Goal: Use online tool/utility: Utilize a website feature to perform a specific function

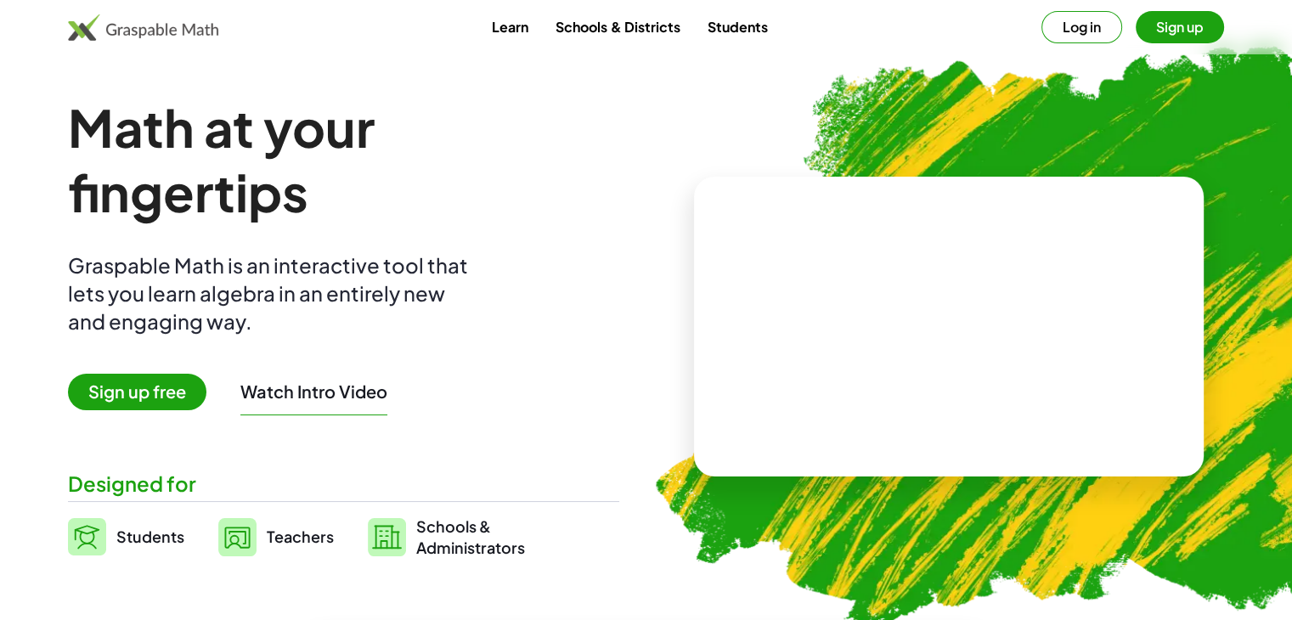
click at [906, 55] on img at bounding box center [1048, 329] width 860 height 724
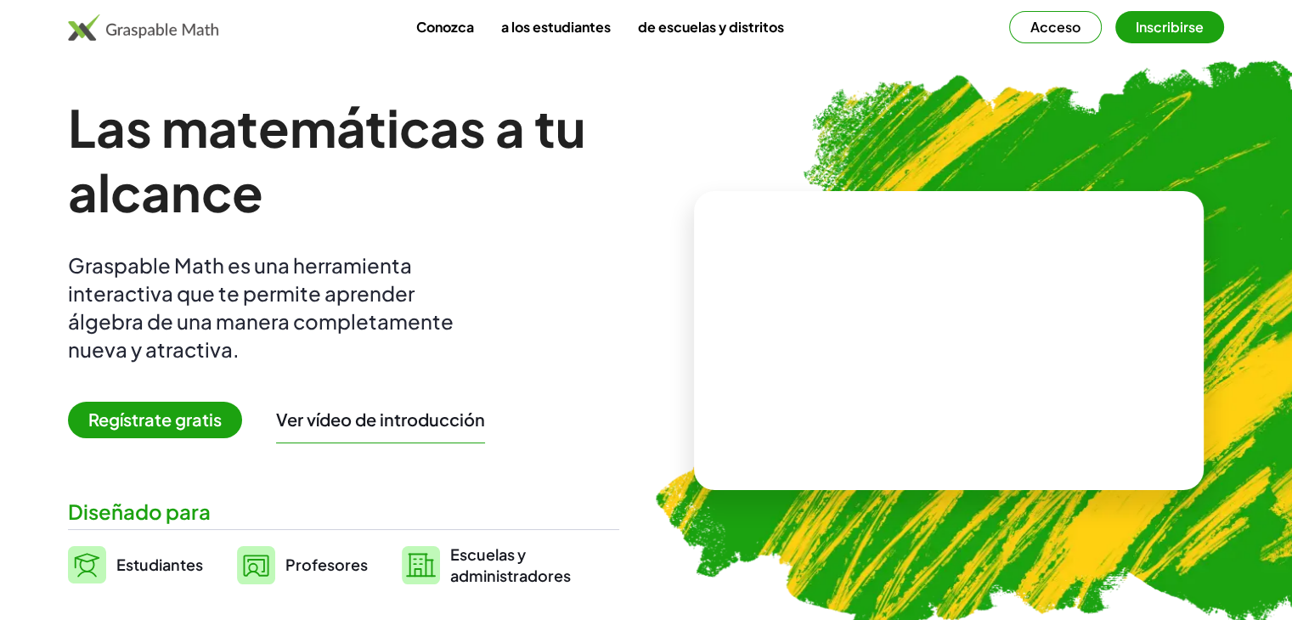
click at [743, 109] on img at bounding box center [1048, 343] width 860 height 724
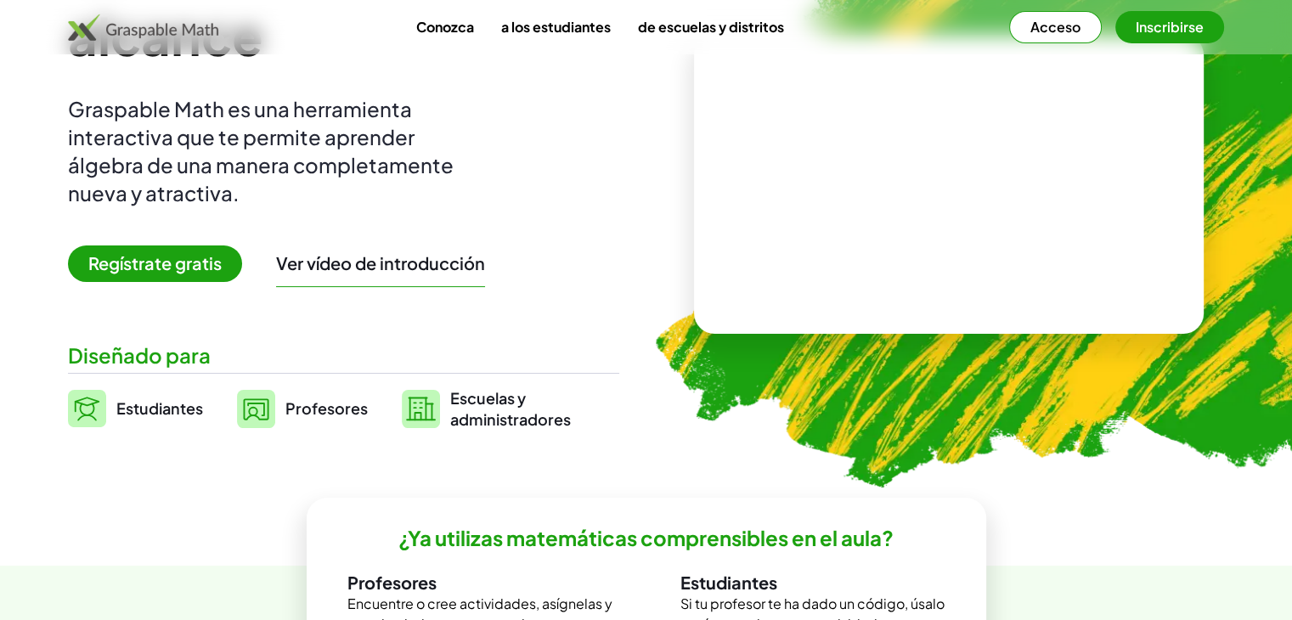
scroll to position [170, 0]
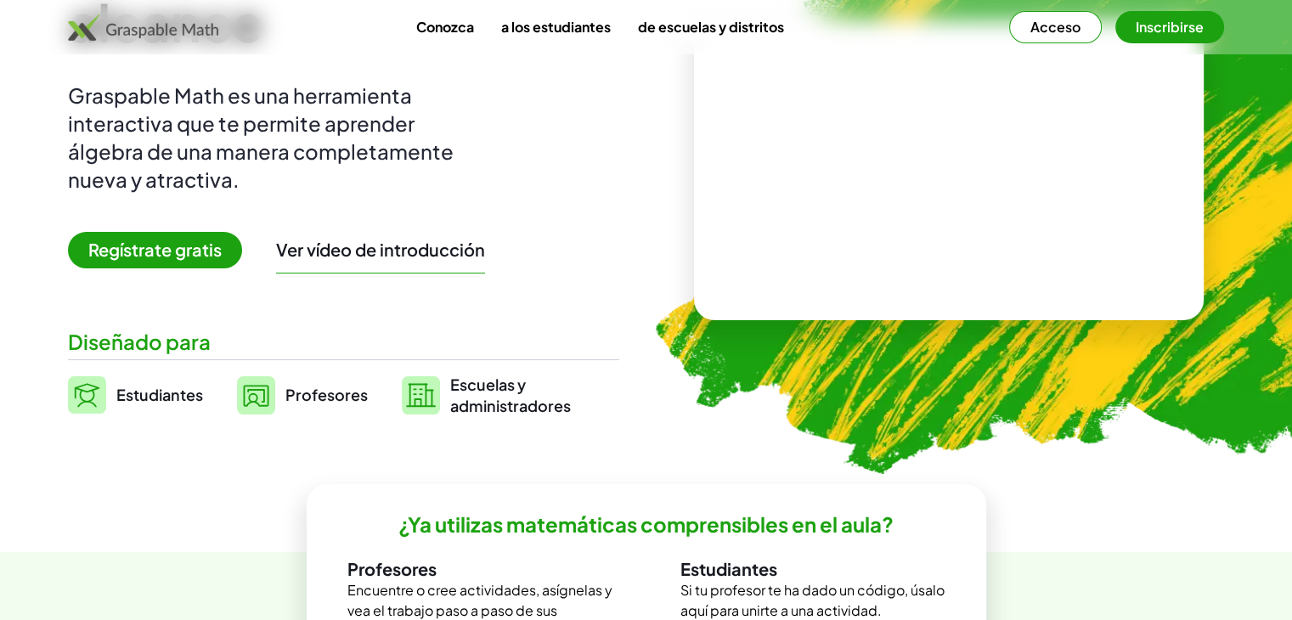
click at [168, 267] on span "Regístrate gratis" at bounding box center [155, 250] width 174 height 37
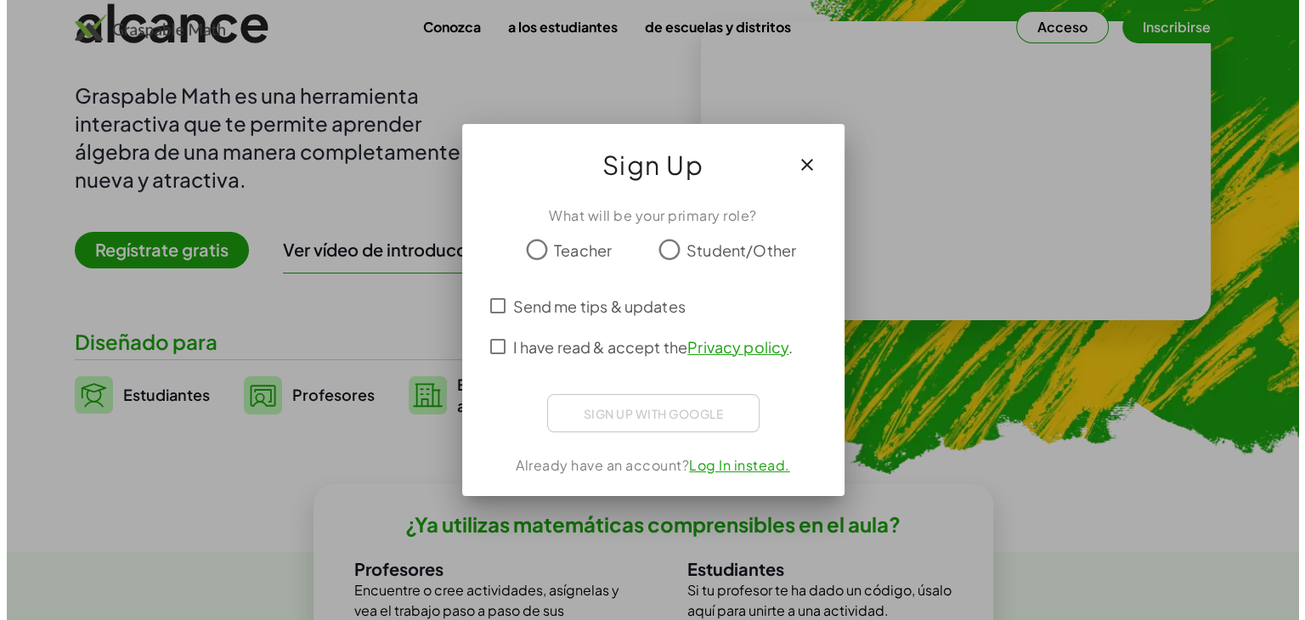
scroll to position [0, 0]
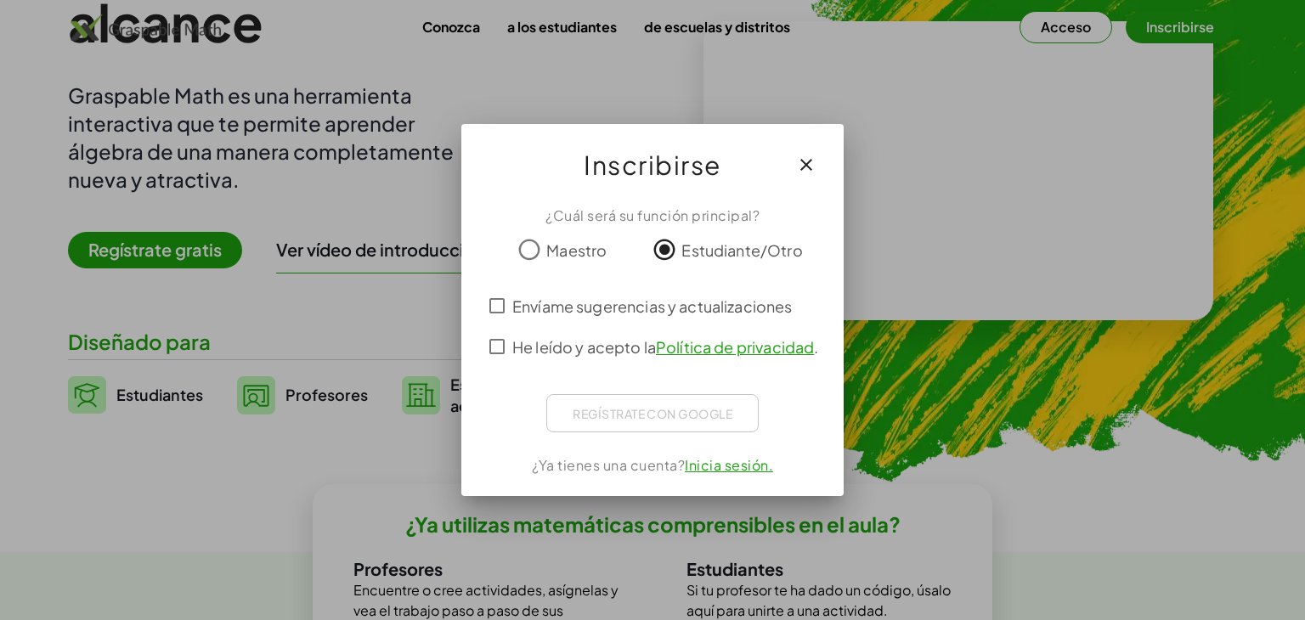
click at [659, 408] on div "Regístrate con Google Iniciar sesión con Google Iniciar sesión con Google. Se a…" at bounding box center [652, 413] width 212 height 38
click at [674, 420] on div "Regístrate con Google Iniciar sesión con Google Iniciar sesión con Google. Se a…" at bounding box center [652, 413] width 212 height 38
click at [717, 469] on font "Inicia sesión." at bounding box center [729, 465] width 88 height 18
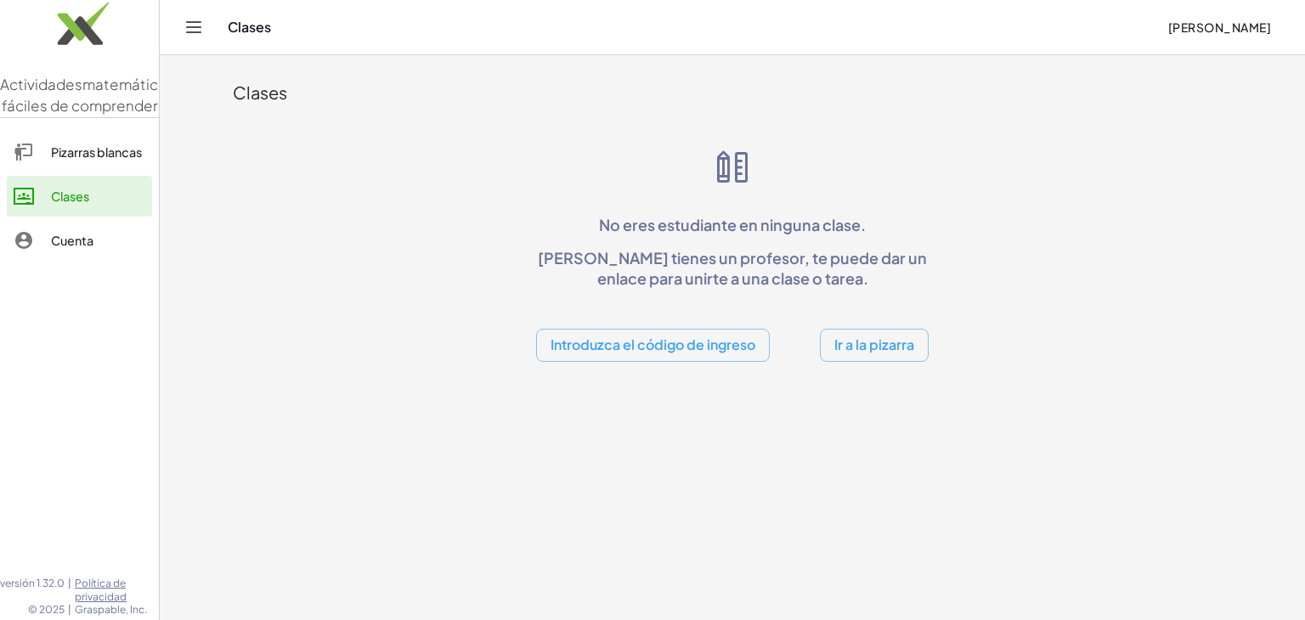
click at [867, 351] on font "Ir a la pizarra" at bounding box center [874, 344] width 80 height 18
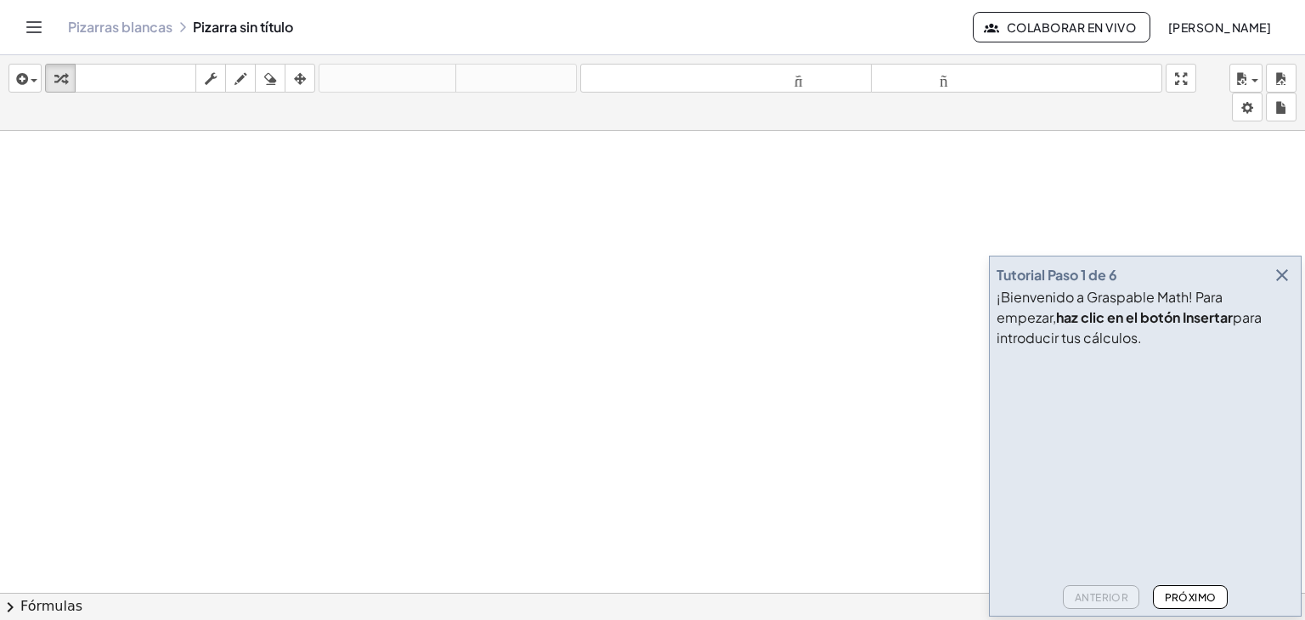
click at [1207, 598] on font "Próximo" at bounding box center [1190, 597] width 52 height 13
click at [1108, 592] on font "Anterior" at bounding box center [1101, 597] width 54 height 13
click at [1142, 592] on div "Anterior Próximo" at bounding box center [1144, 593] width 297 height 31
click at [28, 69] on div "button" at bounding box center [25, 78] width 25 height 20
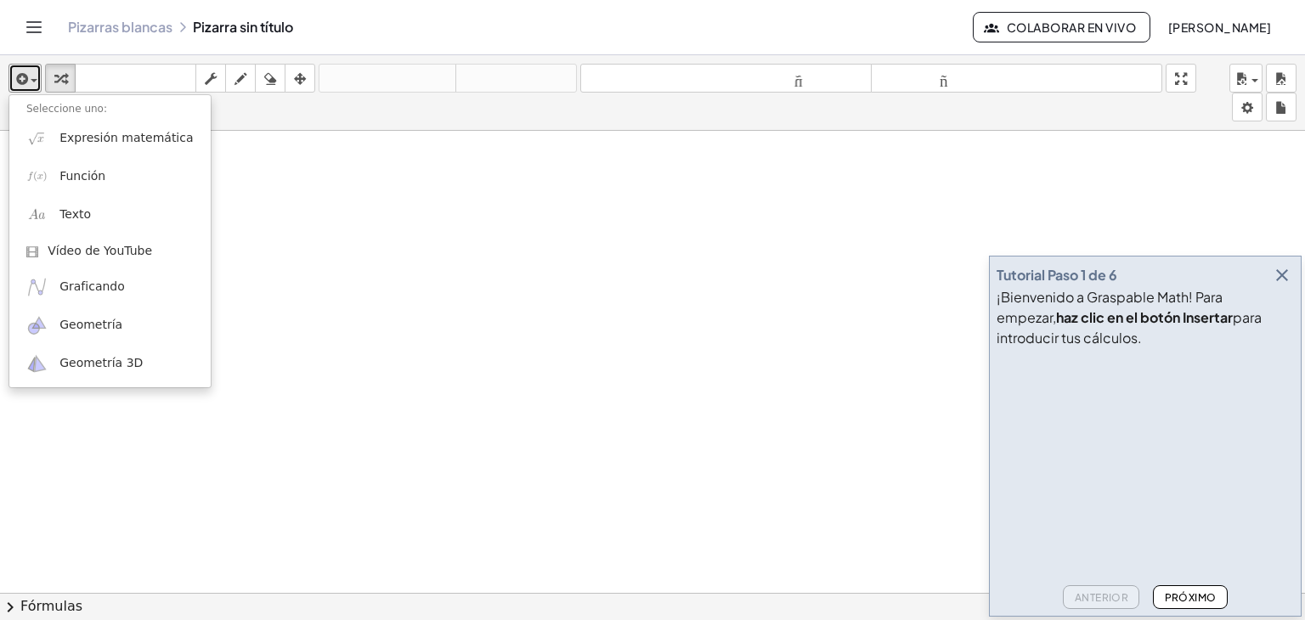
click at [335, 319] on div at bounding box center [652, 605] width 1305 height 949
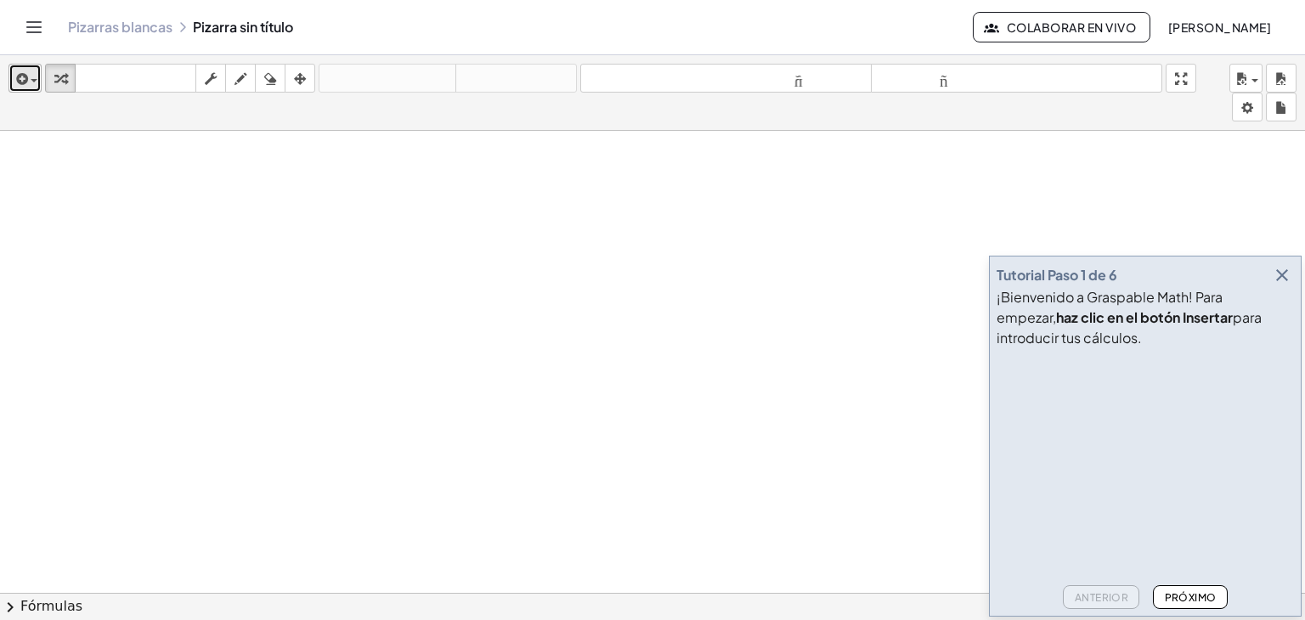
click at [40, 75] on button "insertar" at bounding box center [24, 78] width 33 height 29
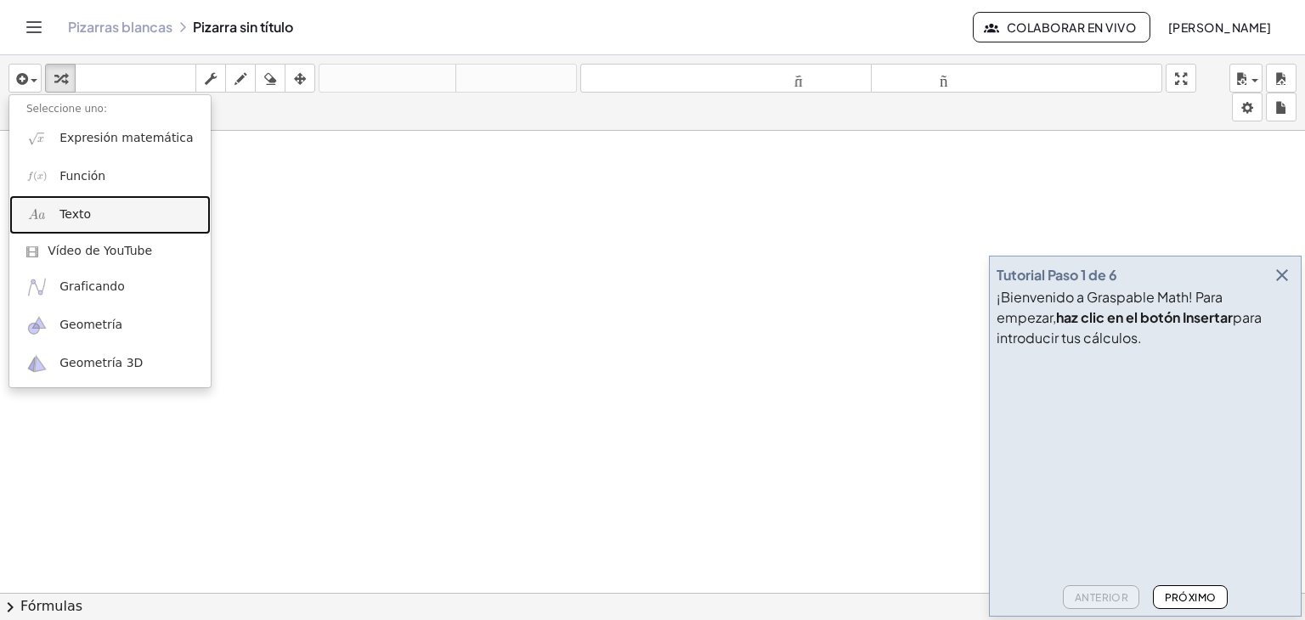
click at [81, 221] on font "Texto" at bounding box center [74, 214] width 31 height 14
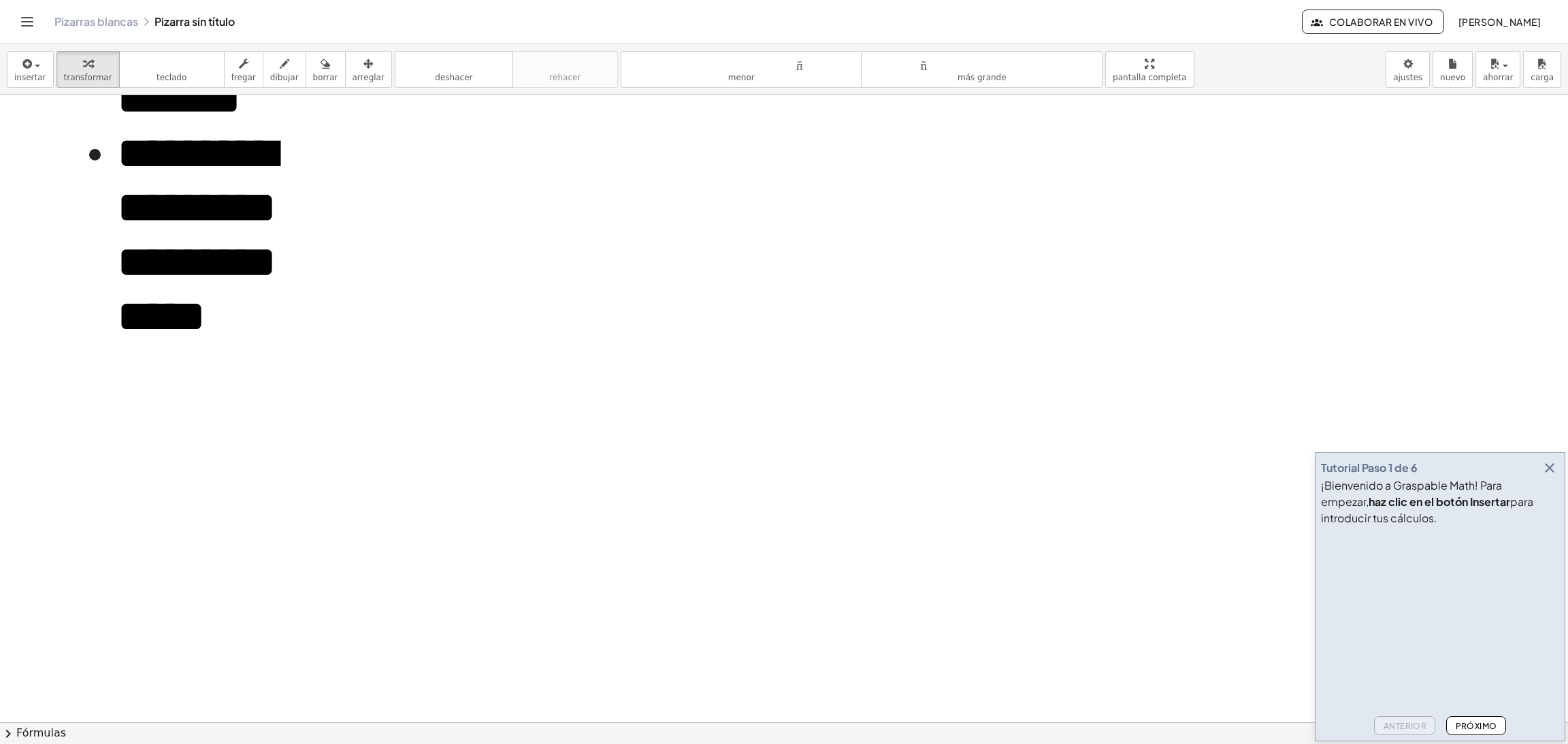
click at [300, 273] on div "**********" at bounding box center [205, 1] width 204 height 1510
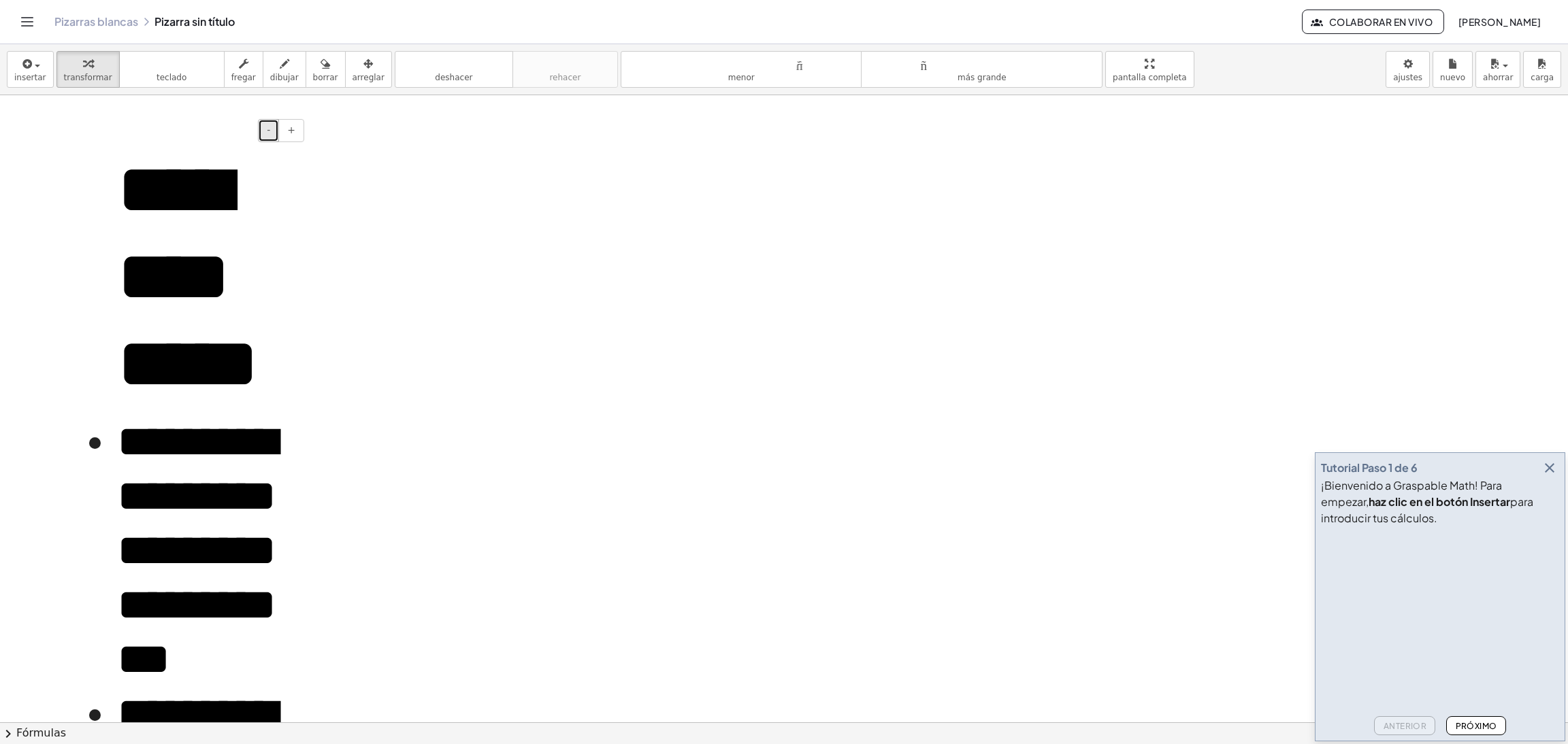
click at [270, 130] on font "-" at bounding box center [268, 130] width 3 height 11
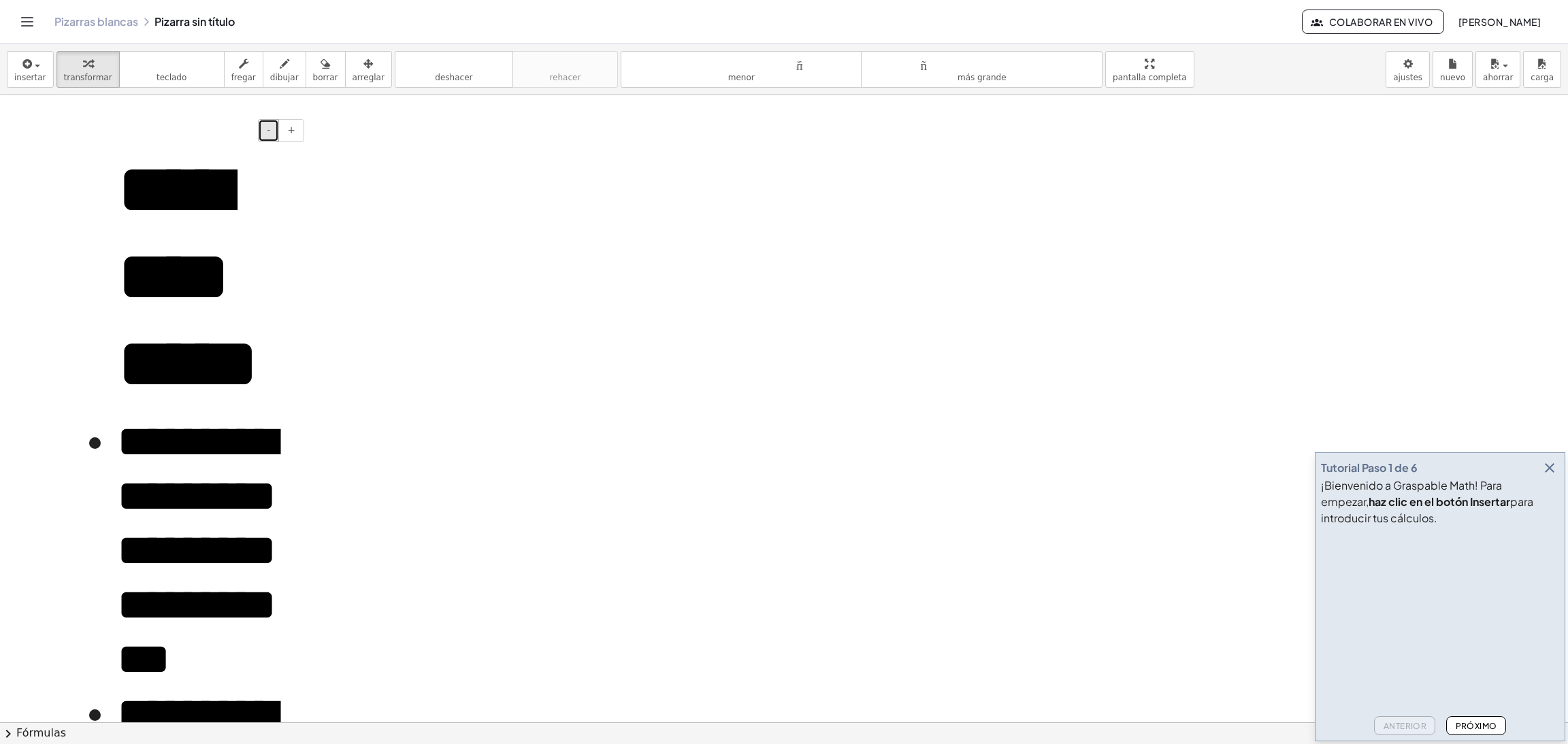
click at [270, 130] on font "-" at bounding box center [268, 130] width 3 height 11
click at [178, 281] on font "**********" at bounding box center [187, 276] width 142 height 246
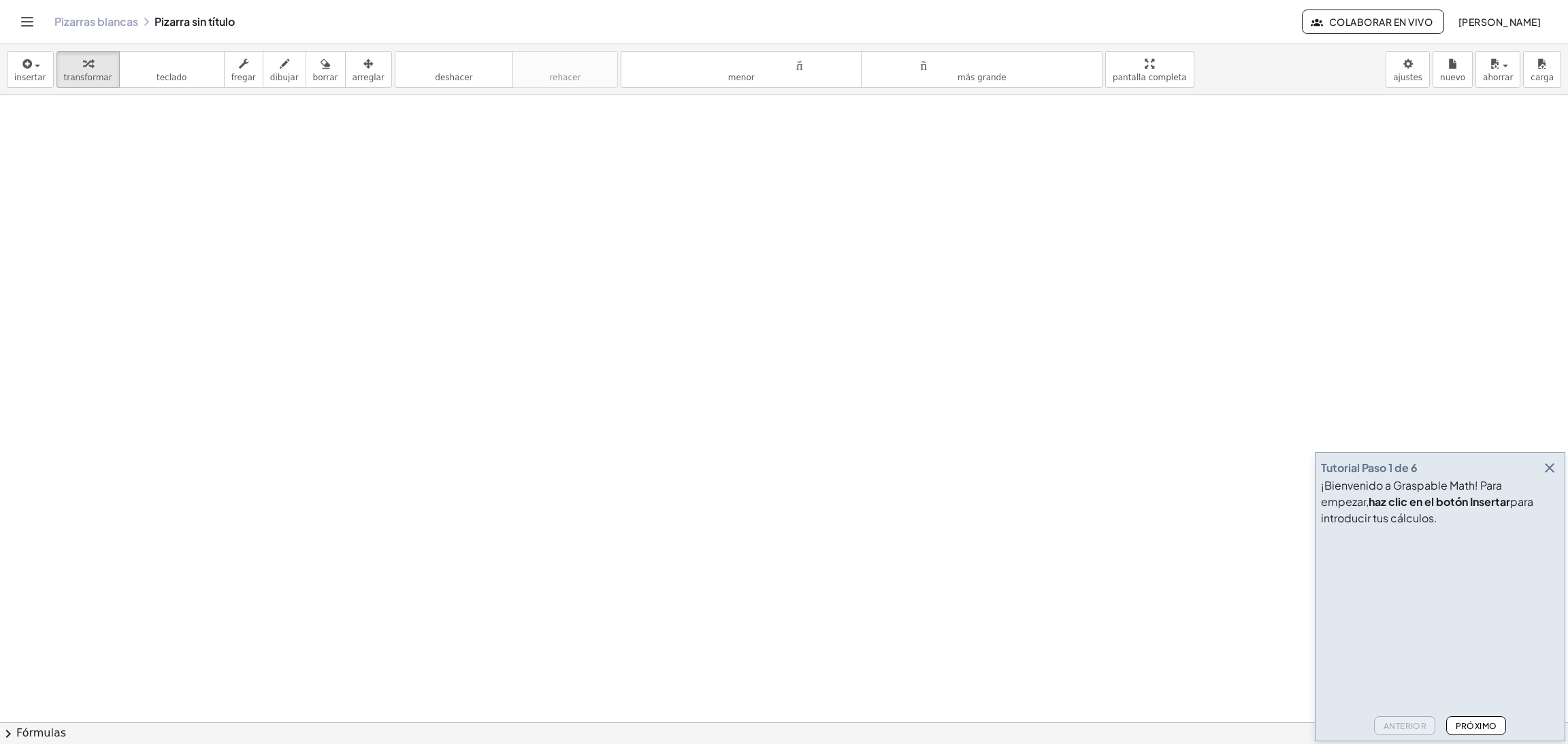
drag, startPoint x: 124, startPoint y: 163, endPoint x: 197, endPoint y: 275, distance: 133.7
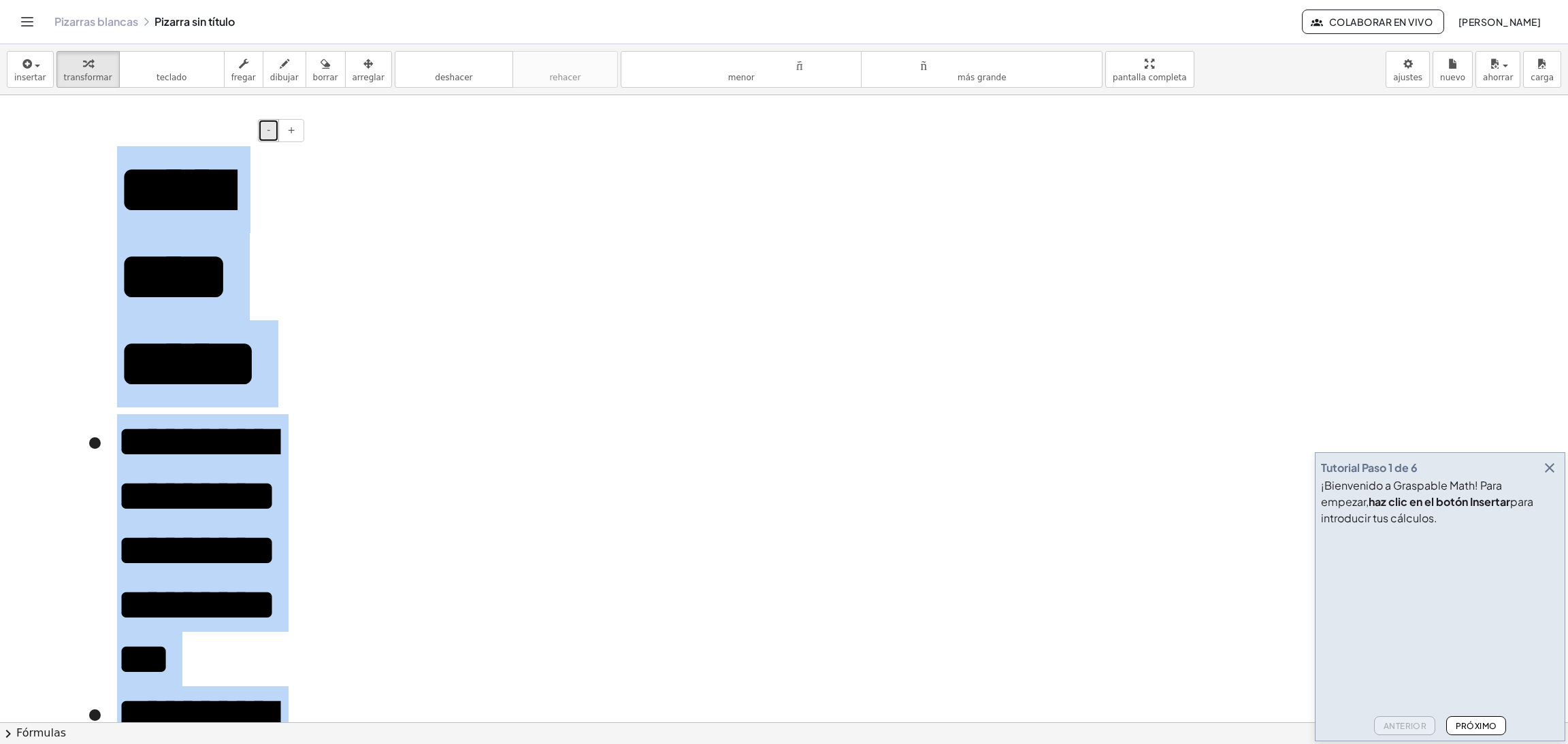
click at [264, 132] on button "-" at bounding box center [268, 131] width 21 height 23
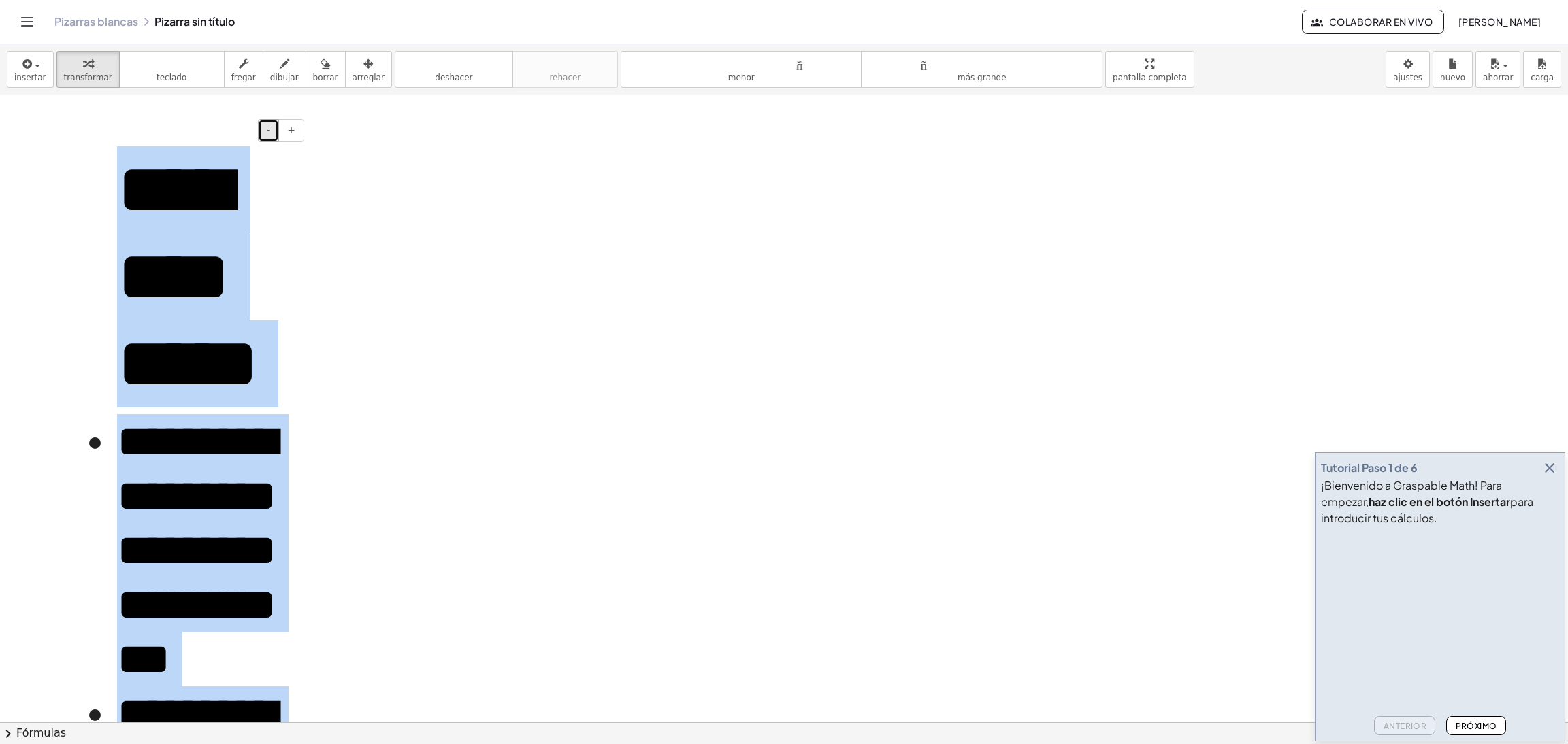
click at [264, 132] on button "-" at bounding box center [268, 131] width 21 height 23
click at [726, 56] on icon "tamaño_del_formato" at bounding box center [741, 64] width 227 height 16
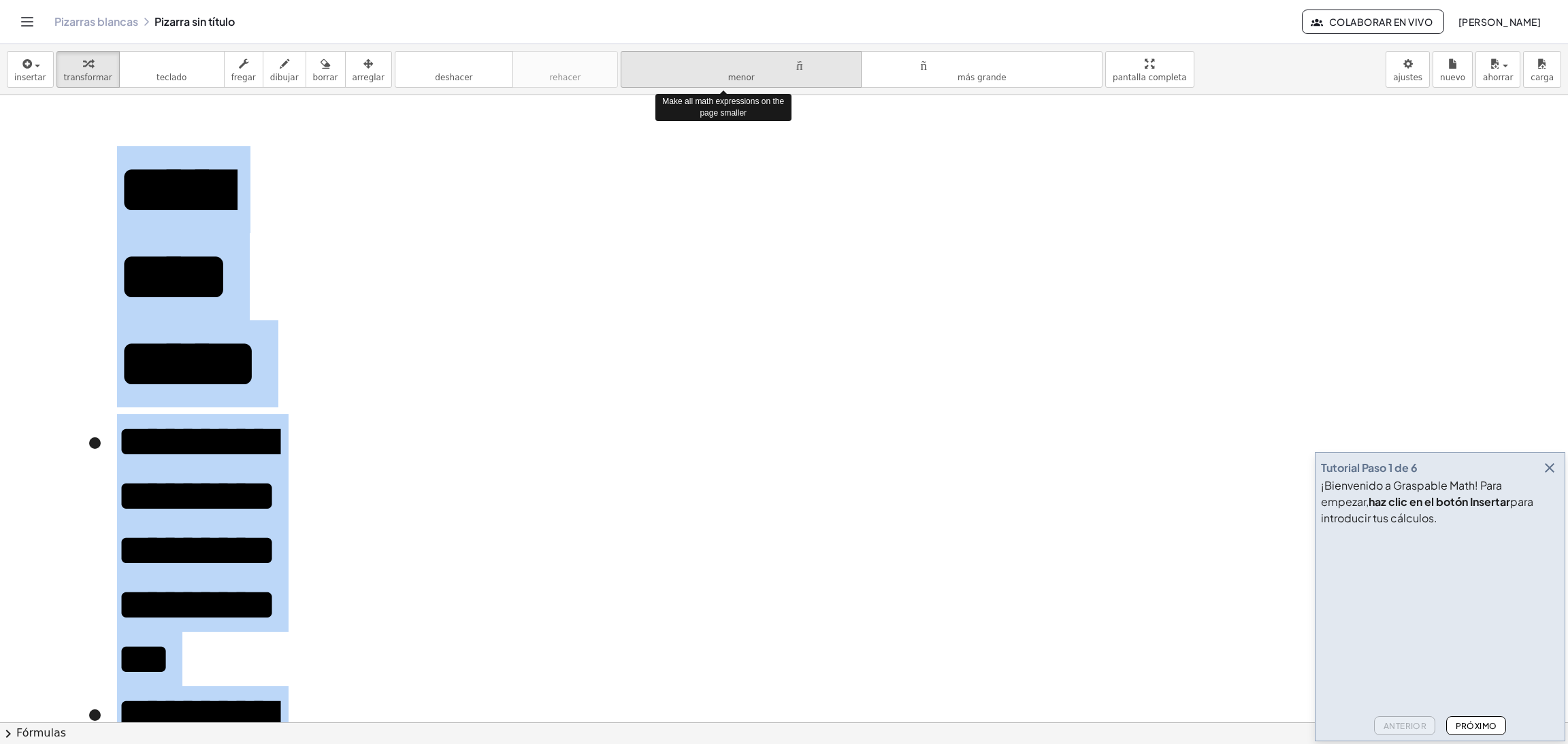
click at [726, 56] on icon "tamaño_del_formato" at bounding box center [741, 64] width 227 height 16
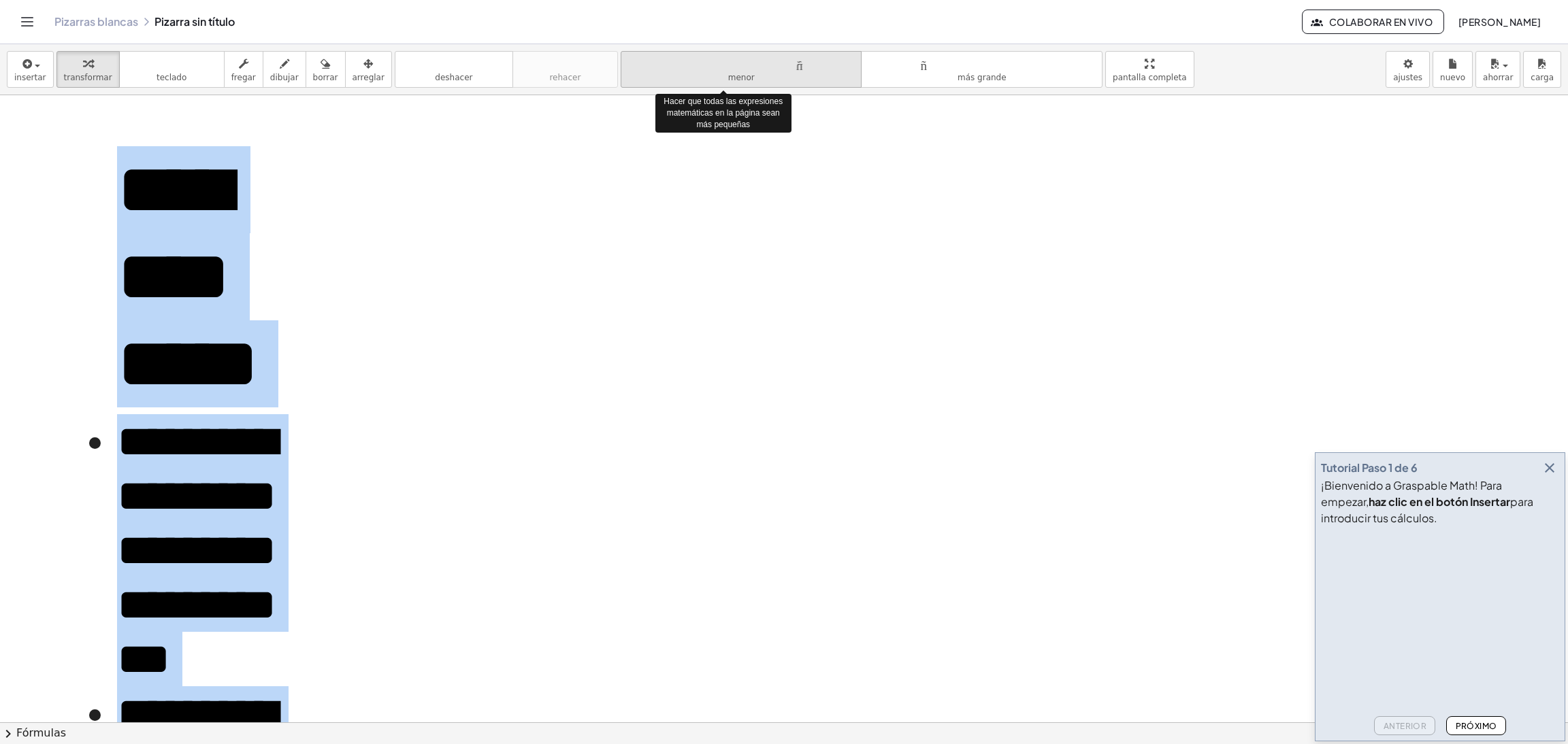
click at [726, 56] on icon "tamaño_del_formato" at bounding box center [741, 64] width 227 height 16
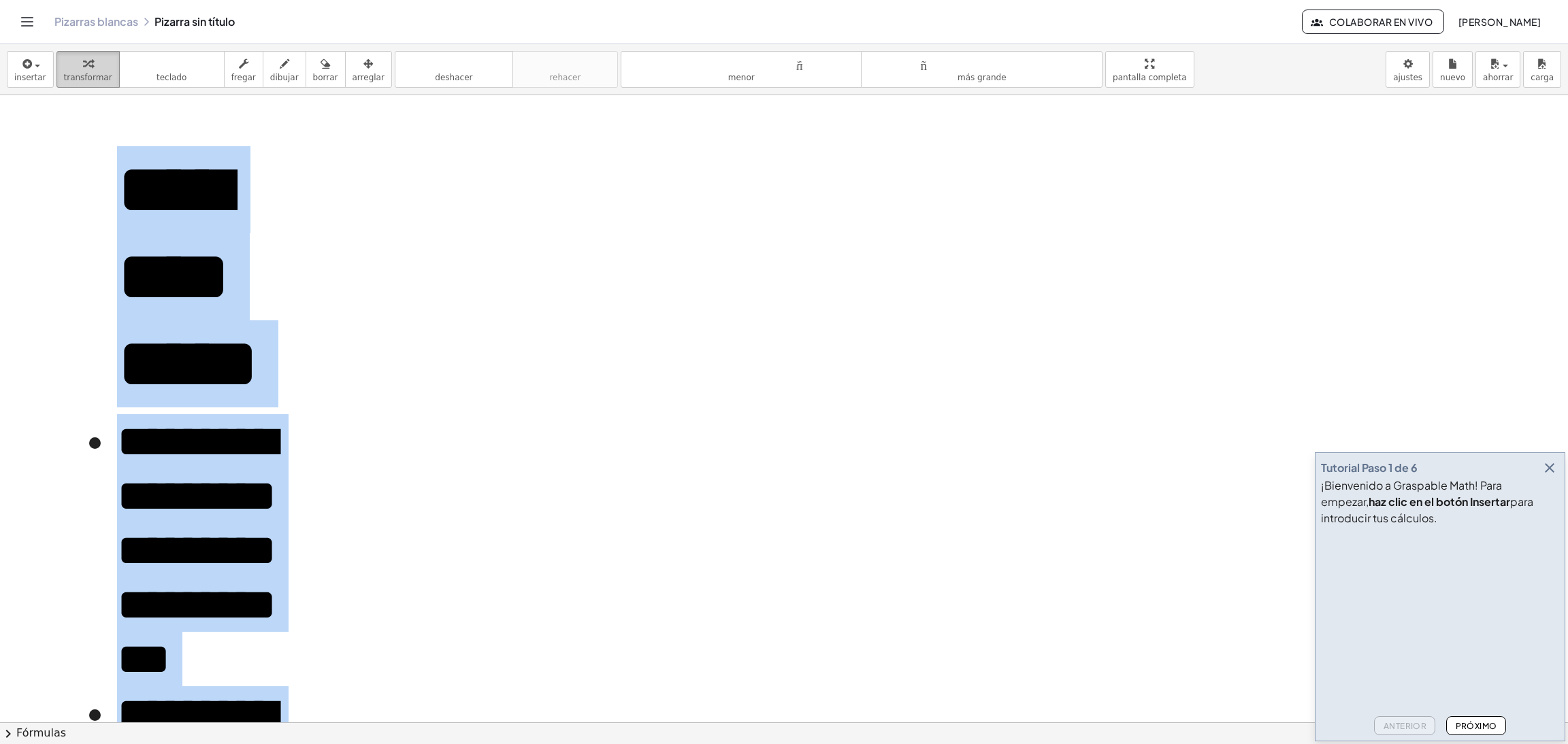
click at [92, 51] on button "transformar" at bounding box center [87, 70] width 63 height 37
click at [141, 226] on font "**********" at bounding box center [187, 276] width 142 height 246
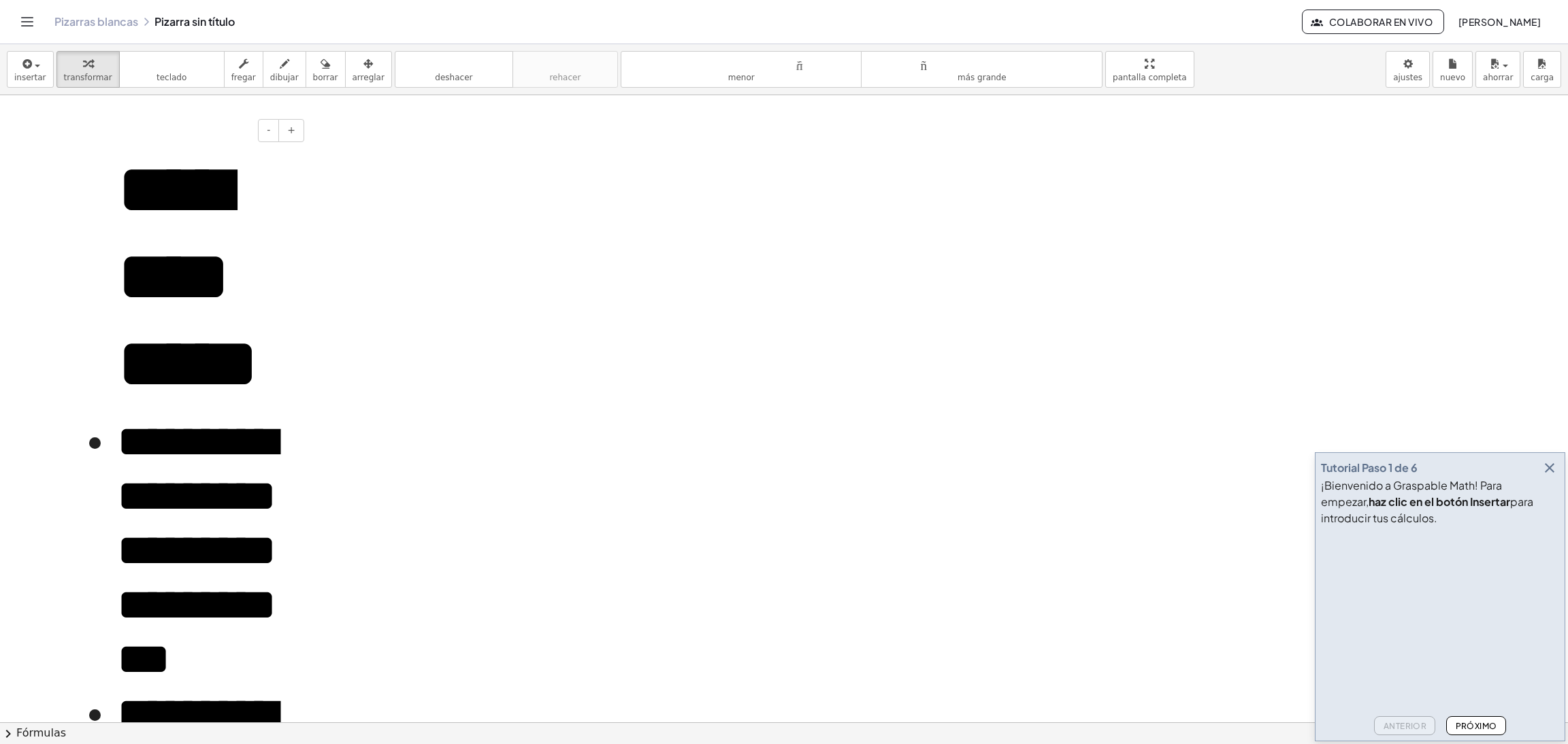
click at [224, 154] on font "**********" at bounding box center [187, 276] width 142 height 246
drag, startPoint x: 142, startPoint y: 187, endPoint x: 206, endPoint y: 210, distance: 68.0
click at [198, 210] on font "**********" at bounding box center [187, 276] width 142 height 246
click at [260, 127] on button "-" at bounding box center [268, 131] width 21 height 23
click at [246, 167] on p "**********" at bounding box center [205, 277] width 177 height 261
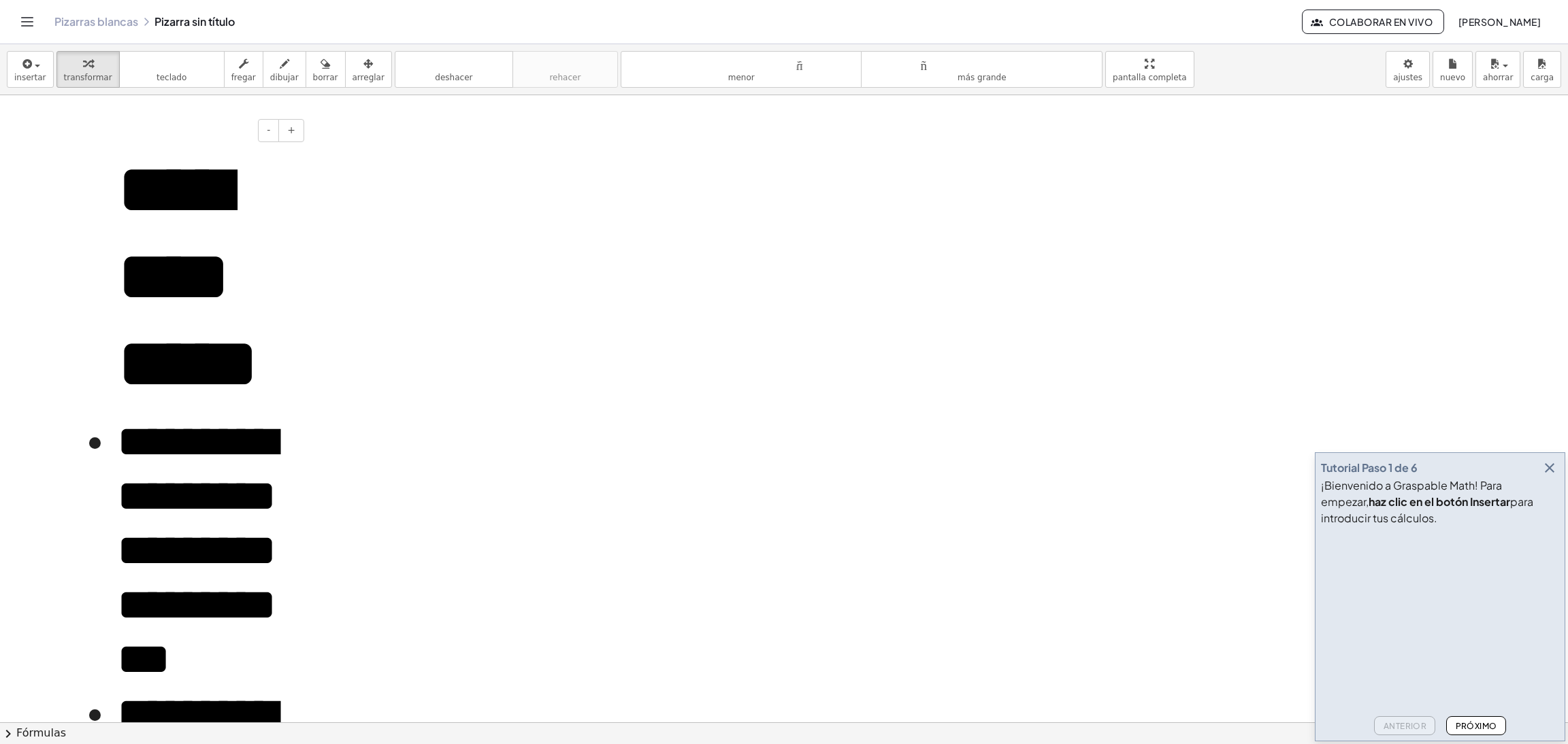
click at [151, 159] on font "**********" at bounding box center [187, 276] width 142 height 246
click at [308, 160] on div "**********" at bounding box center [784, 722] width 1568 height 1254
click at [264, 192] on p "**********" at bounding box center [205, 277] width 177 height 261
click at [405, 308] on div at bounding box center [784, 722] width 1568 height 1254
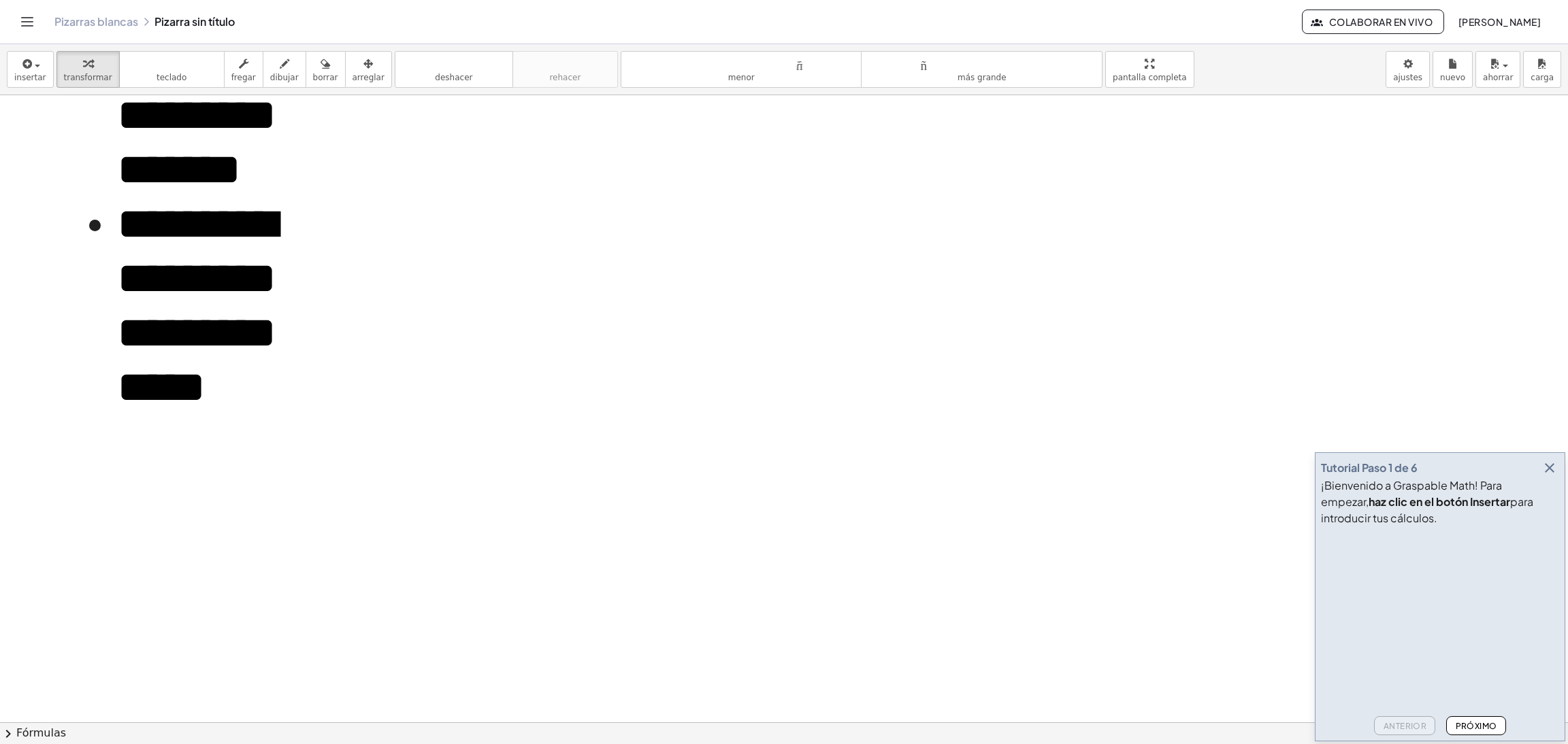
scroll to position [408, 0]
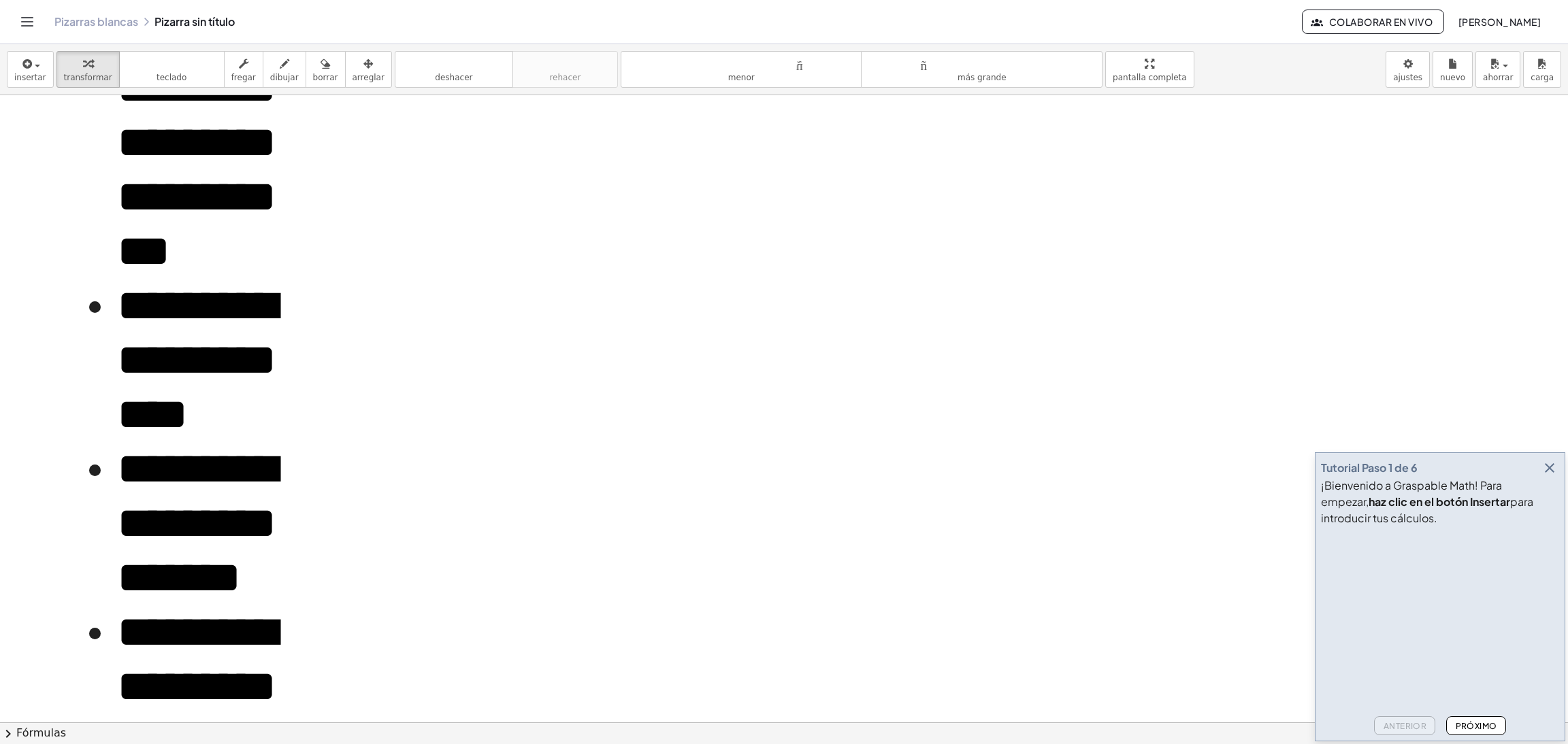
click at [409, 156] on div at bounding box center [784, 314] width 1568 height 1254
click at [185, 273] on font "**********" at bounding box center [196, 143] width 159 height 263
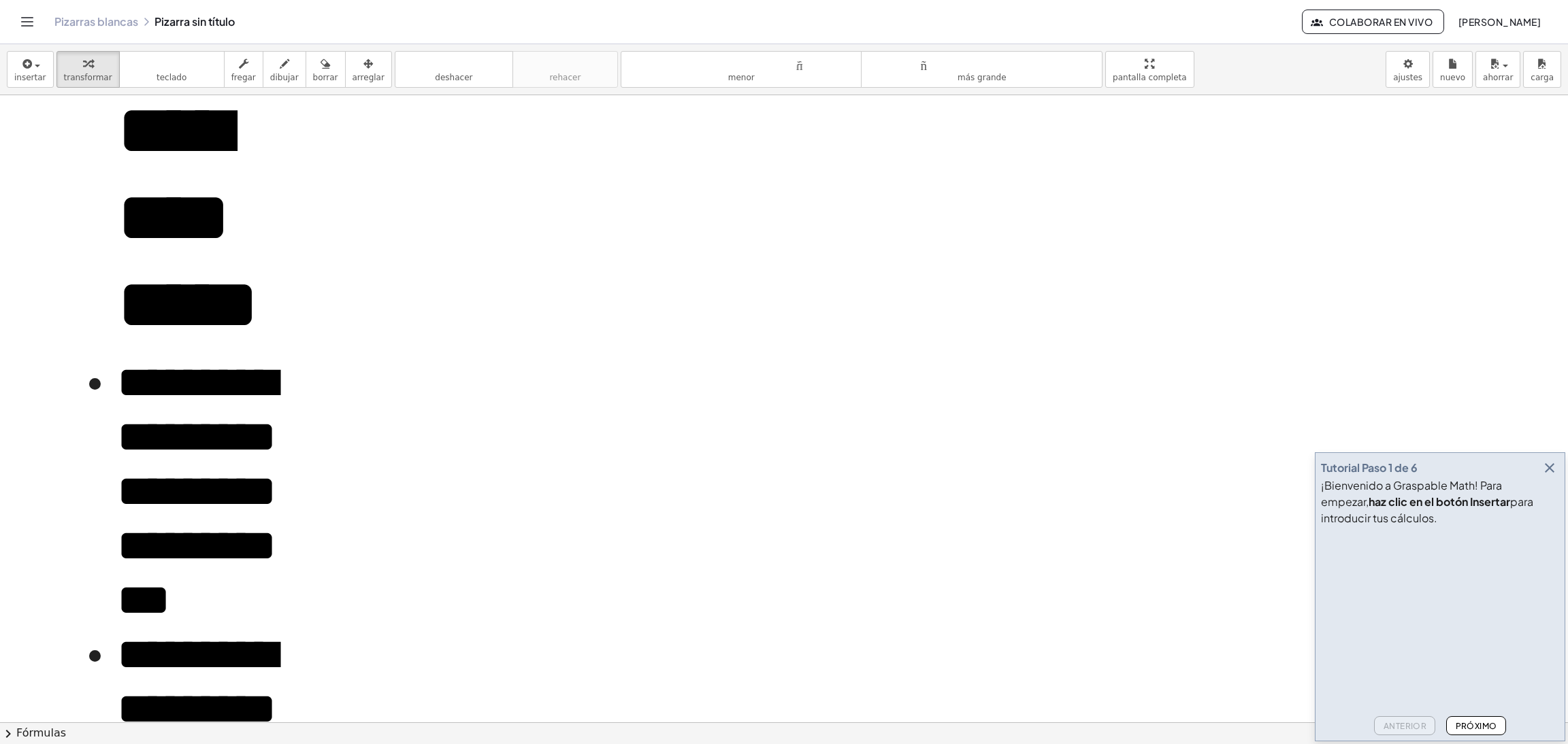
scroll to position [0, 0]
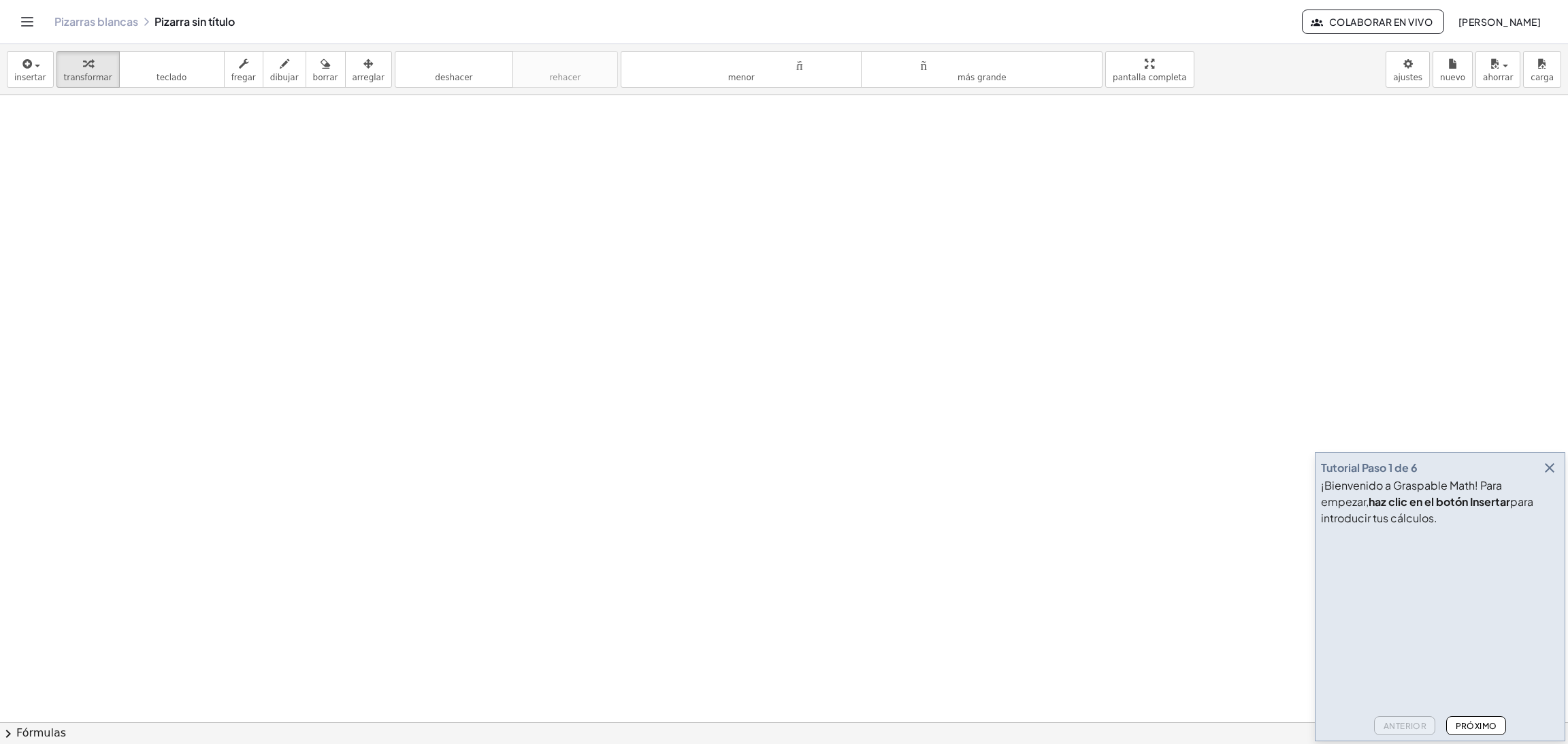
drag, startPoint x: 127, startPoint y: 207, endPoint x: 177, endPoint y: 752, distance: 547.3
click at [177, 496] on html "**********" at bounding box center [784, 372] width 1568 height 744
click at [798, 56] on icon "tamaño_del_formato" at bounding box center [741, 64] width 227 height 16
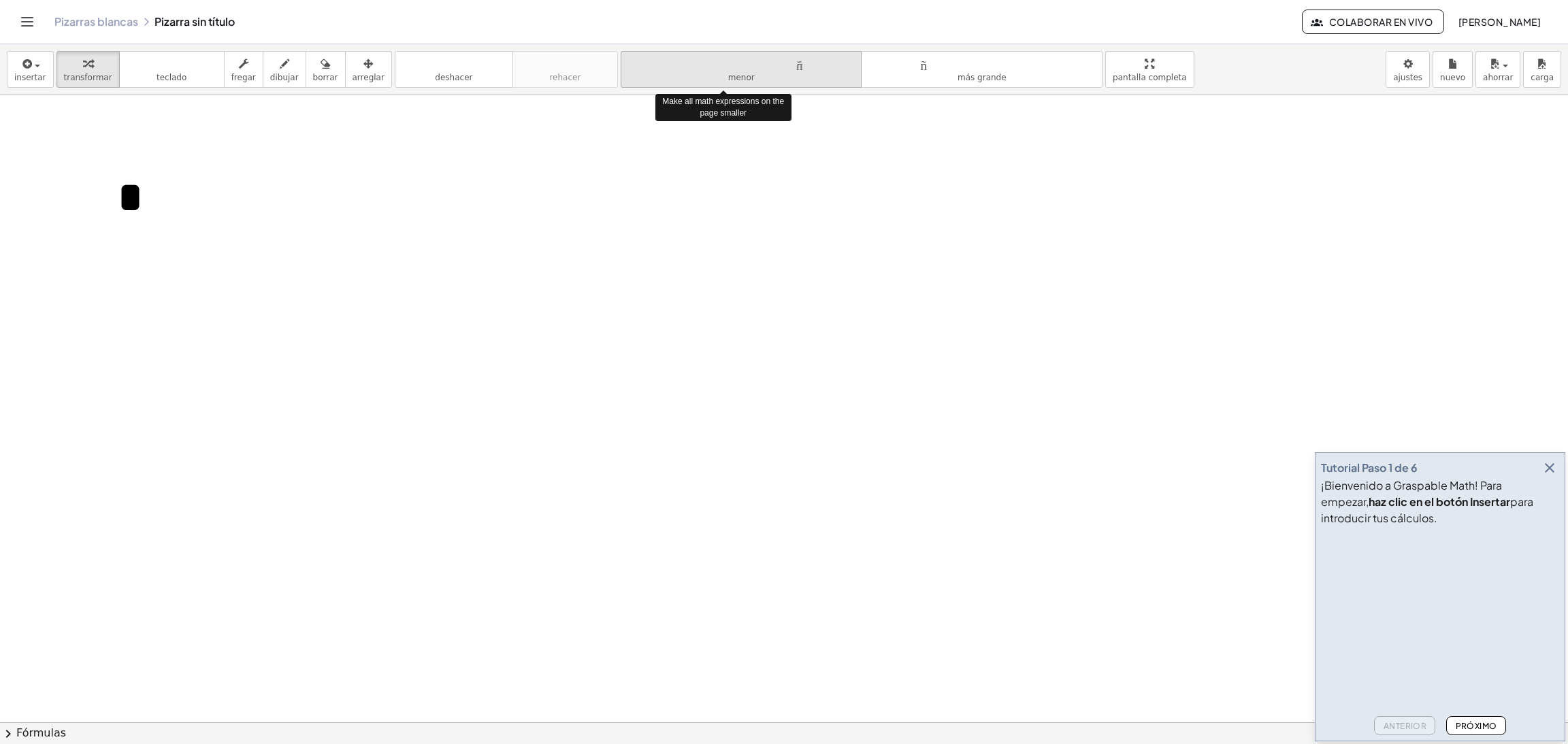
click at [798, 56] on icon "tamaño_del_formato" at bounding box center [741, 64] width 227 height 16
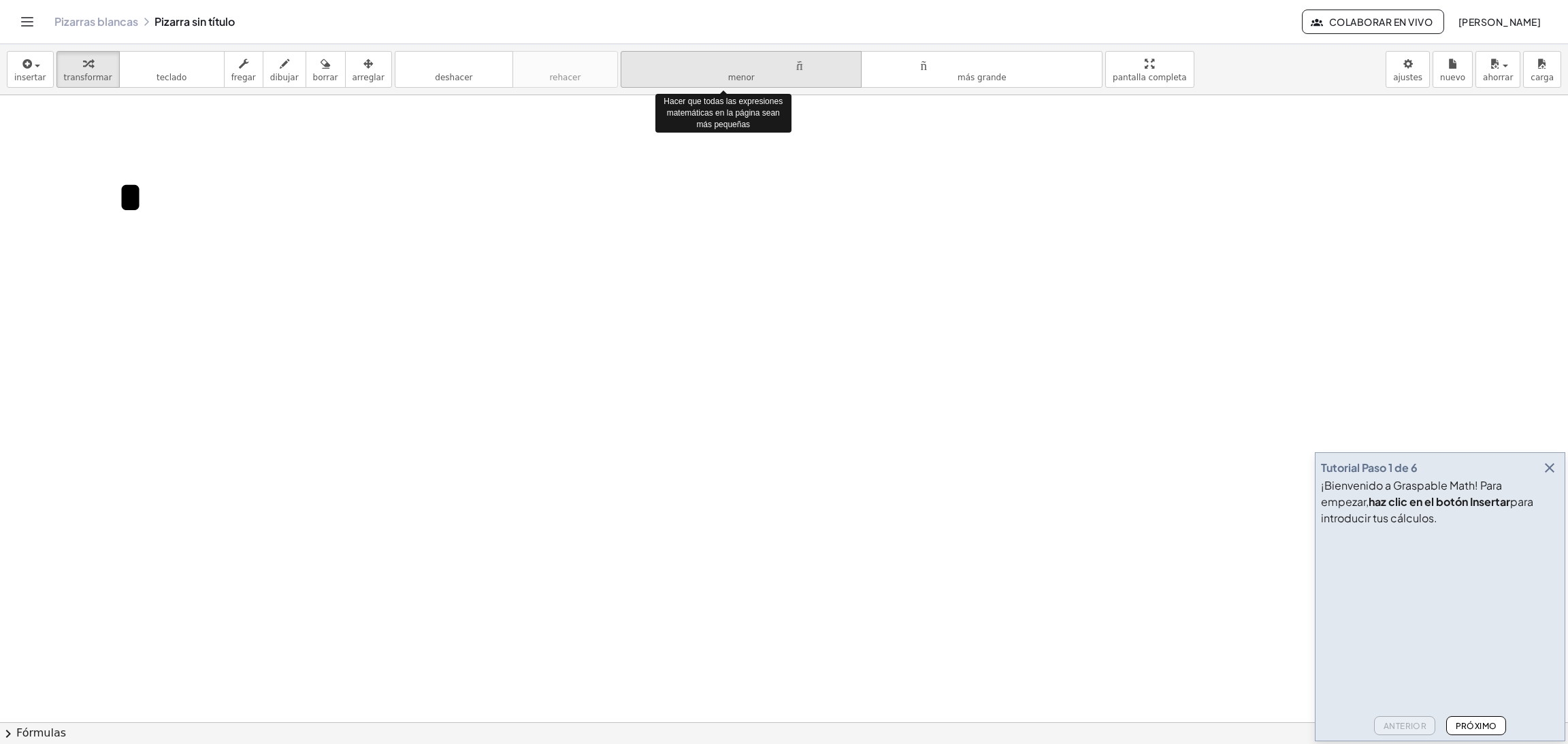
click at [798, 56] on icon "tamaño_del_formato" at bounding box center [741, 64] width 227 height 16
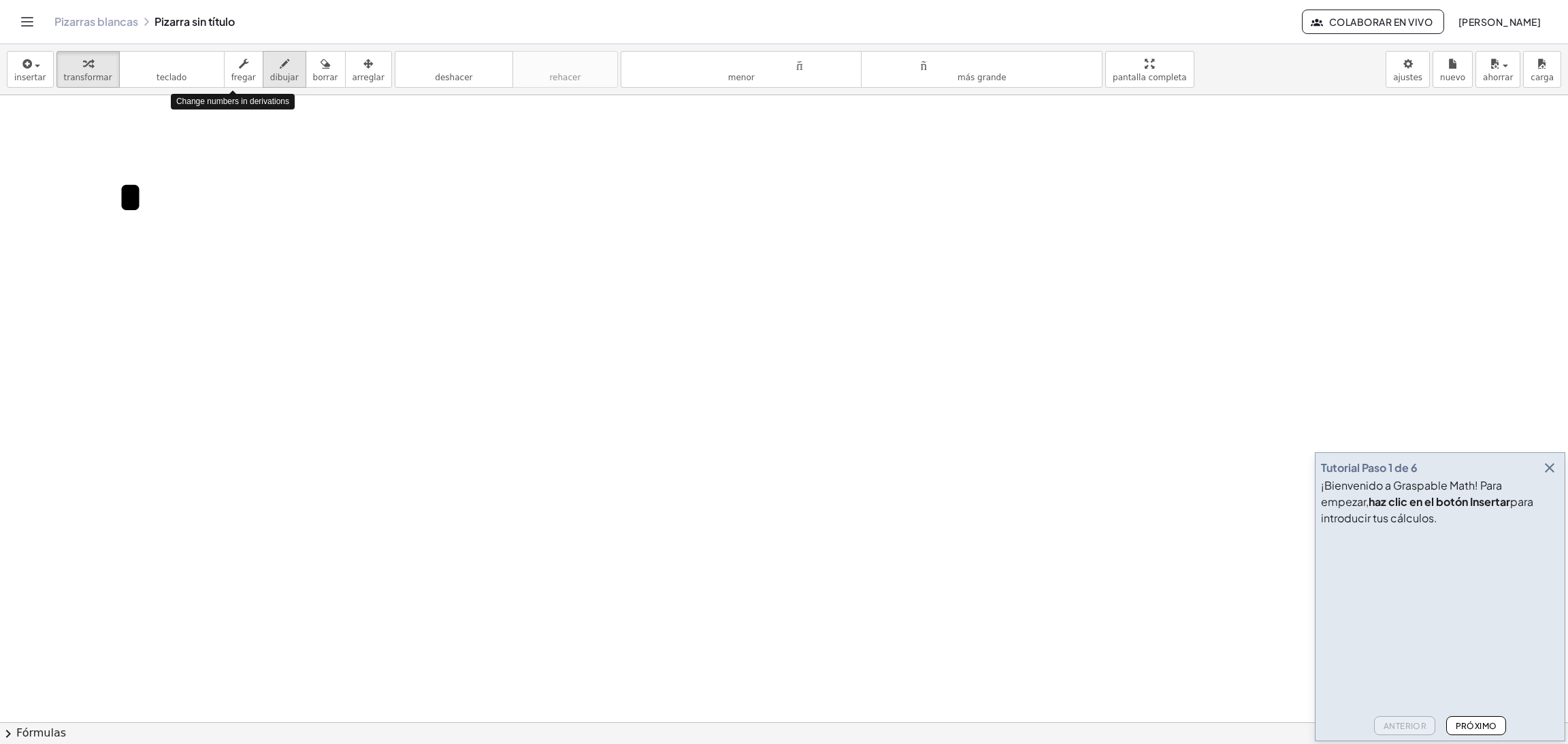
click at [280, 61] on icon "button" at bounding box center [284, 64] width 10 height 16
drag, startPoint x: 459, startPoint y: 259, endPoint x: 593, endPoint y: 381, distance: 181.2
click at [593, 381] on div at bounding box center [784, 722] width 1568 height 1254
click at [5, 70] on div "insertar Seleccione uno: Expresión matemática Función Texto Vídeo de YouTube Gr…" at bounding box center [784, 70] width 1568 height 51
click at [26, 70] on icon "button" at bounding box center [26, 64] width 12 height 16
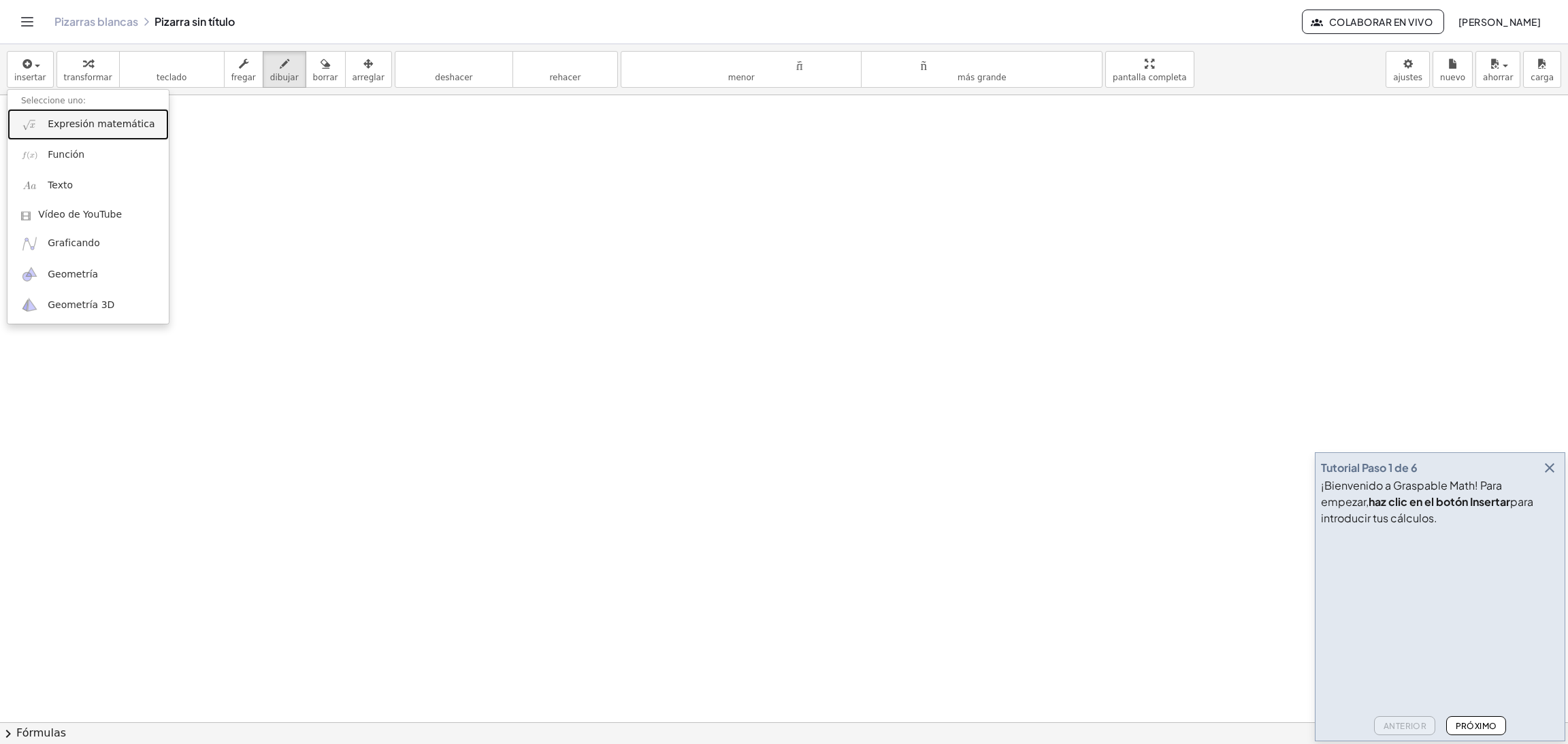
click at [119, 119] on font "Expresión matemática" at bounding box center [100, 124] width 107 height 11
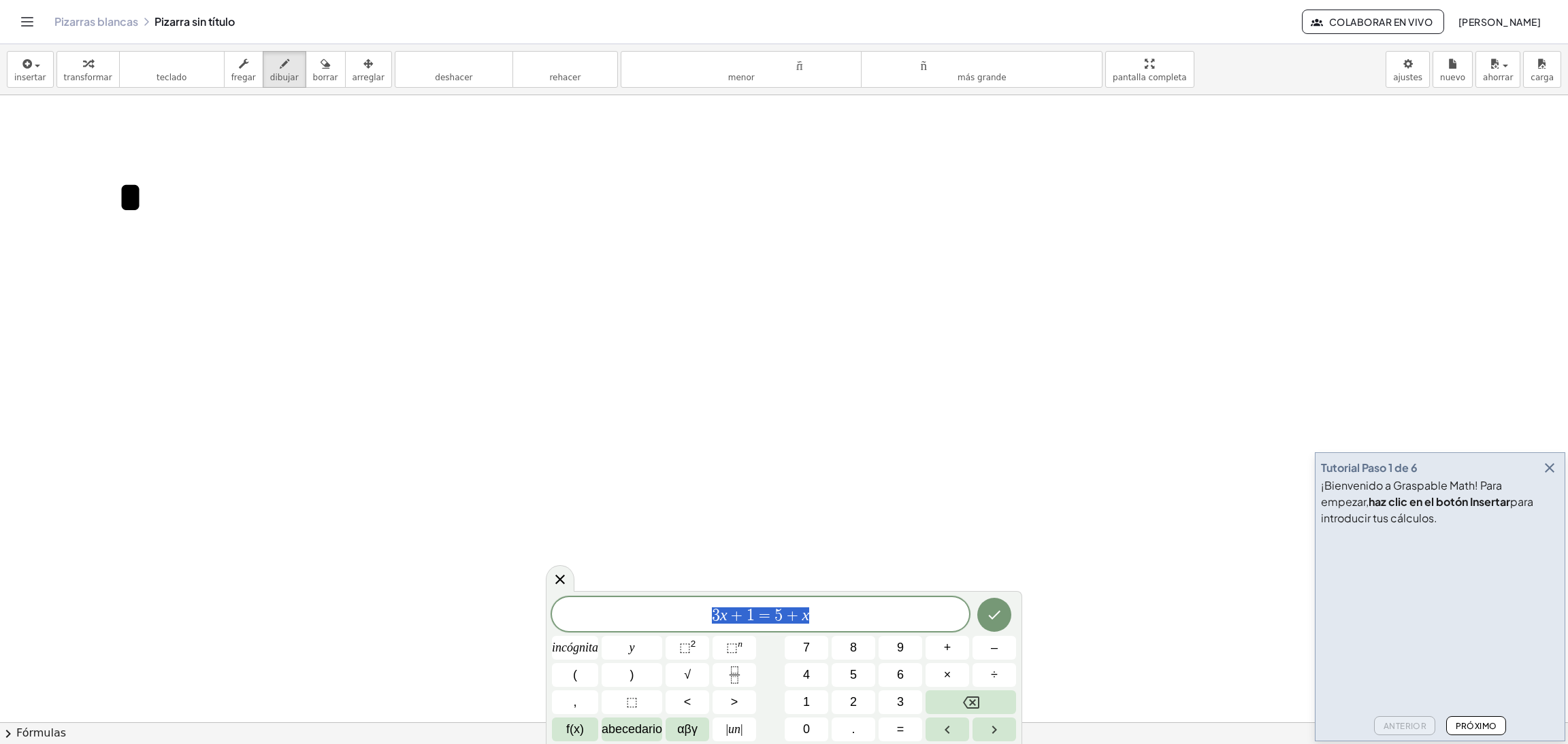
drag, startPoint x: 605, startPoint y: 616, endPoint x: 733, endPoint y: 541, distance: 148.4
click at [811, 496] on span "3 x + 1 = 5 + x" at bounding box center [760, 616] width 417 height 19
click at [268, 251] on div at bounding box center [784, 722] width 1568 height 1254
click at [570, 496] on div at bounding box center [560, 578] width 29 height 26
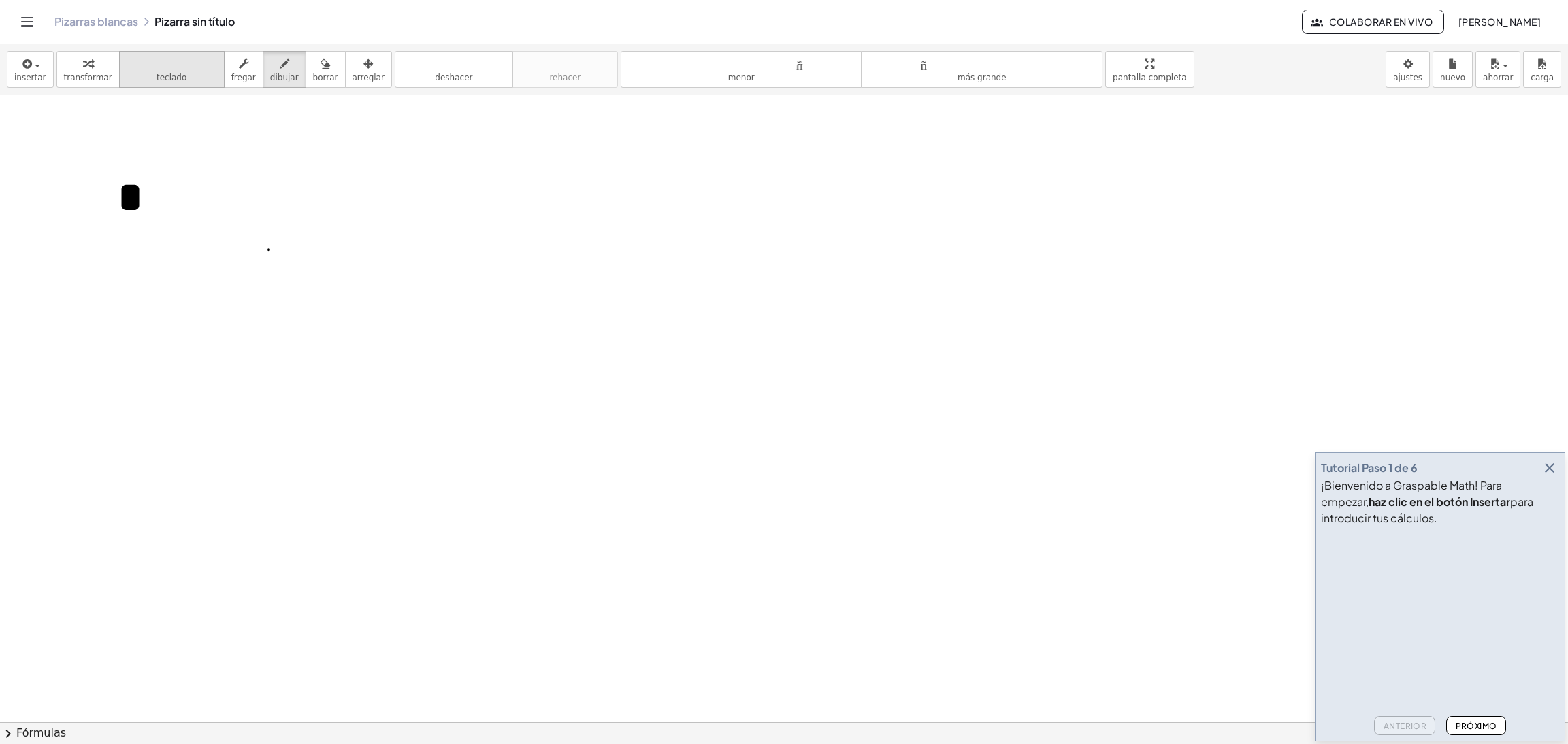
click at [156, 77] on font "teclado" at bounding box center [171, 78] width 30 height 10
click at [226, 324] on div at bounding box center [784, 722] width 1568 height 1254
click at [263, 232] on p "*" at bounding box center [205, 190] width 177 height 87
click at [283, 237] on div "*" at bounding box center [205, 193] width 204 height 121
click at [284, 237] on div "*" at bounding box center [205, 193] width 204 height 121
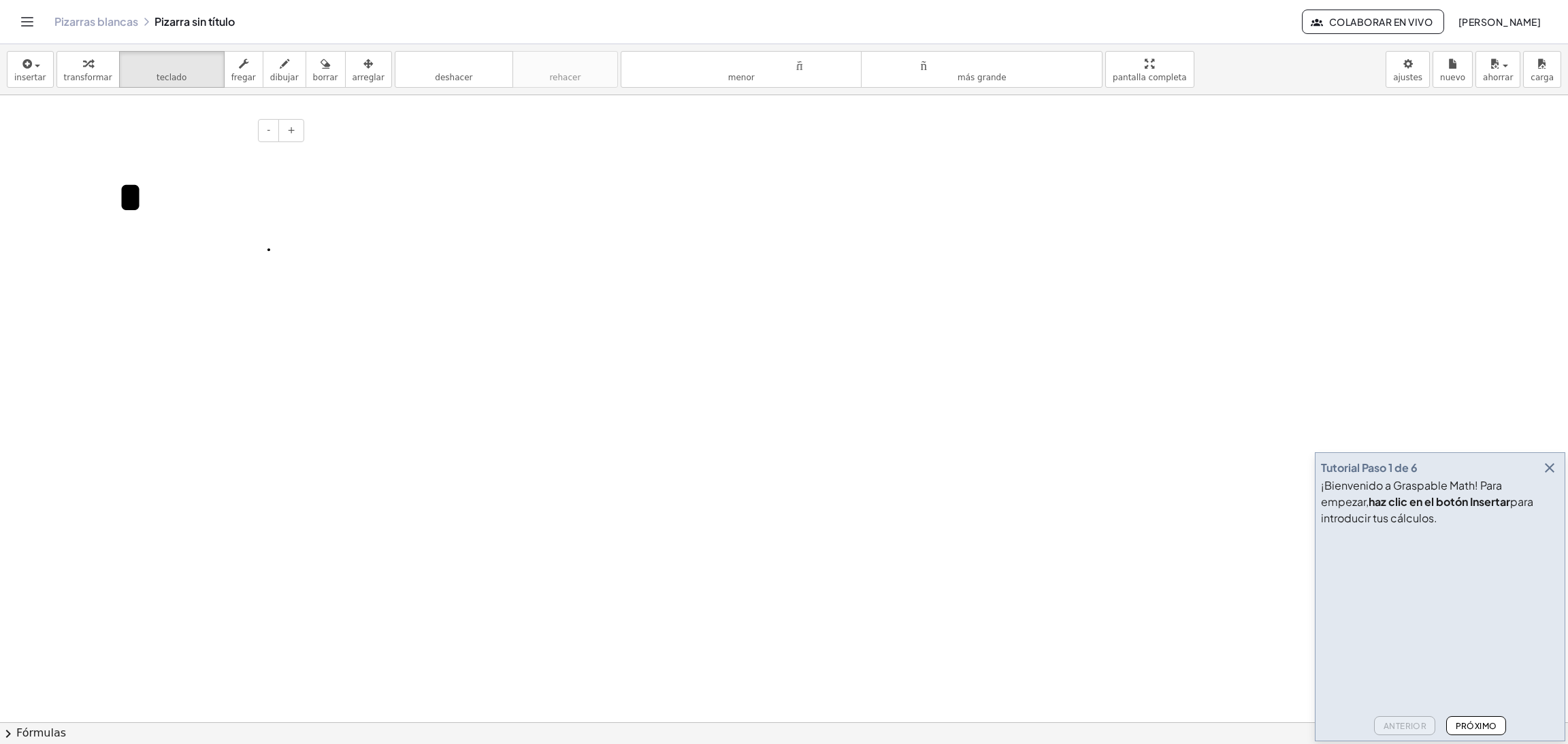
click at [284, 254] on div "*" at bounding box center [205, 193] width 204 height 121
click at [273, 245] on div "*" at bounding box center [205, 193] width 204 height 121
click at [1045, 48] on div "insertar Seleccione uno: Expresión matemática Función Texto Vídeo de YouTube Gr…" at bounding box center [784, 70] width 1568 height 51
click at [1045, 66] on body "Actividades matemáticas fáciles de comprender Pizarras blancas Clases Cuenta ve…" at bounding box center [784, 372] width 1568 height 744
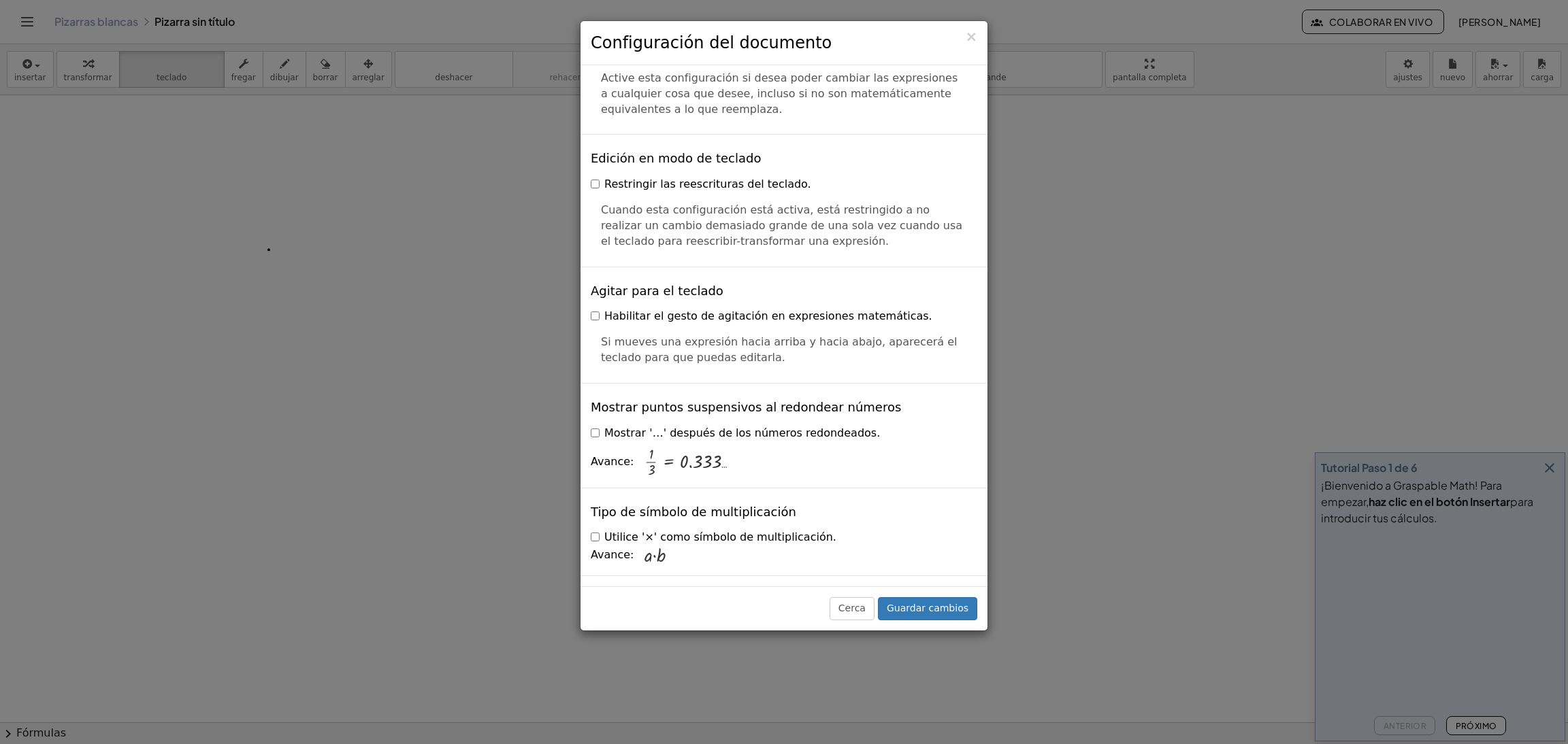
scroll to position [3163, 0]
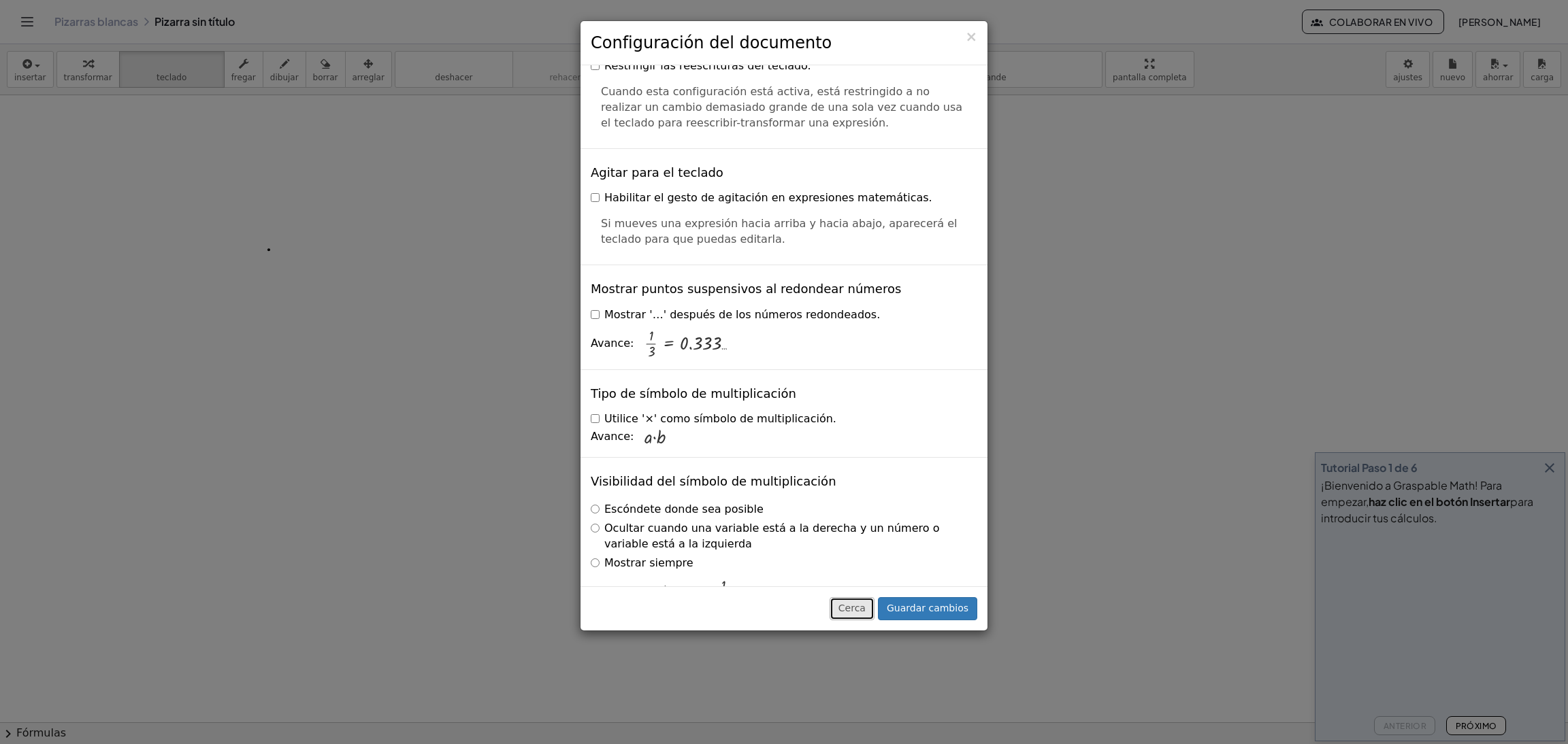
drag, startPoint x: 867, startPoint y: 609, endPoint x: 865, endPoint y: 616, distance: 7.3
click at [865, 496] on font "Cerca" at bounding box center [852, 609] width 27 height 11
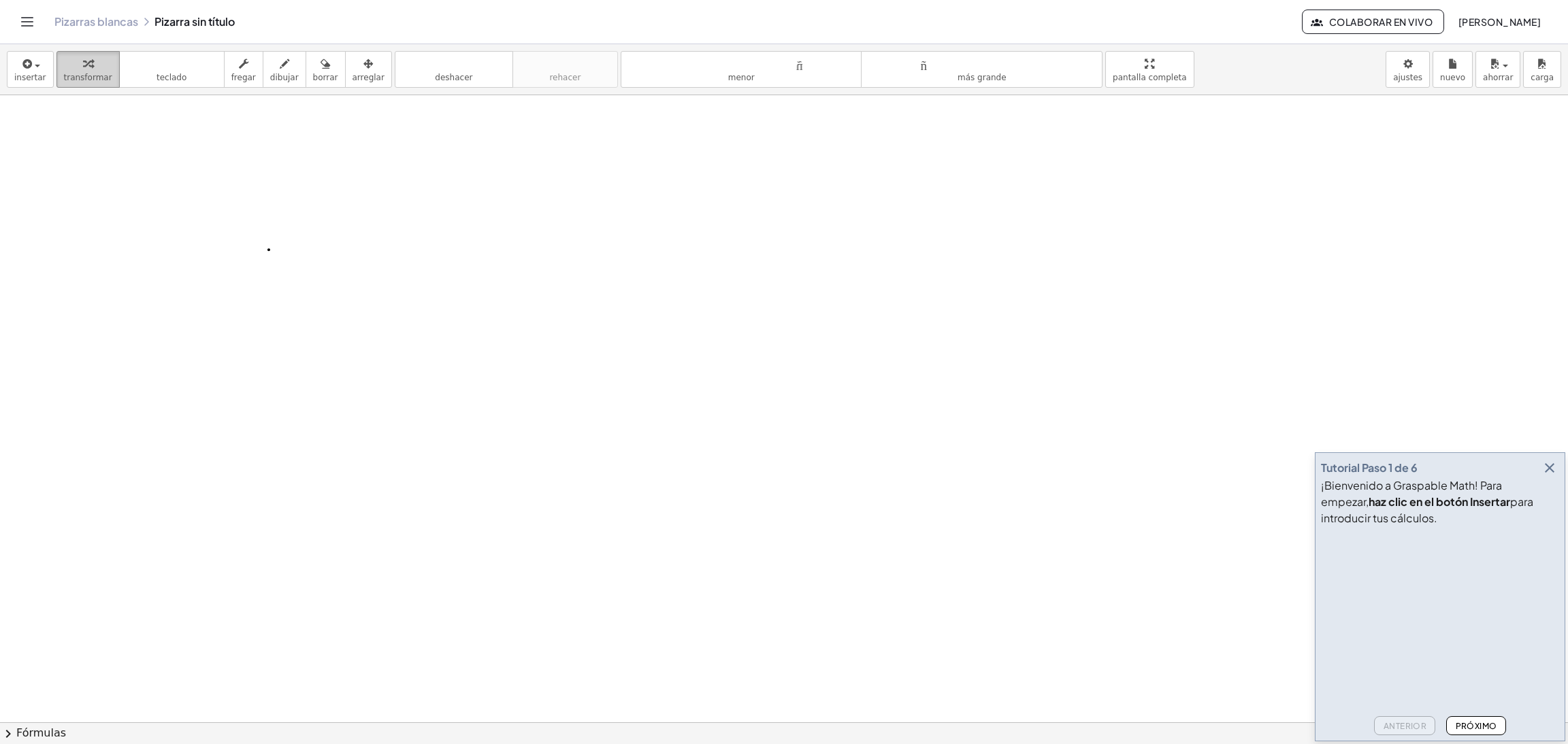
click at [85, 70] on div "button" at bounding box center [88, 63] width 48 height 16
click at [22, 81] on font "insertar" at bounding box center [30, 78] width 32 height 10
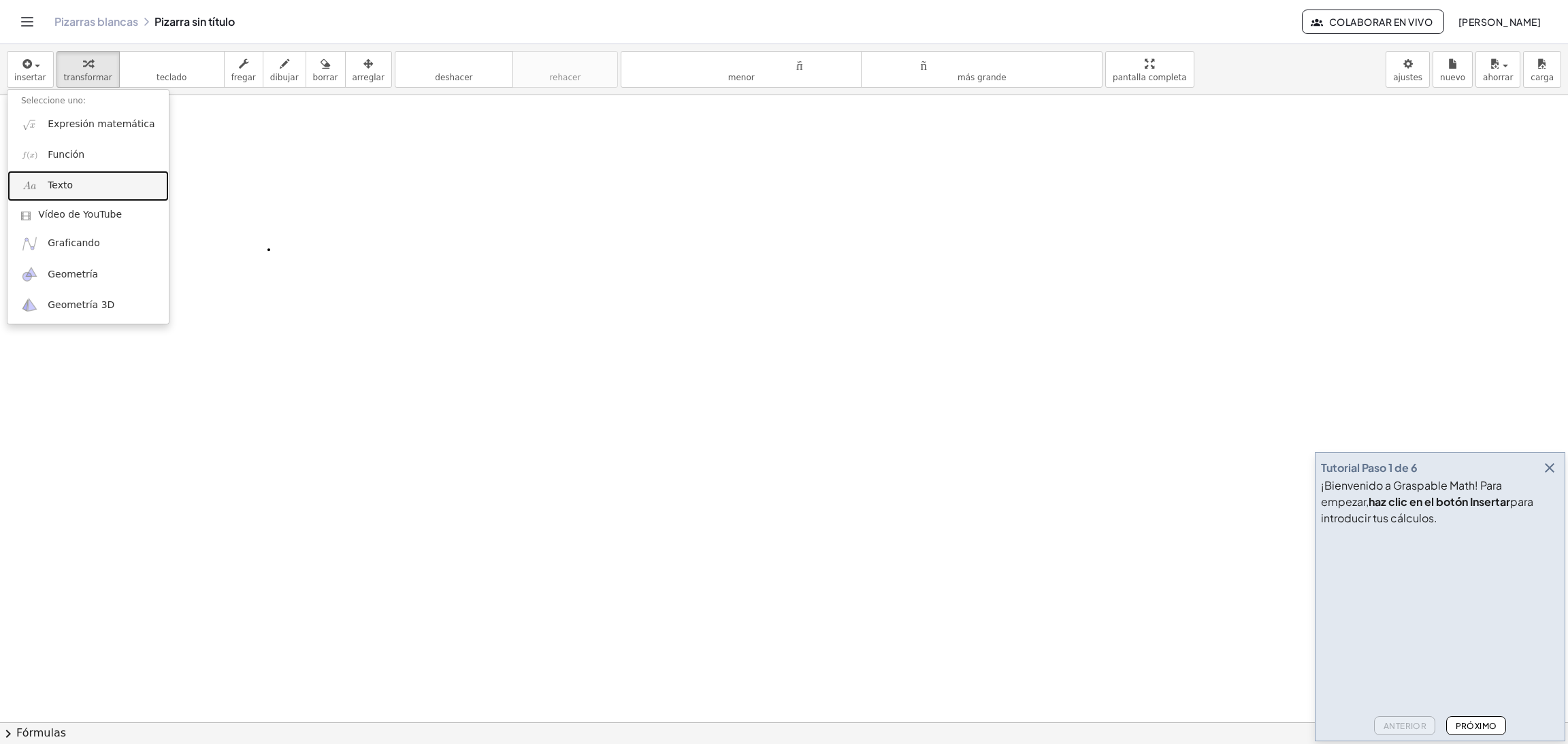
click at [91, 189] on link "Texto" at bounding box center [87, 186] width 161 height 30
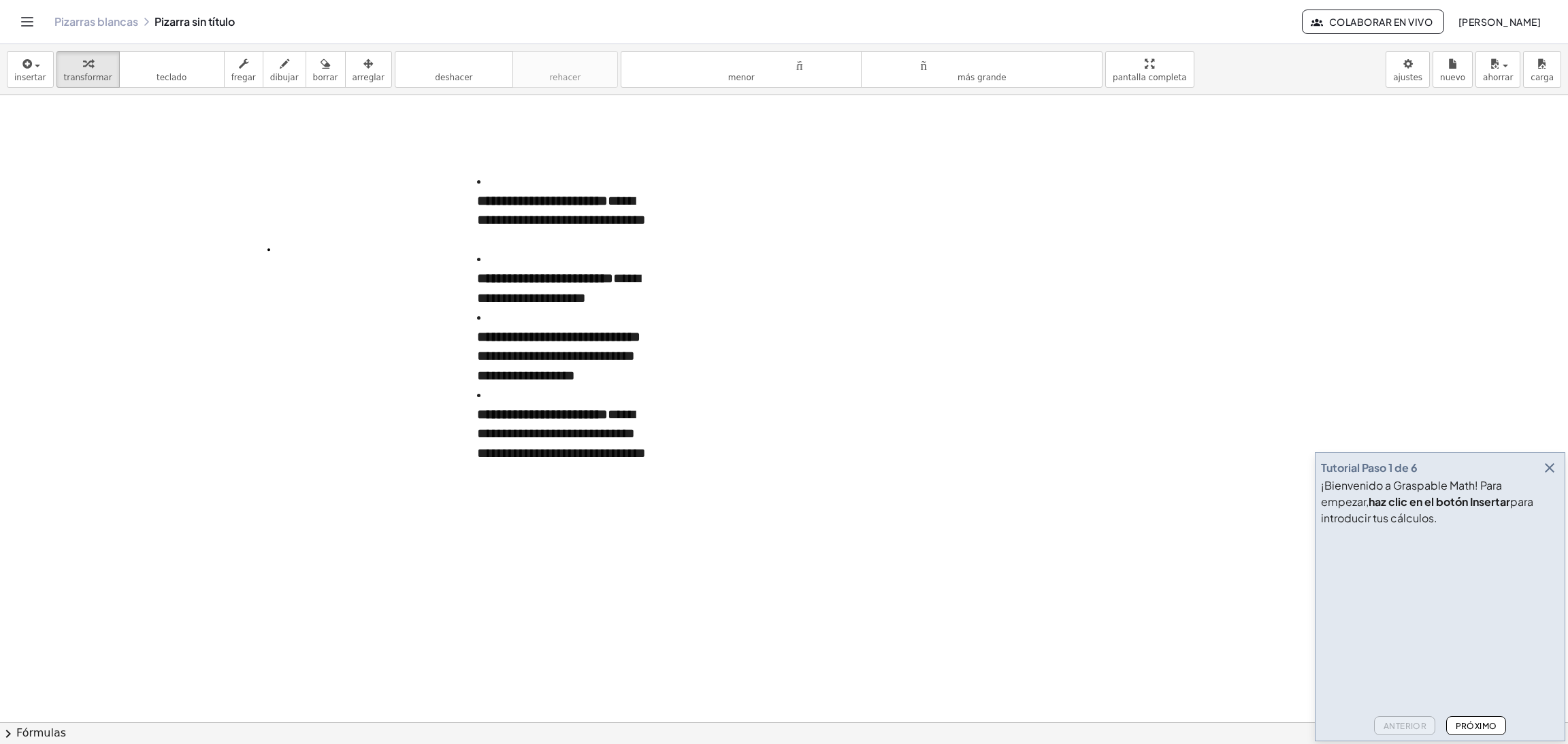
click at [847, 309] on div at bounding box center [784, 722] width 1568 height 1254
click at [546, 232] on p "**********" at bounding box center [565, 220] width 177 height 58
click at [516, 186] on li "**********" at bounding box center [565, 210] width 177 height 78
click at [508, 183] on li "**********" at bounding box center [565, 210] width 177 height 78
click at [498, 180] on li "**********" at bounding box center [565, 210] width 177 height 78
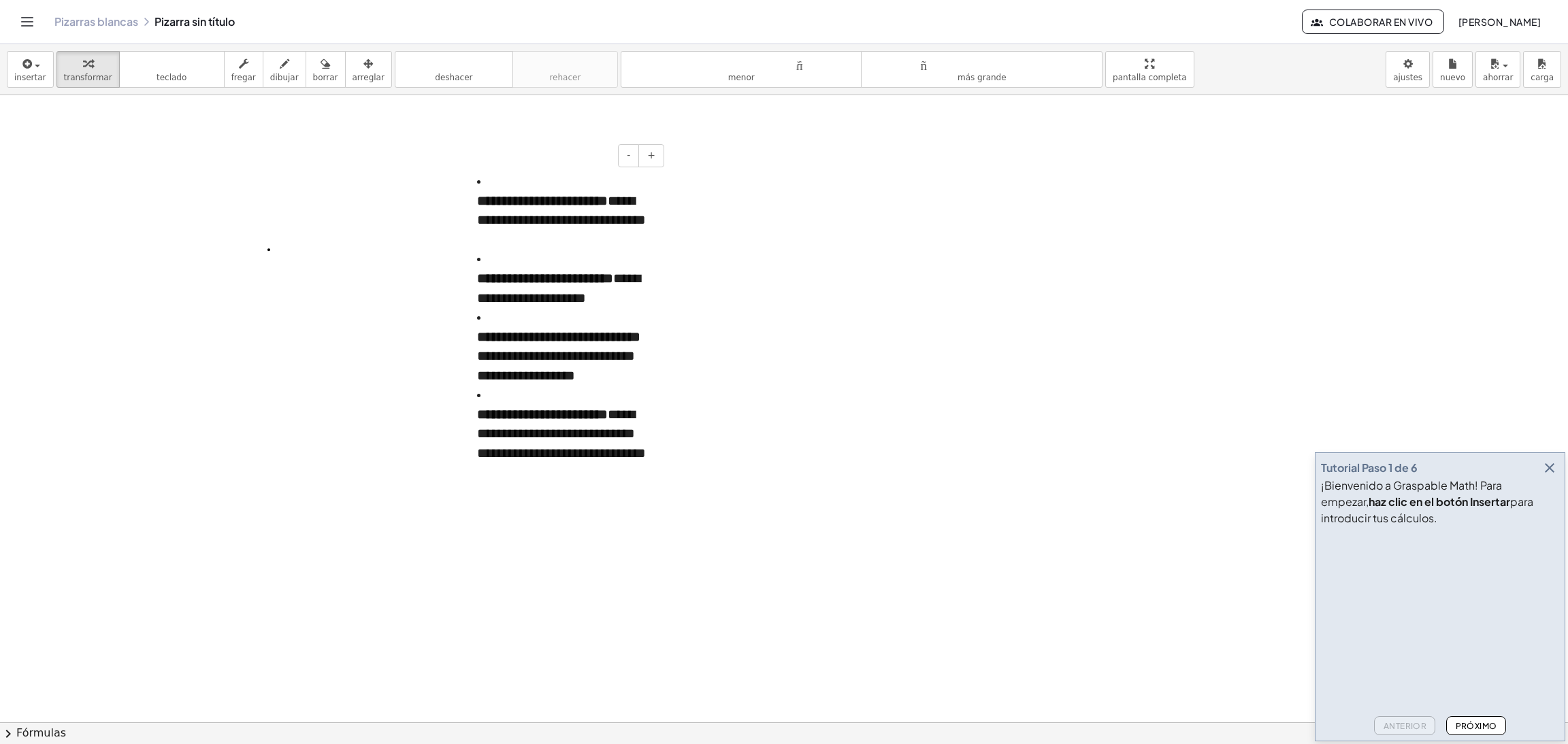
click at [484, 179] on li "**********" at bounding box center [565, 210] width 177 height 78
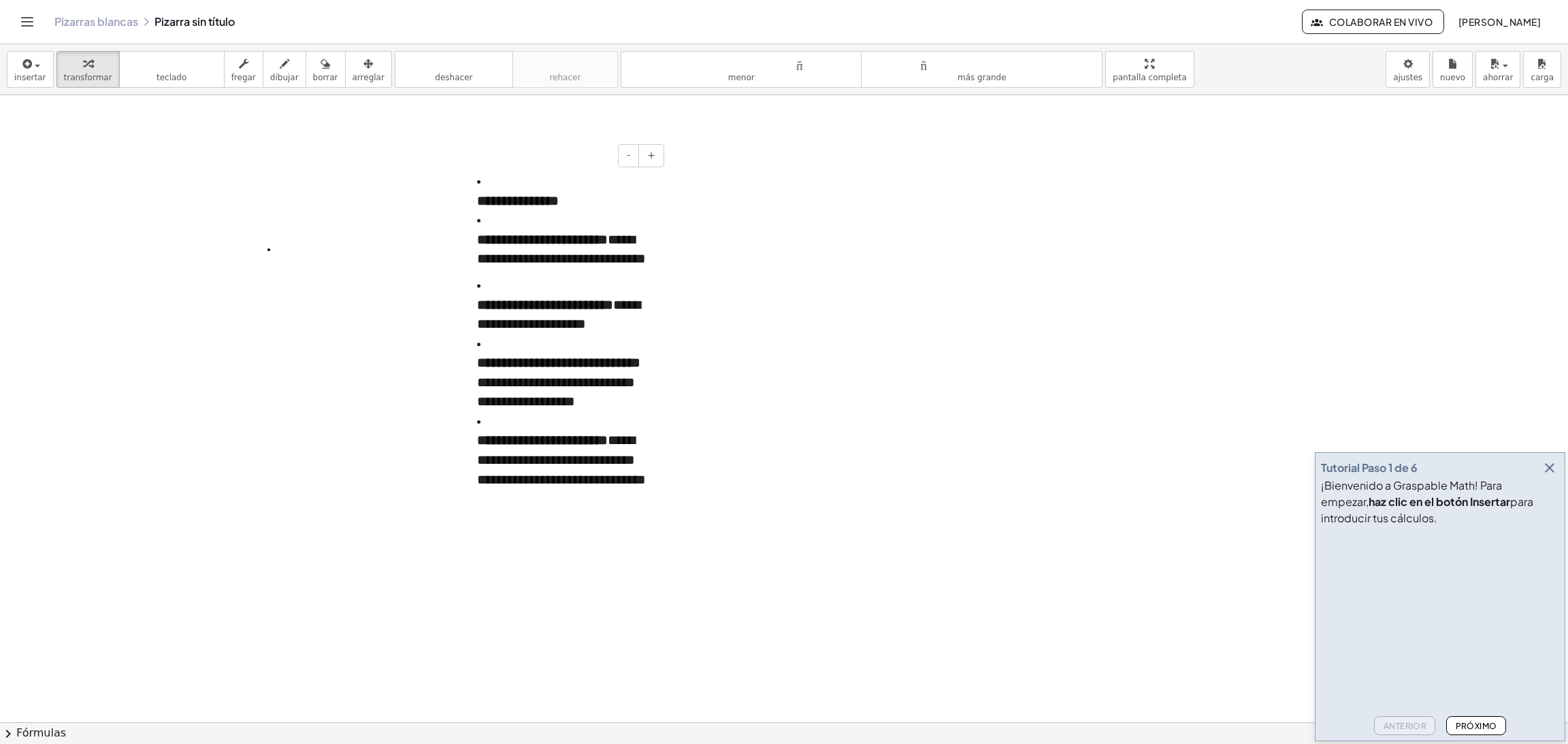
click at [513, 182] on li "**********" at bounding box center [565, 191] width 177 height 38
click at [497, 177] on li "**********" at bounding box center [565, 191] width 177 height 38
drag, startPoint x: 486, startPoint y: 217, endPoint x: 482, endPoint y: 287, distance: 70.1
click at [486, 219] on li "**********" at bounding box center [565, 239] width 177 height 58
click at [486, 314] on li "**********" at bounding box center [565, 304] width 177 height 58
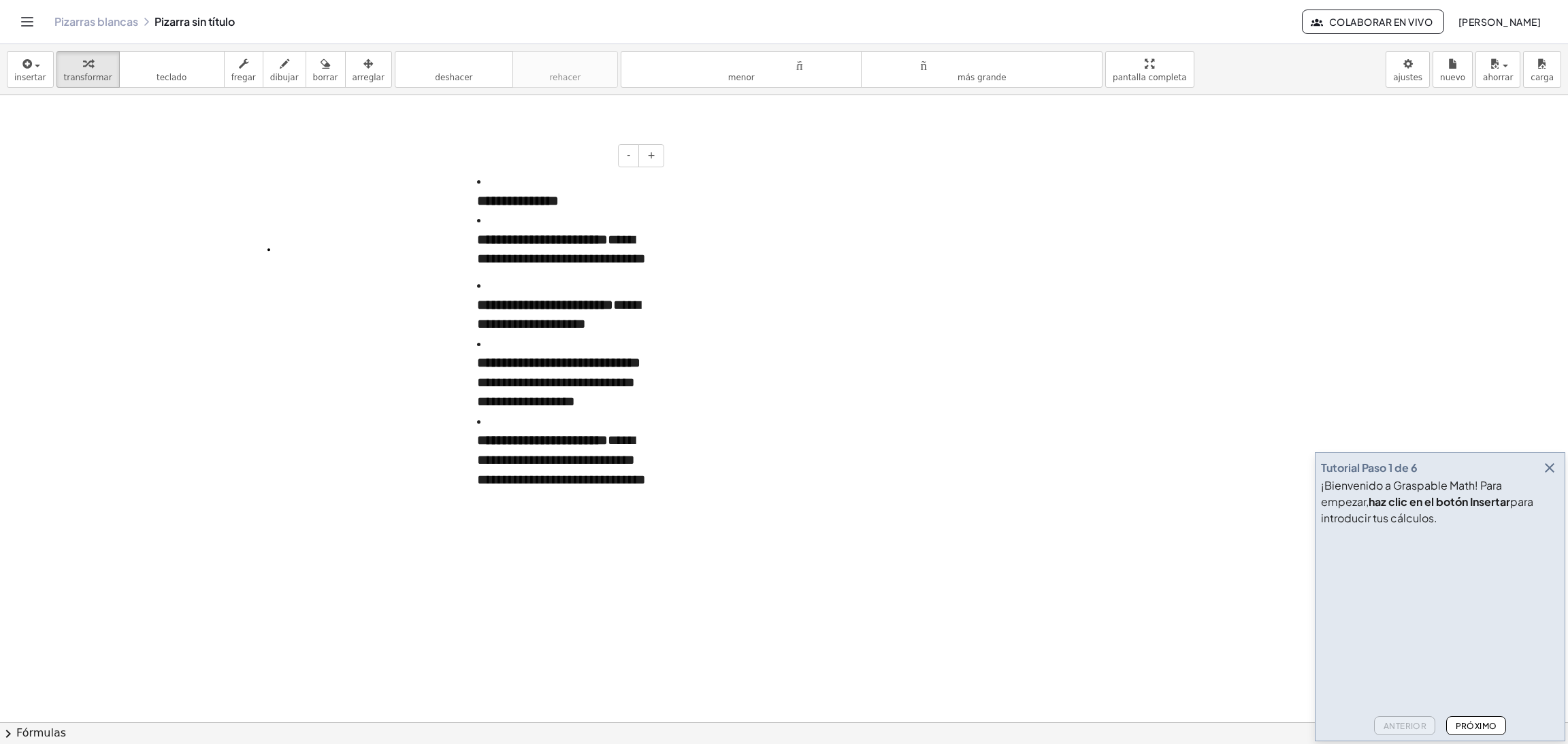
click at [485, 312] on li "**********" at bounding box center [565, 304] width 177 height 58
click at [540, 175] on li "**********" at bounding box center [565, 191] width 177 height 38
click at [688, 275] on div at bounding box center [784, 722] width 1568 height 1254
click at [597, 246] on font "**********" at bounding box center [542, 239] width 131 height 14
drag, startPoint x: 550, startPoint y: 160, endPoint x: 498, endPoint y: 160, distance: 52.0
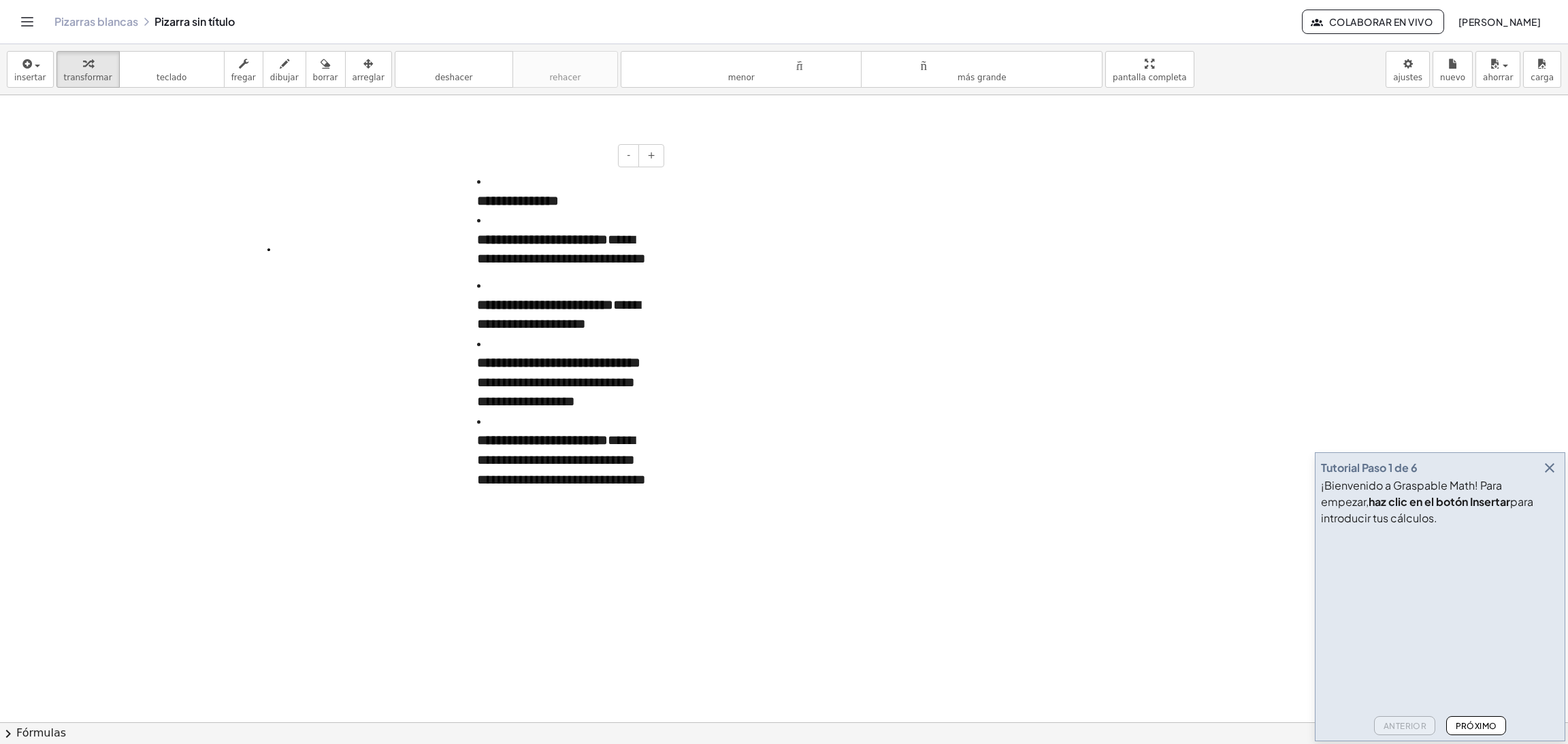
click at [498, 160] on div "- +" at bounding box center [562, 155] width 204 height 23
click at [353, 74] on font "arreglar" at bounding box center [369, 78] width 32 height 10
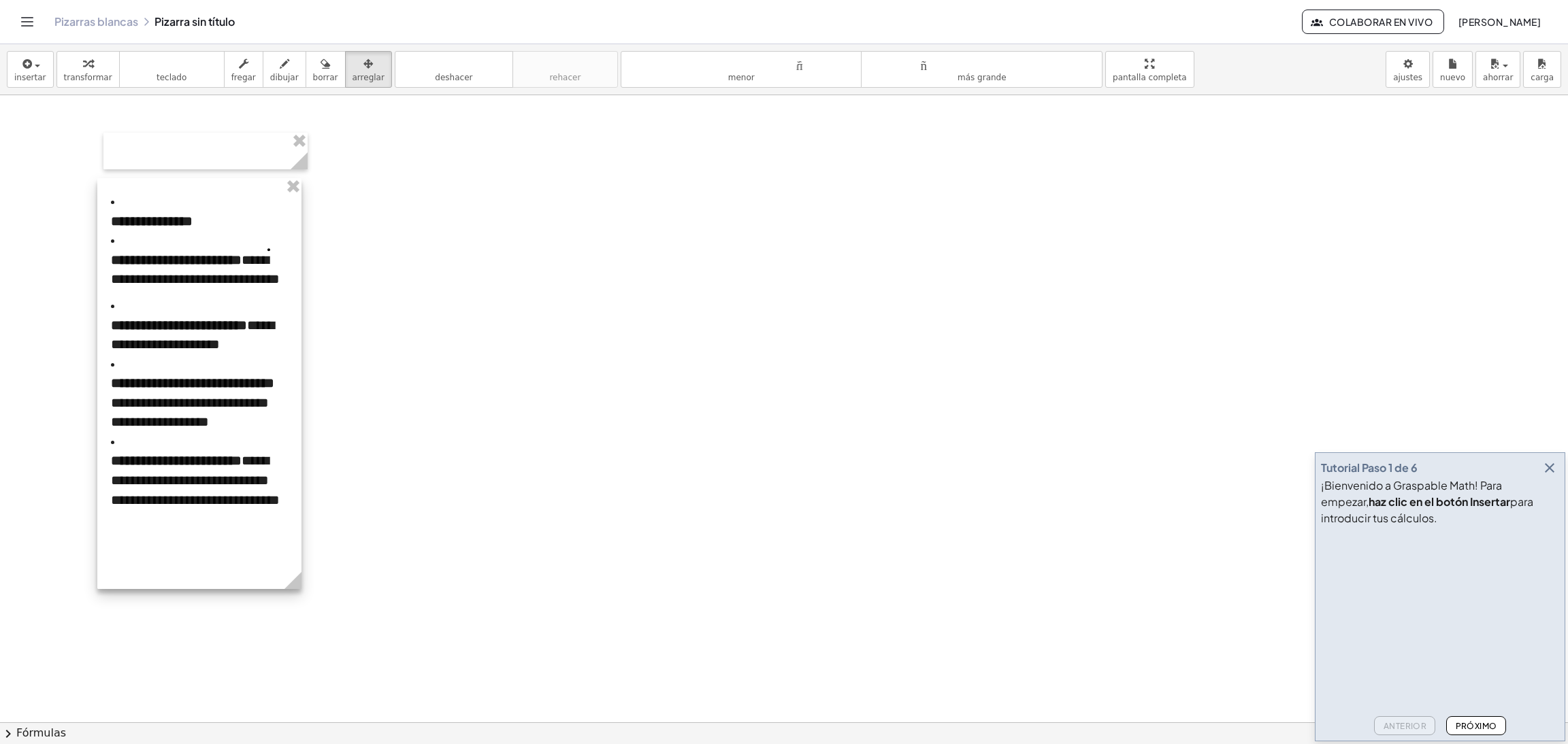
drag, startPoint x: 535, startPoint y: 203, endPoint x: 174, endPoint y: 221, distance: 361.4
click at [172, 221] on div at bounding box center [199, 384] width 204 height 411
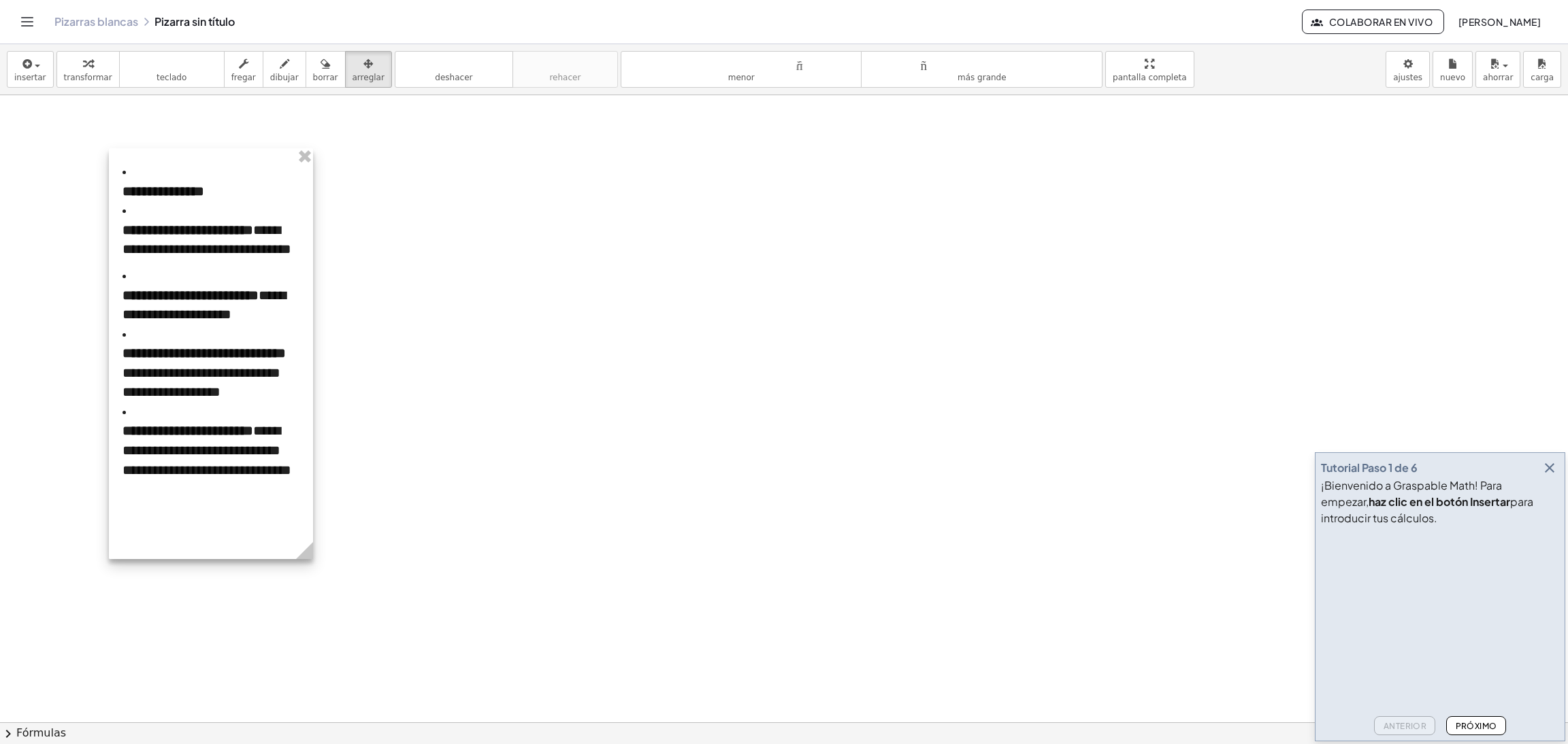
drag, startPoint x: 278, startPoint y: 224, endPoint x: 287, endPoint y: 197, distance: 28.5
click at [287, 197] on div at bounding box center [211, 353] width 204 height 411
click at [387, 277] on div at bounding box center [784, 722] width 1568 height 1254
click at [214, 228] on div at bounding box center [211, 353] width 204 height 411
click at [203, 191] on div at bounding box center [211, 353] width 204 height 411
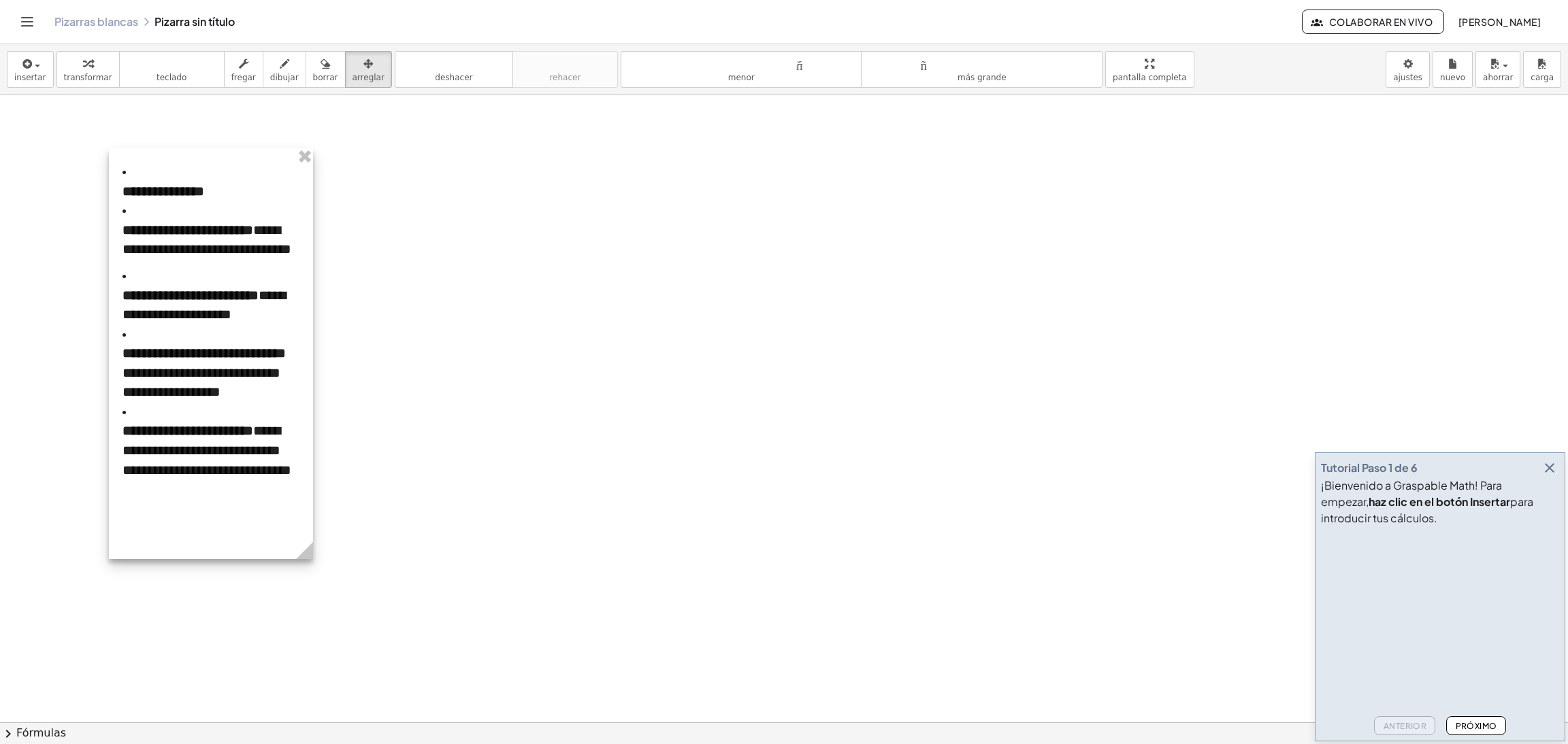
click at [203, 191] on div at bounding box center [211, 353] width 204 height 411
click at [415, 232] on div at bounding box center [784, 722] width 1568 height 1254
click at [533, 324] on div at bounding box center [784, 722] width 1568 height 1254
click at [36, 62] on div "button" at bounding box center [30, 63] width 32 height 16
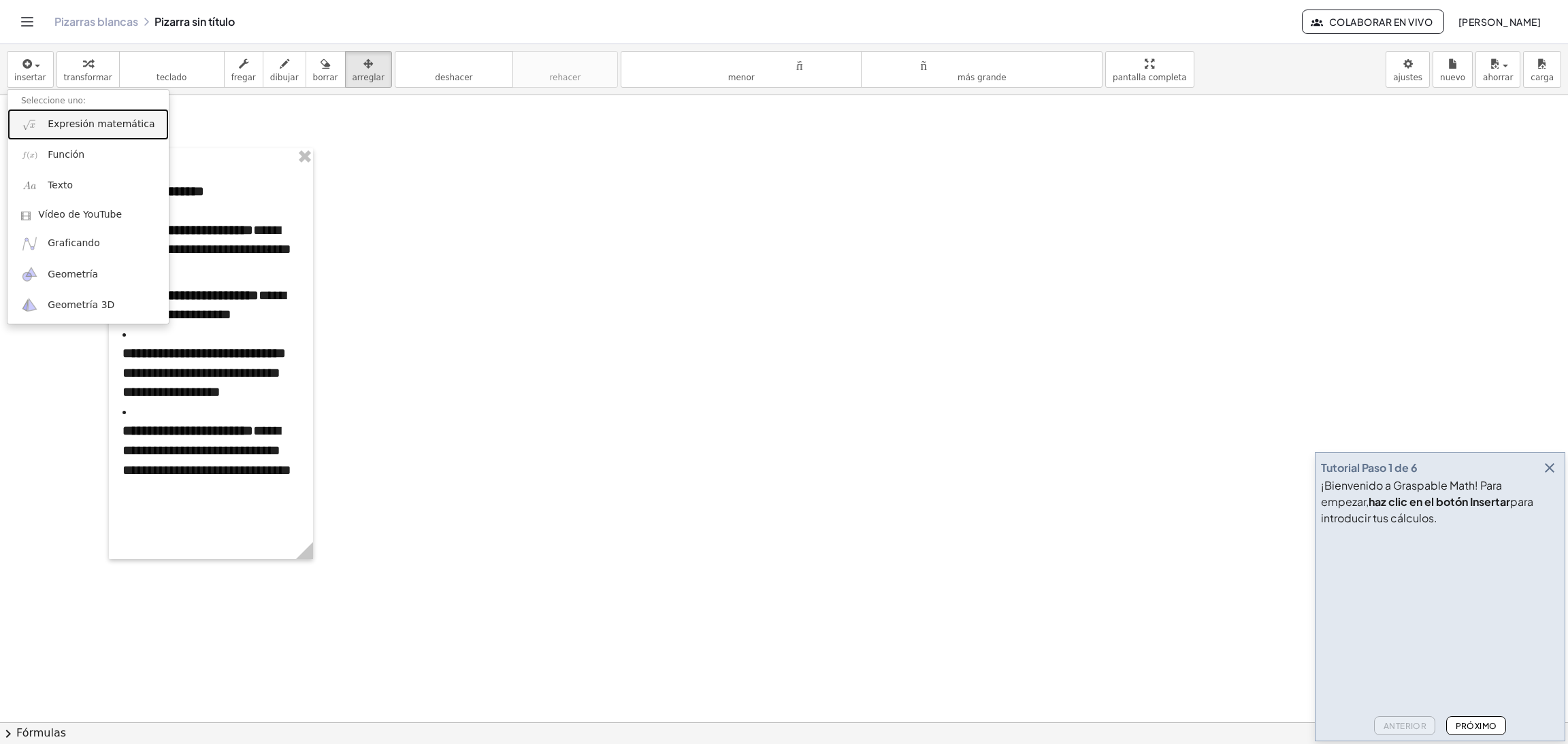
click at [85, 122] on font "Expresión matemática" at bounding box center [100, 124] width 107 height 11
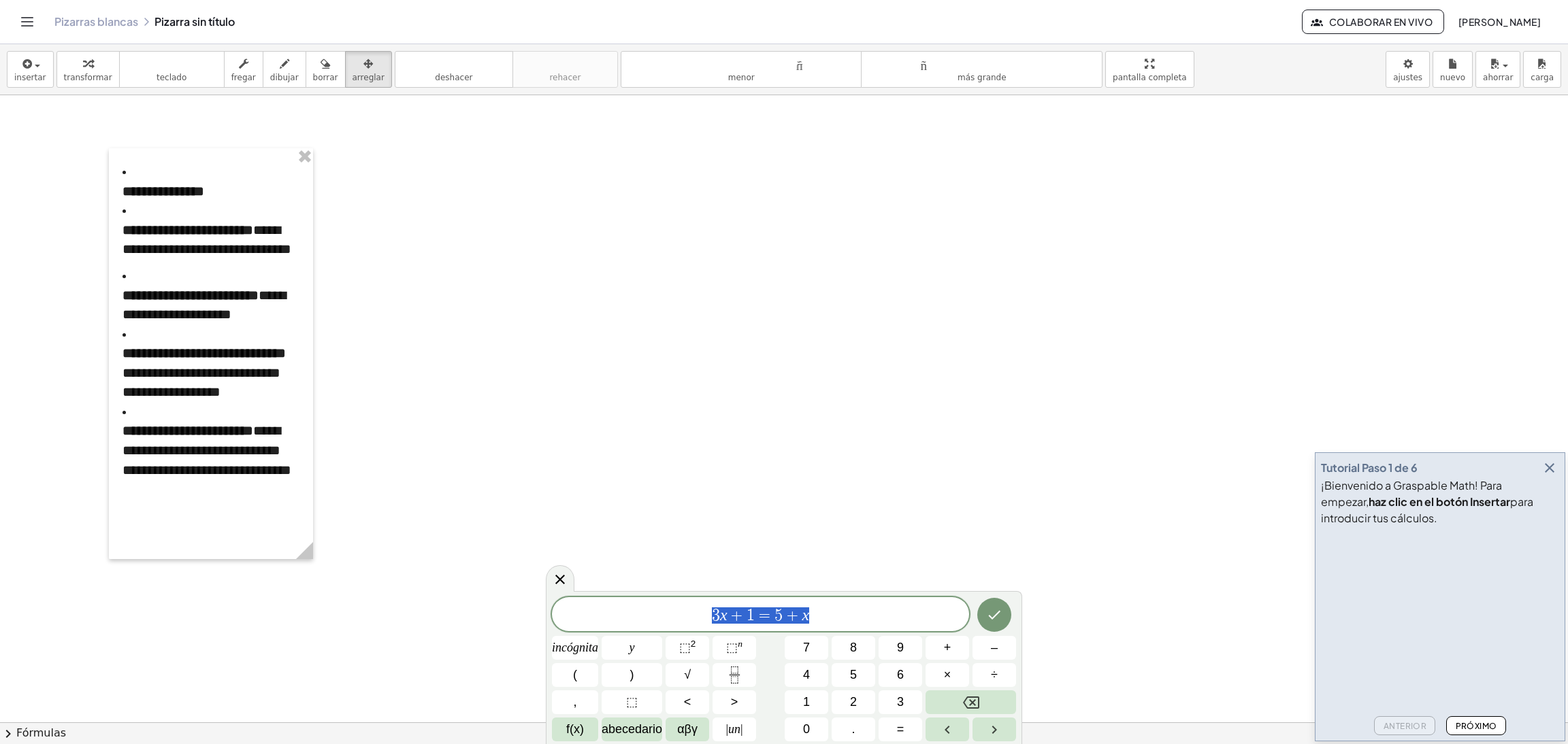
drag, startPoint x: 821, startPoint y: 613, endPoint x: 704, endPoint y: 598, distance: 118.0
click at [705, 496] on div "******** 3 x + 1 = 5 + x" at bounding box center [760, 614] width 417 height 34
click at [1001, 496] on icon "Hecho" at bounding box center [994, 615] width 16 height 16
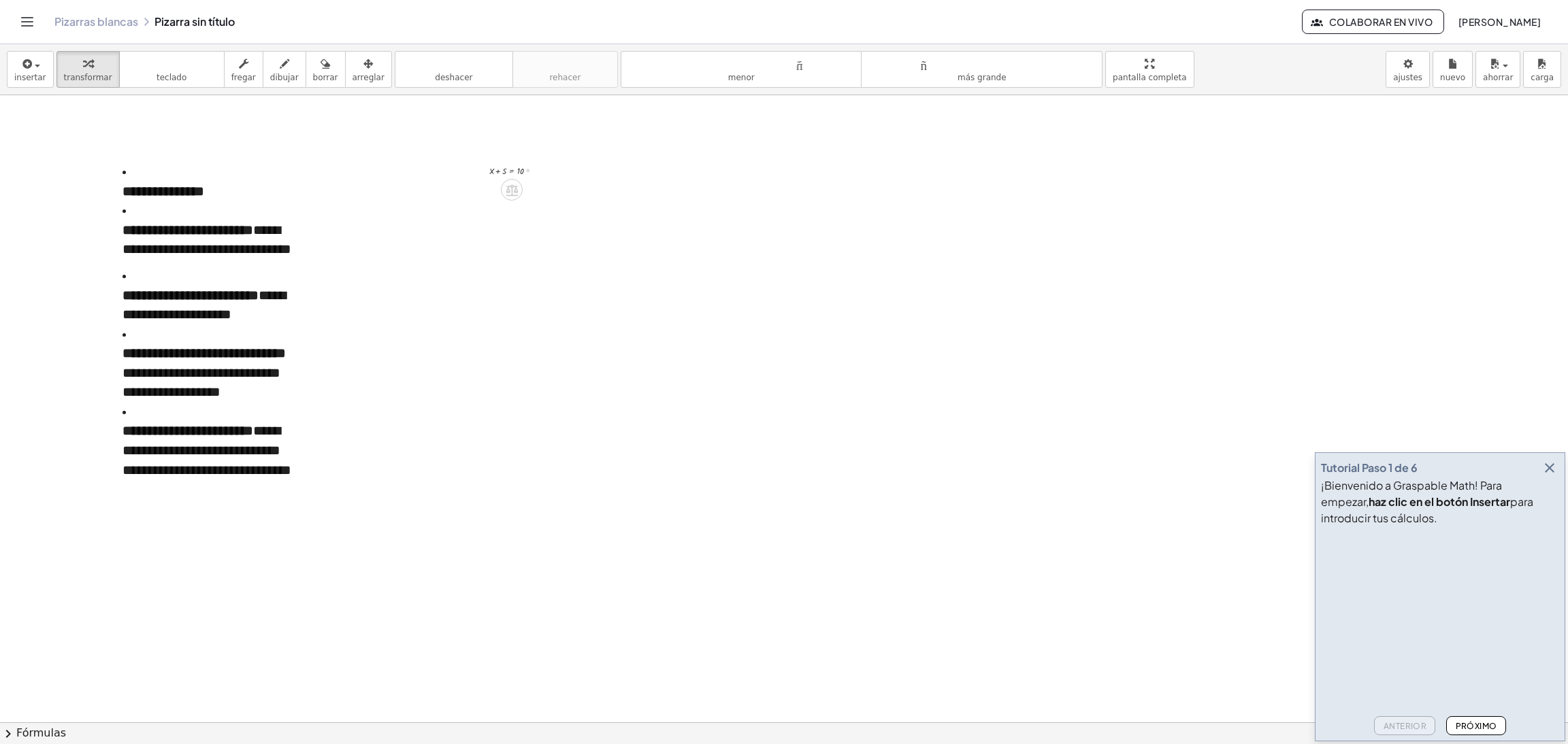
click at [485, 171] on div at bounding box center [478, 169] width 20 height 23
click at [514, 169] on div at bounding box center [518, 169] width 72 height 16
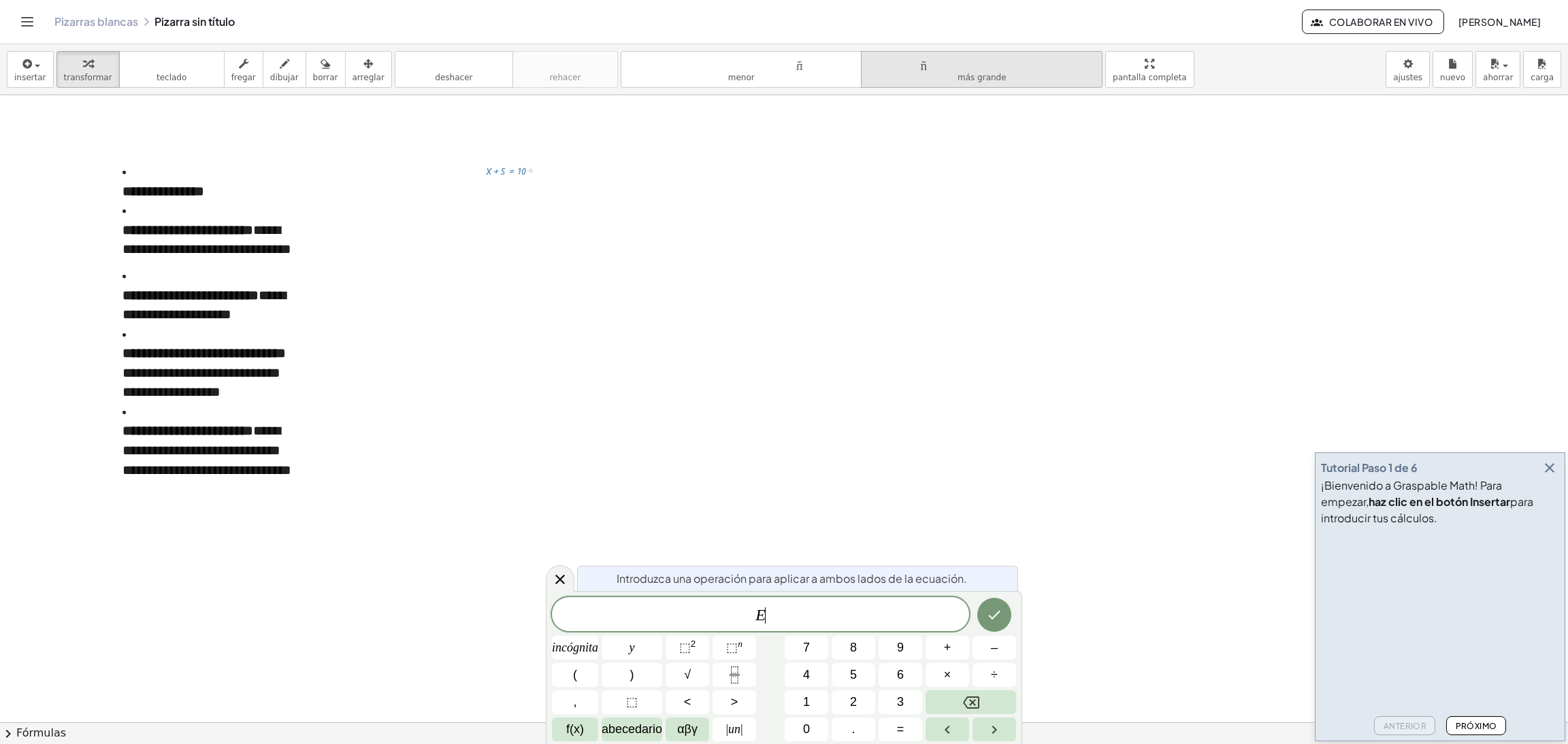
click at [933, 81] on button "tamaño_del_formato más grande" at bounding box center [982, 70] width 242 height 37
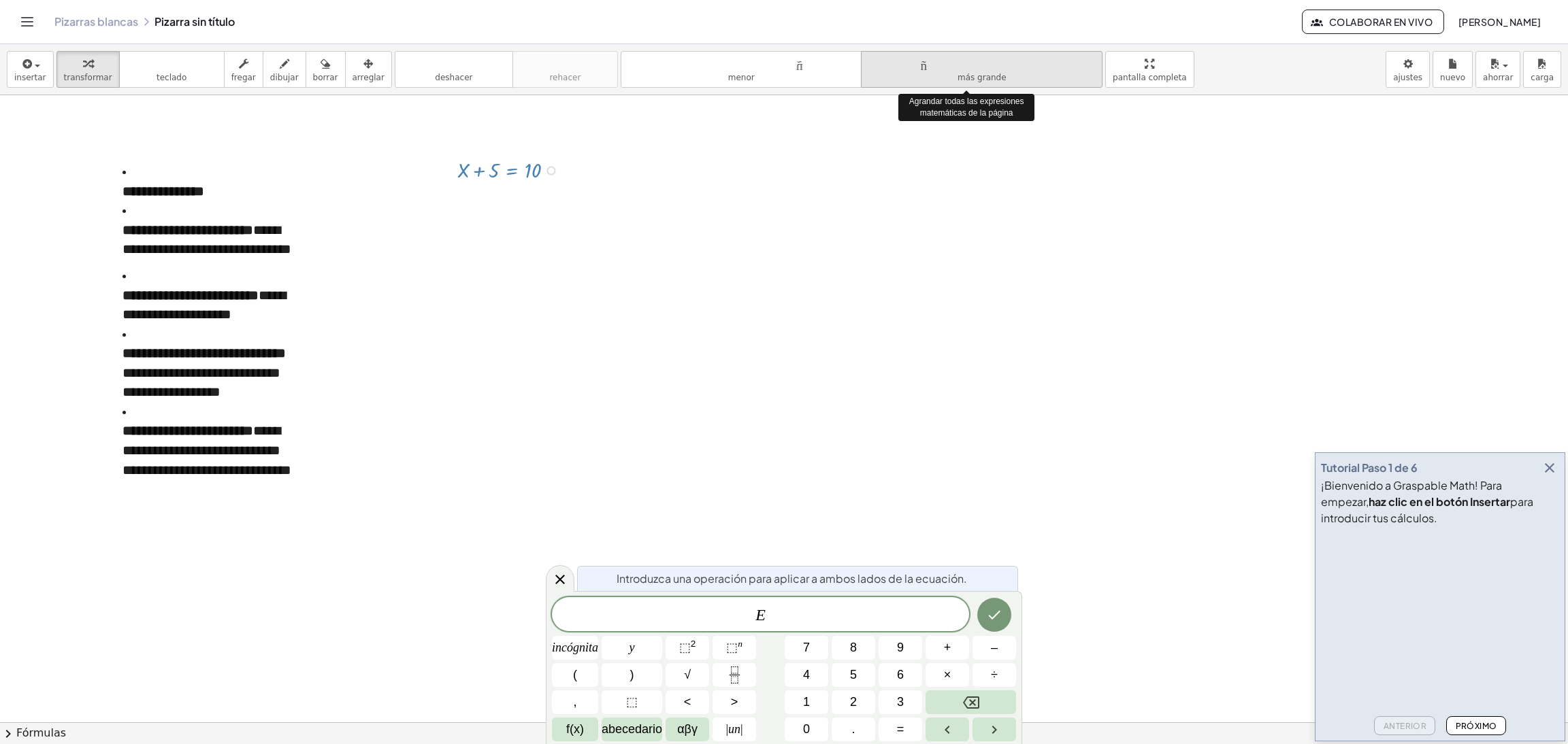
click at [933, 81] on button "tamaño_del_formato más grande" at bounding box center [982, 70] width 242 height 37
click at [928, 82] on button "tamaño_del_formato más grande" at bounding box center [982, 70] width 242 height 37
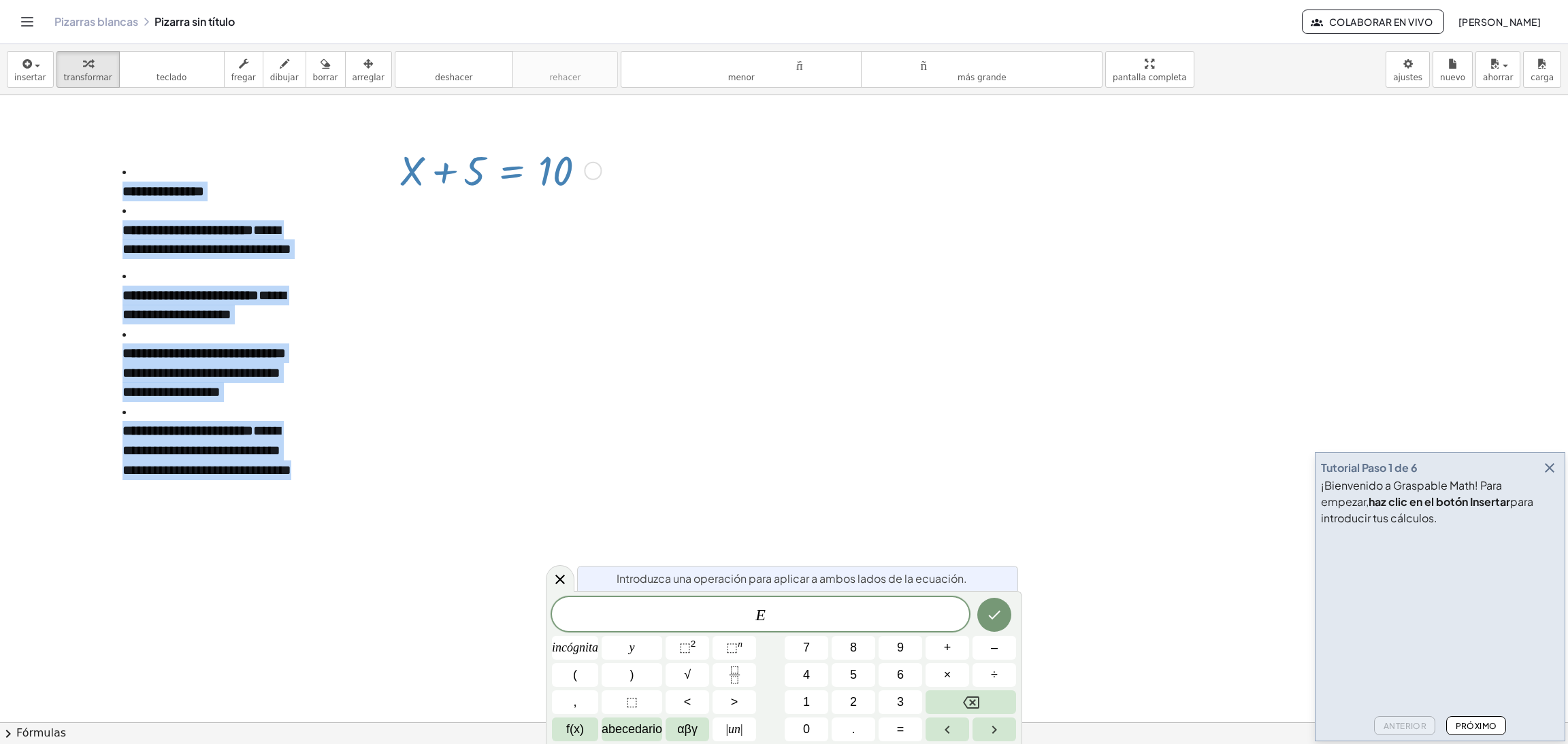
drag, startPoint x: 532, startPoint y: 161, endPoint x: 549, endPoint y: 174, distance: 21.4
click at [549, 174] on div "**********" at bounding box center [784, 722] width 1568 height 1254
click at [562, 174] on div at bounding box center [784, 722] width 1568 height 1254
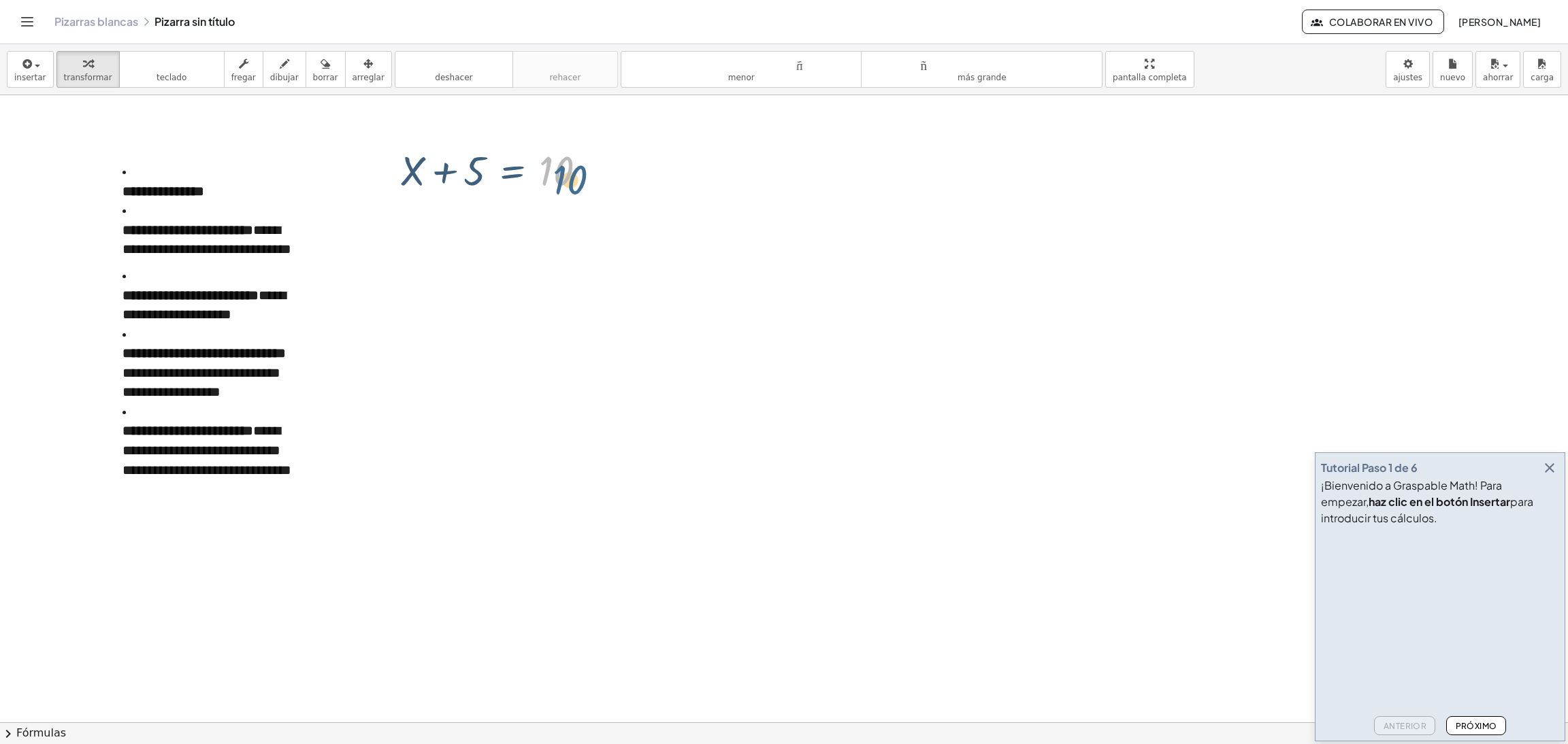
drag, startPoint x: 549, startPoint y: 160, endPoint x: 567, endPoint y: 171, distance: 21.1
click at [567, 171] on div at bounding box center [498, 170] width 210 height 54
click at [566, 171] on div at bounding box center [498, 170] width 210 height 54
click at [675, 281] on div at bounding box center [784, 722] width 1568 height 1254
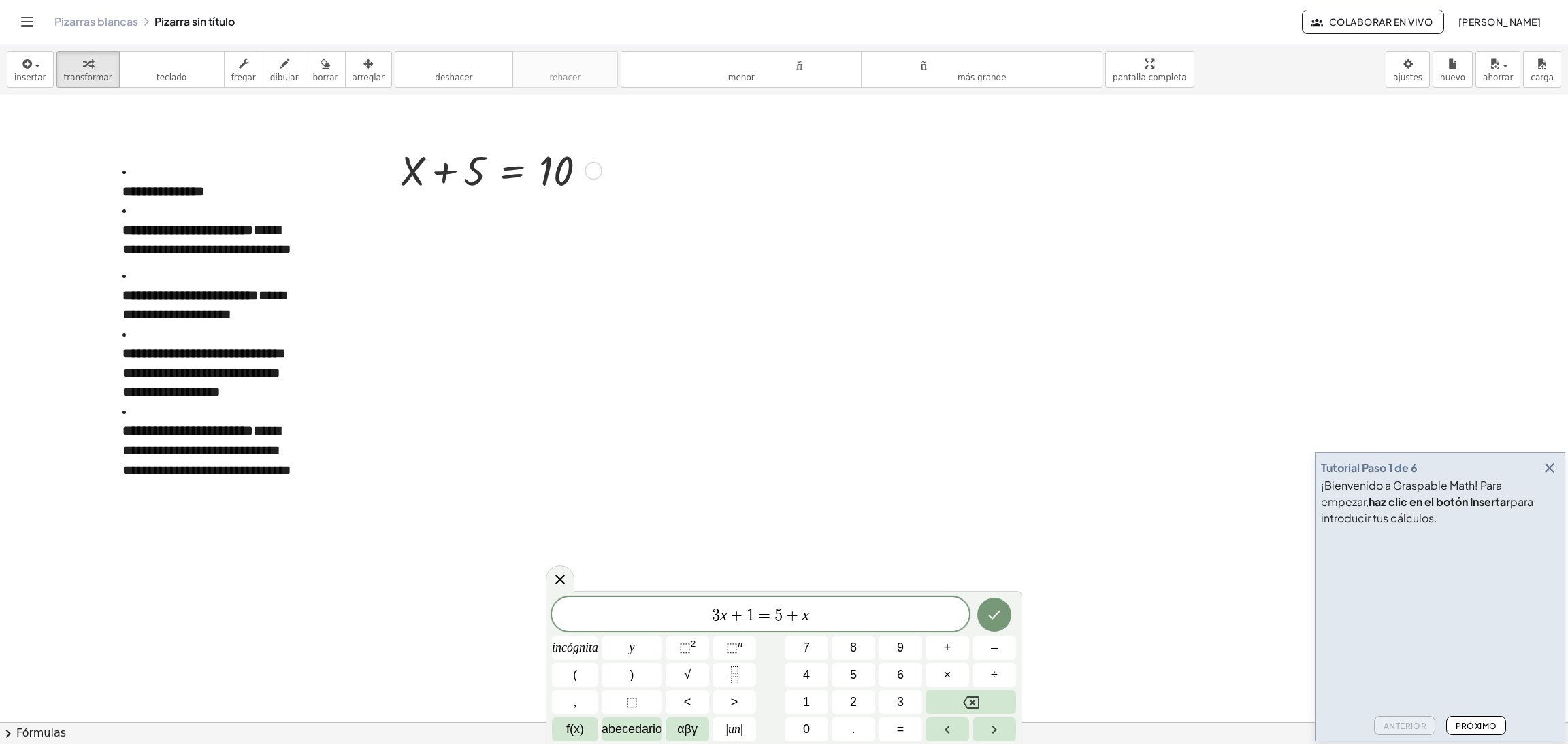
click at [475, 189] on div at bounding box center [498, 170] width 210 height 54
drag, startPoint x: 350, startPoint y: 115, endPoint x: 605, endPoint y: 194, distance: 267.0
click at [605, 194] on div "**********" at bounding box center [784, 722] width 1568 height 1254
click at [940, 369] on div at bounding box center [784, 722] width 1568 height 1254
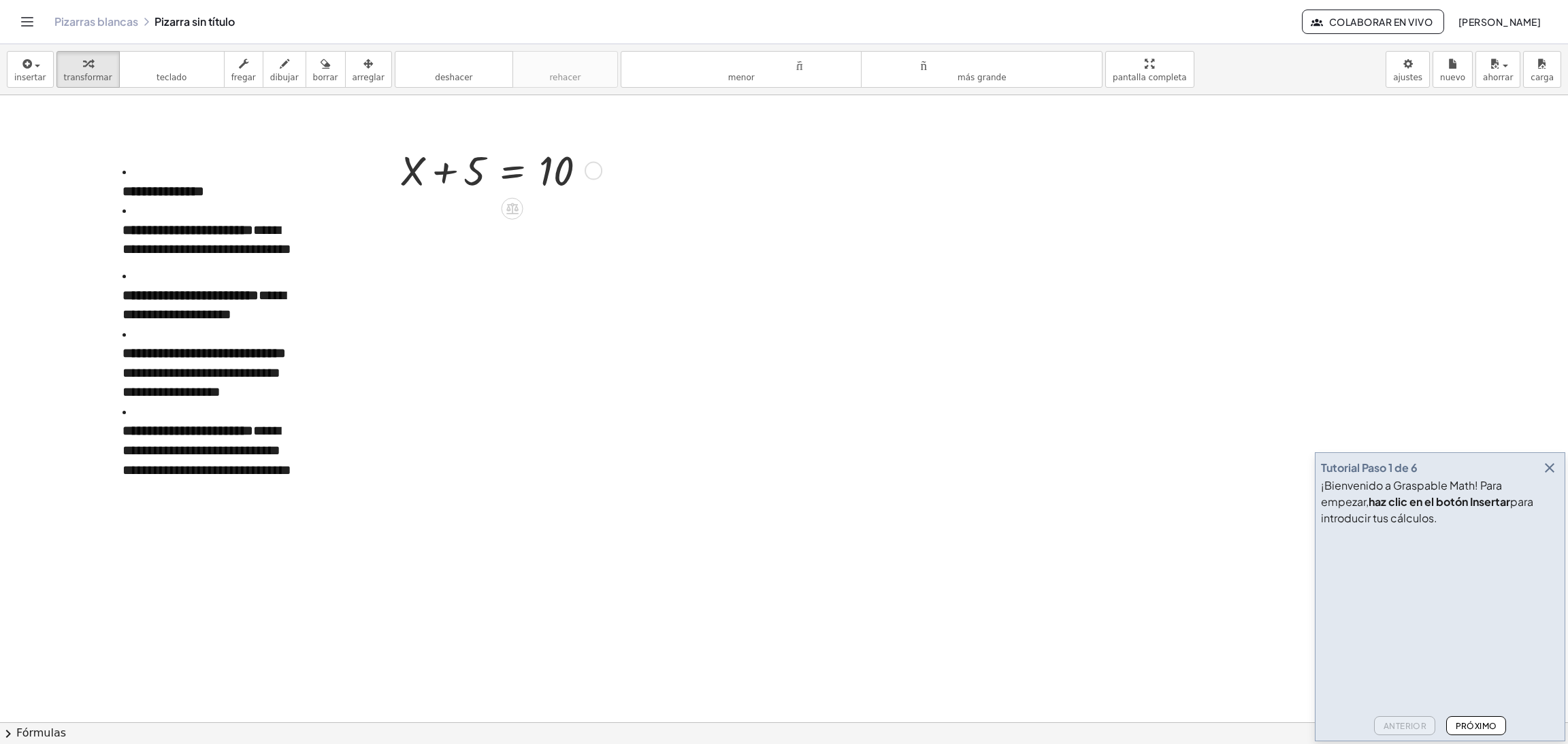
click at [560, 182] on div at bounding box center [498, 170] width 210 height 54
click at [656, 171] on div at bounding box center [784, 722] width 1568 height 1254
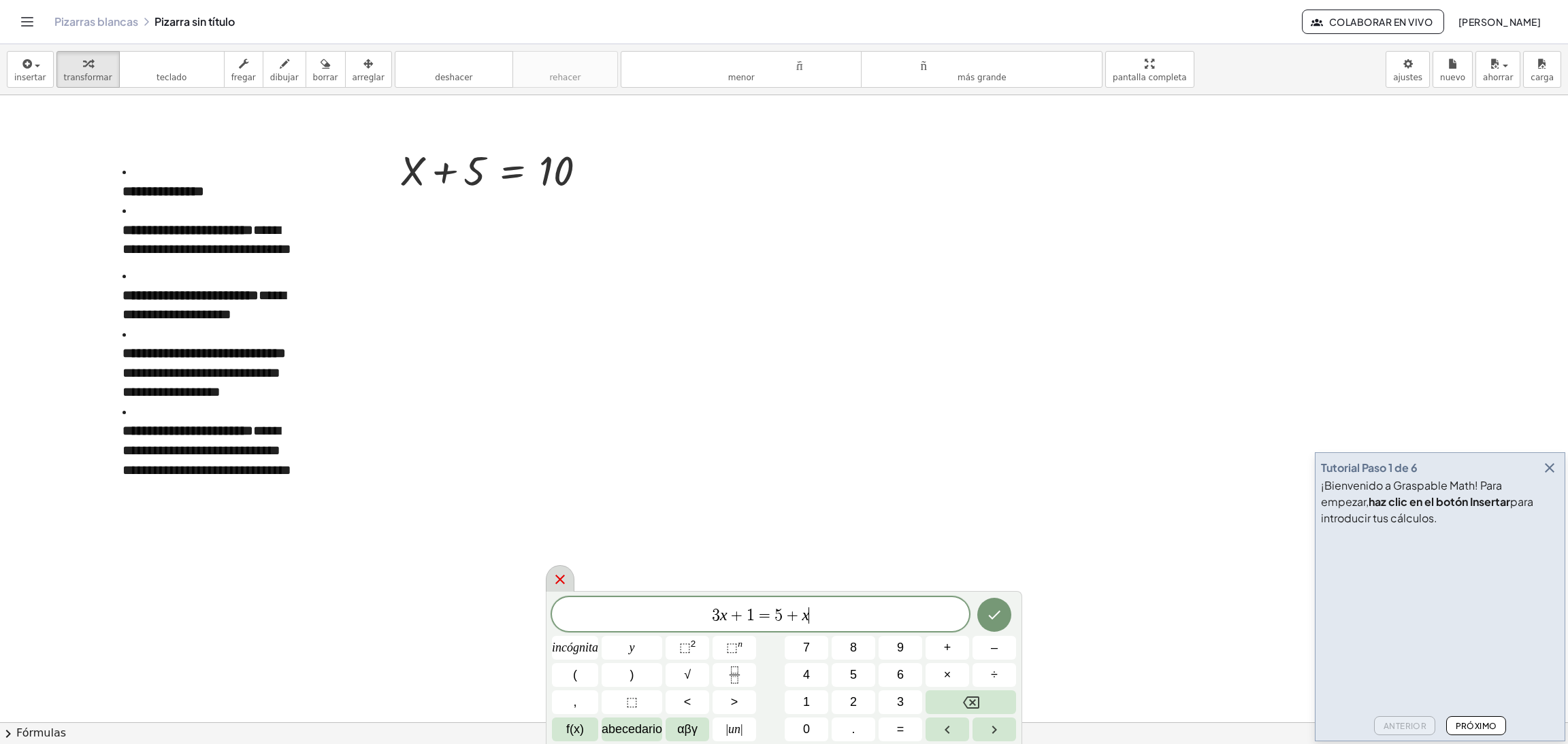
click at [565, 496] on icon at bounding box center [560, 579] width 16 height 16
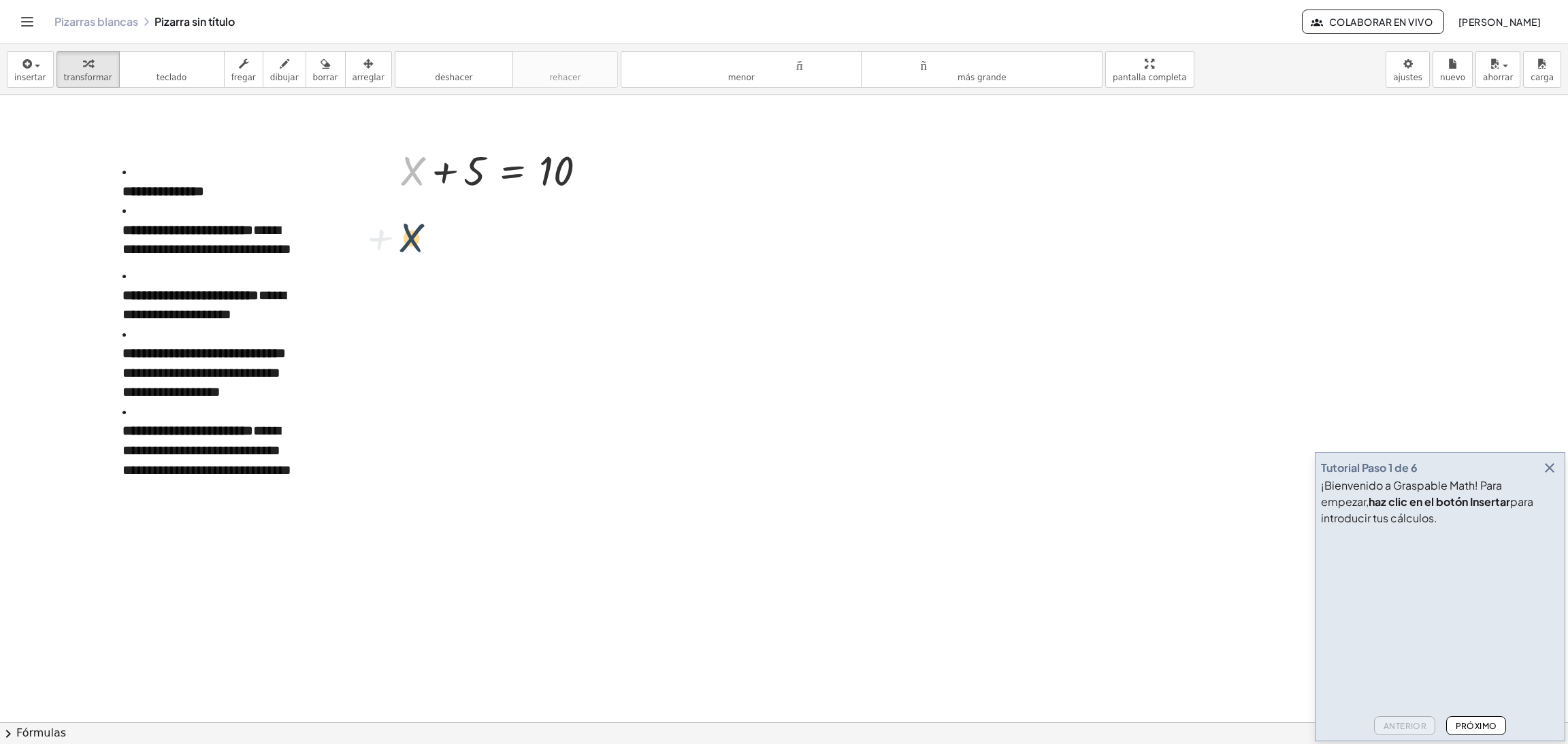
drag, startPoint x: 418, startPoint y: 163, endPoint x: 417, endPoint y: 246, distance: 83.0
drag, startPoint x: 412, startPoint y: 173, endPoint x: 648, endPoint y: 181, distance: 236.1
drag, startPoint x: 472, startPoint y: 173, endPoint x: 627, endPoint y: 165, distance: 155.2
click at [437, 192] on div at bounding box center [498, 170] width 210 height 54
click at [22, 77] on font "insertar" at bounding box center [30, 78] width 32 height 10
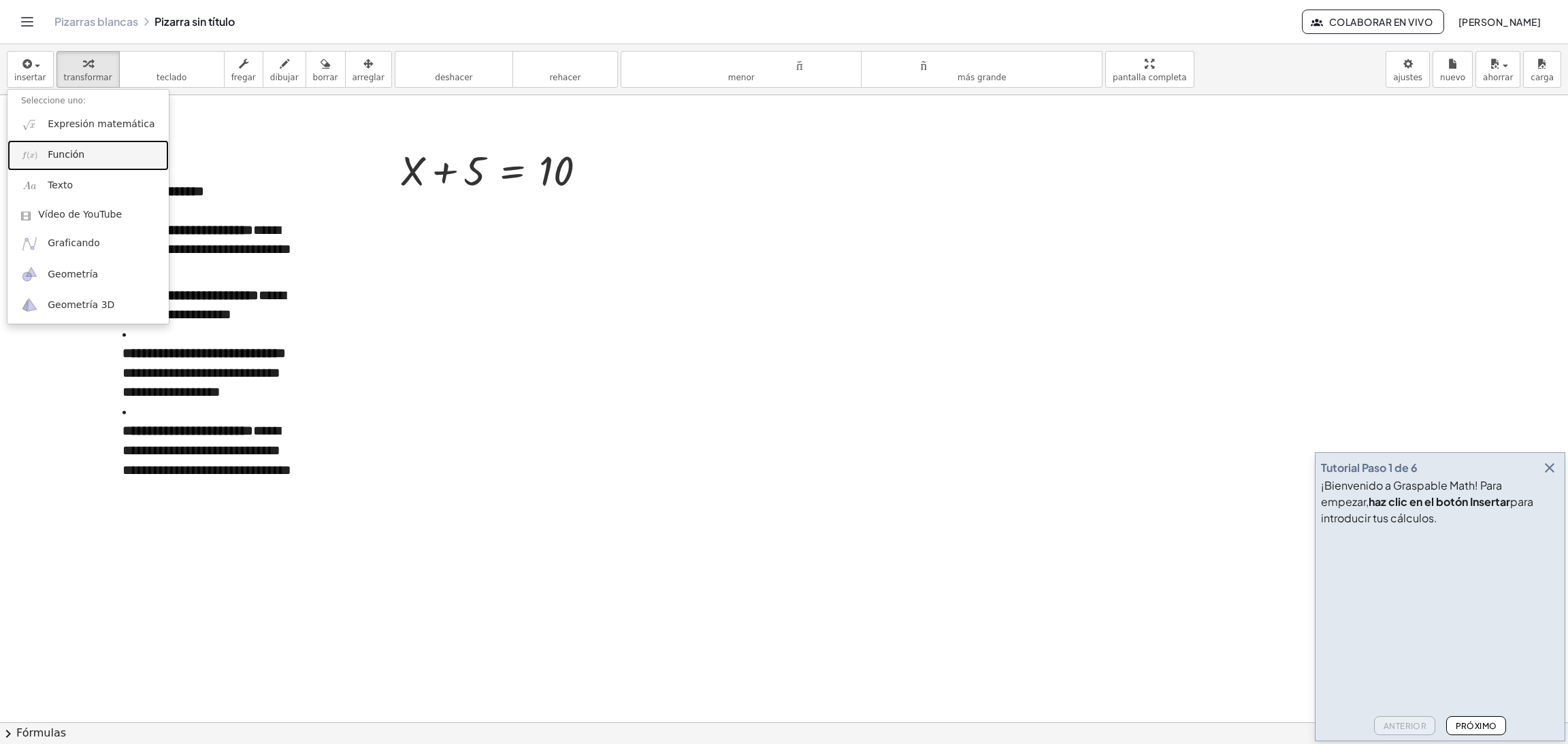
click at [93, 151] on link "Función" at bounding box center [87, 155] width 161 height 30
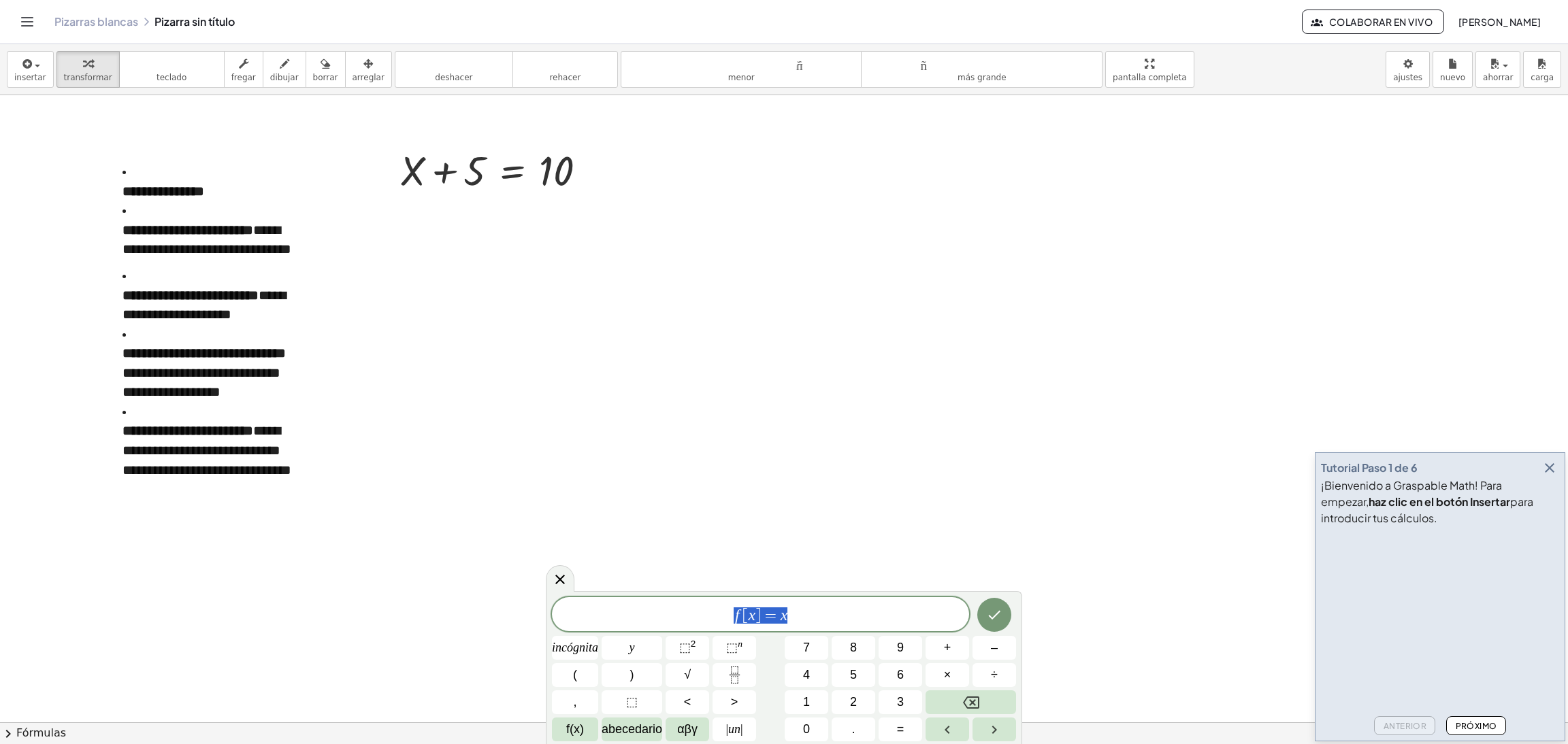
drag, startPoint x: 800, startPoint y: 624, endPoint x: 702, endPoint y: 598, distance: 101.4
click at [703, 496] on span "f [ x ] = x" at bounding box center [760, 616] width 417 height 19
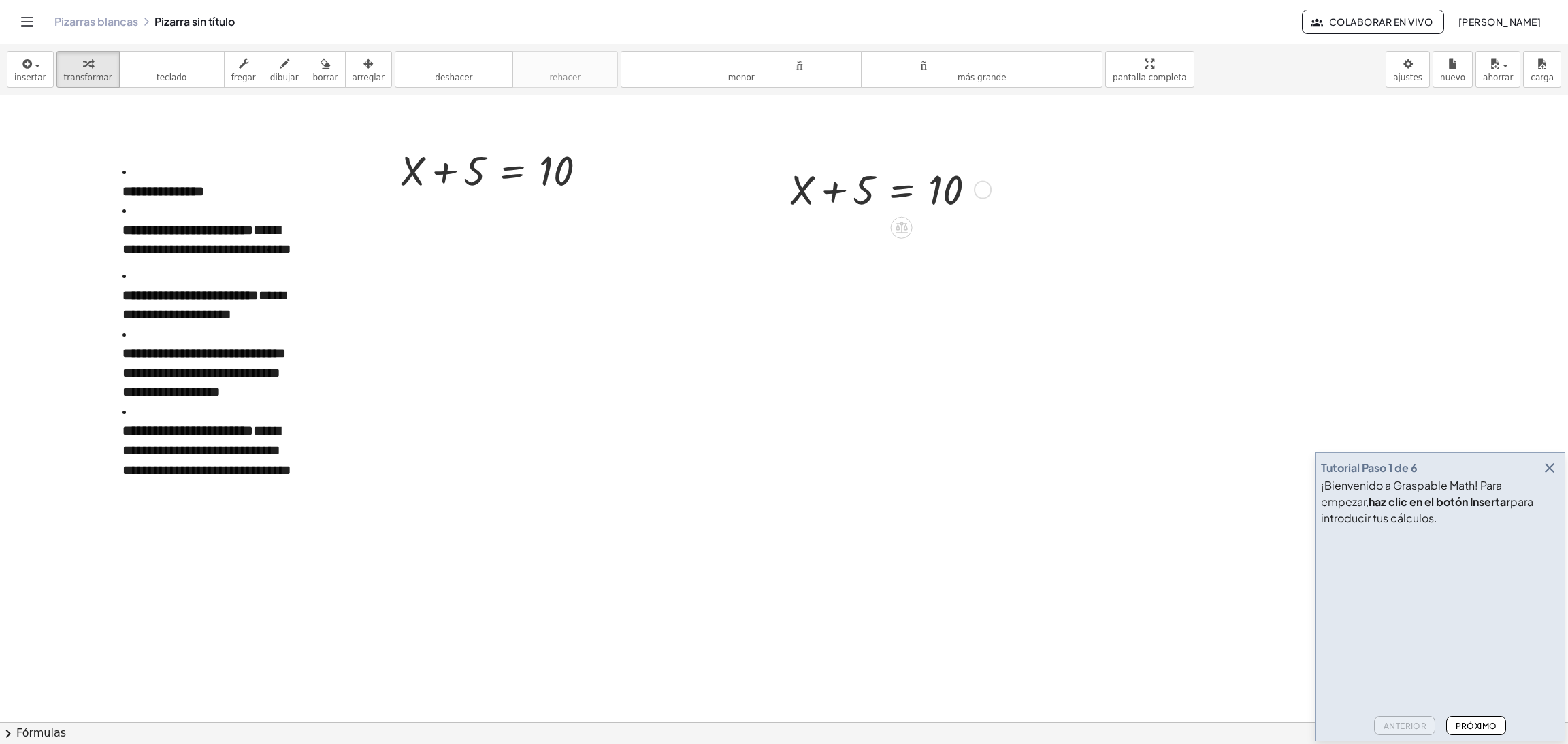
click at [838, 201] on div at bounding box center [888, 188] width 210 height 54
drag, startPoint x: 864, startPoint y: 201, endPoint x: 1034, endPoint y: 209, distance: 170.2
click at [1034, 209] on div "**********" at bounding box center [784, 722] width 1568 height 1254
click at [11, 62] on button "insertar" at bounding box center [30, 70] width 47 height 37
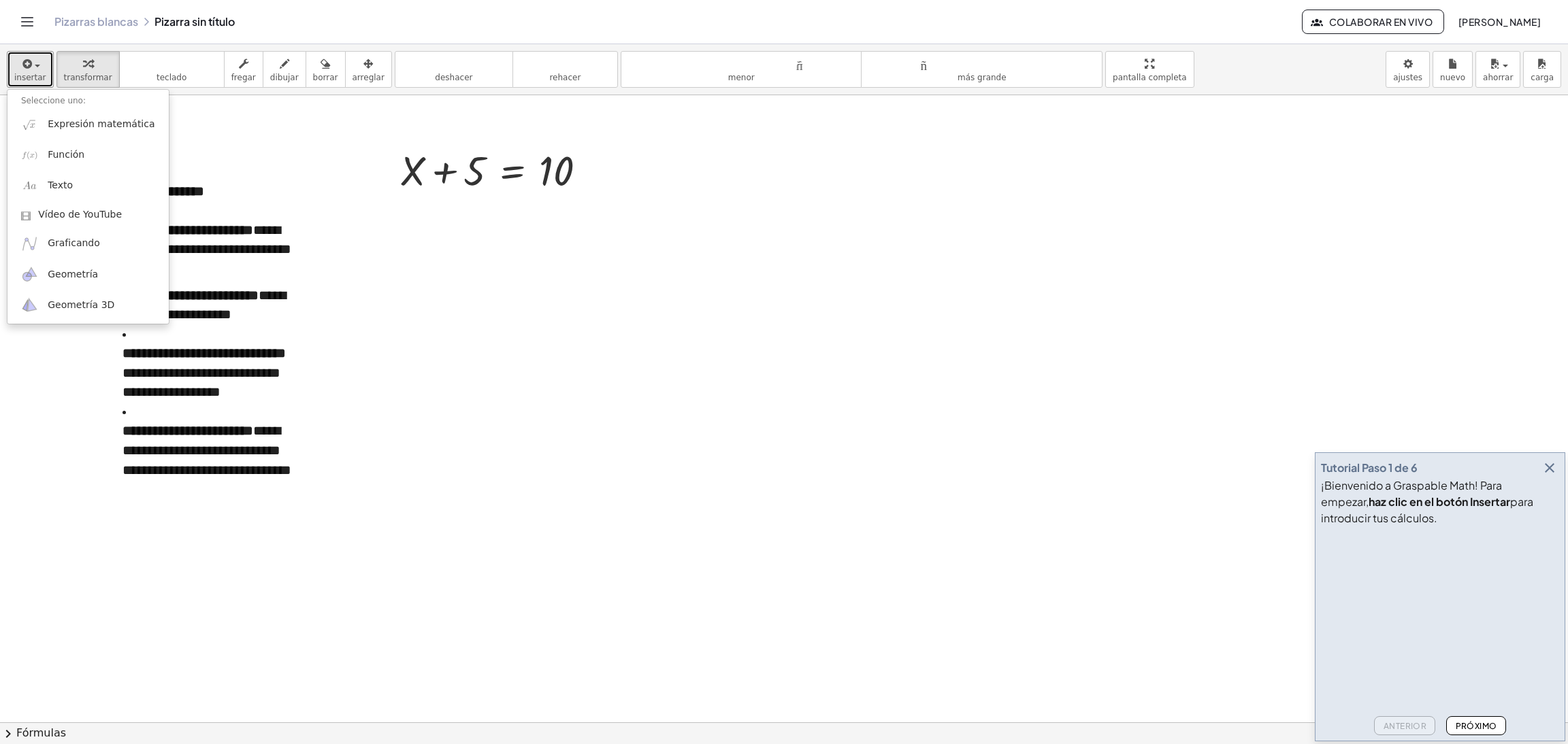
click at [447, 261] on div at bounding box center [784, 722] width 1568 height 1254
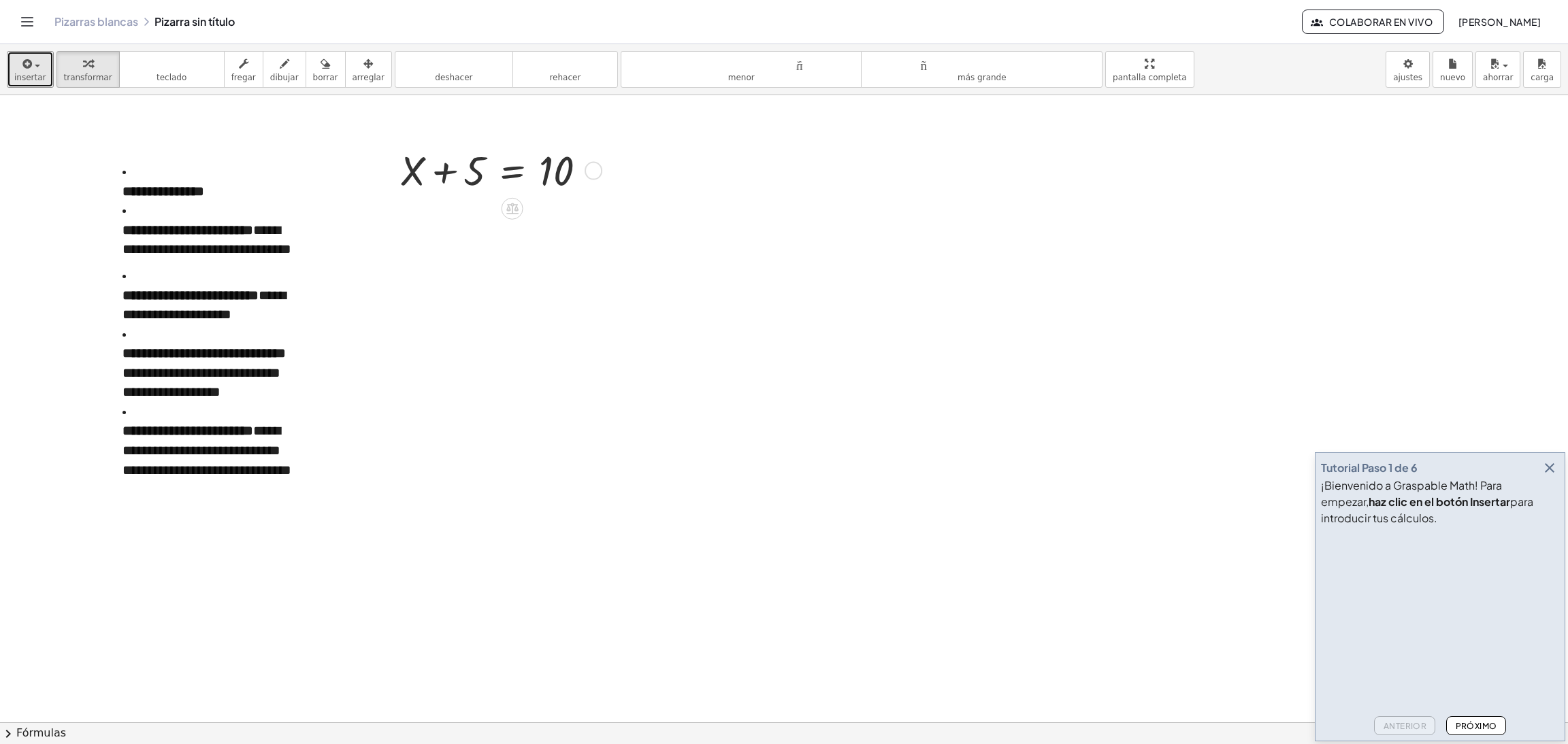
click at [512, 144] on div at bounding box center [498, 170] width 210 height 54
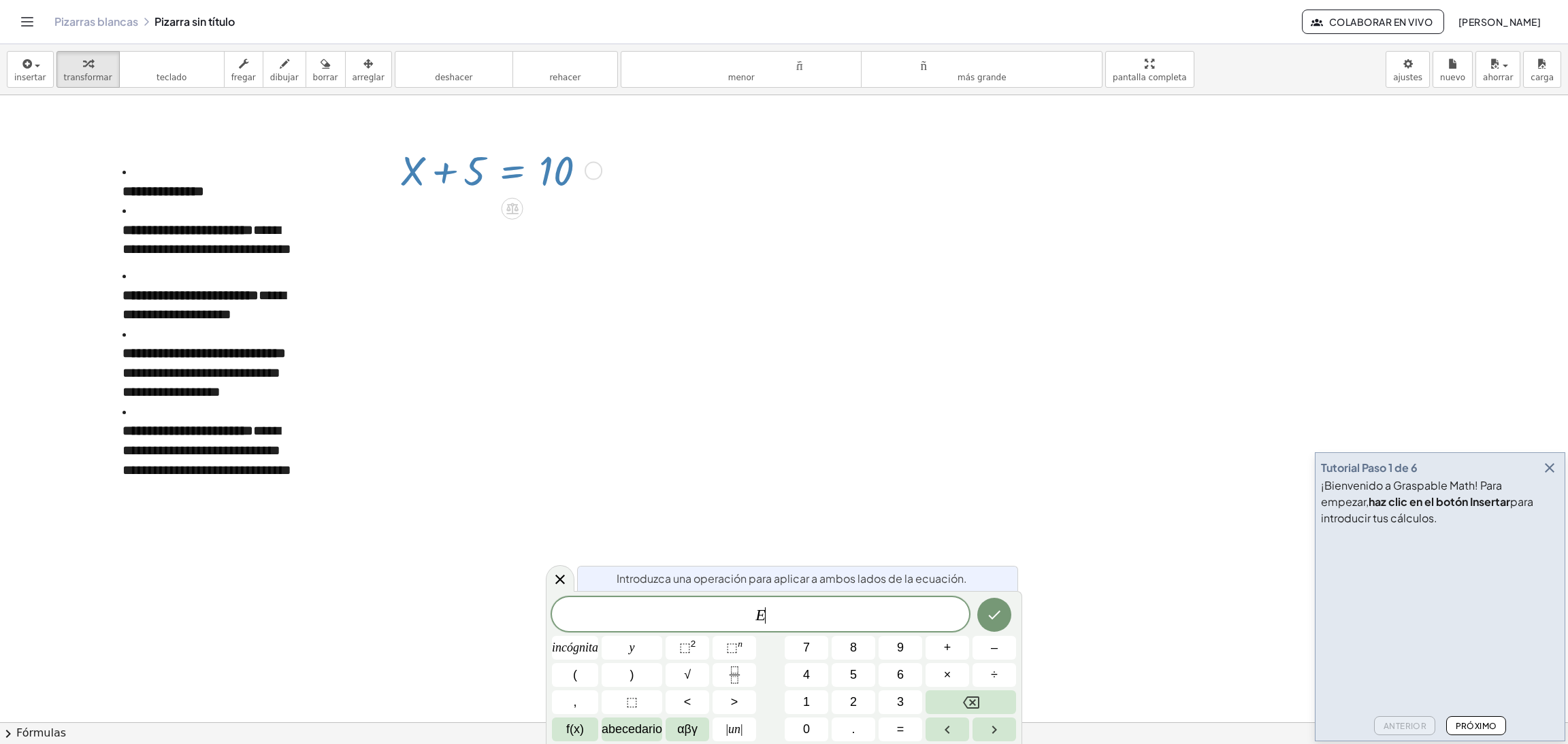
click at [504, 179] on div at bounding box center [498, 170] width 210 height 54
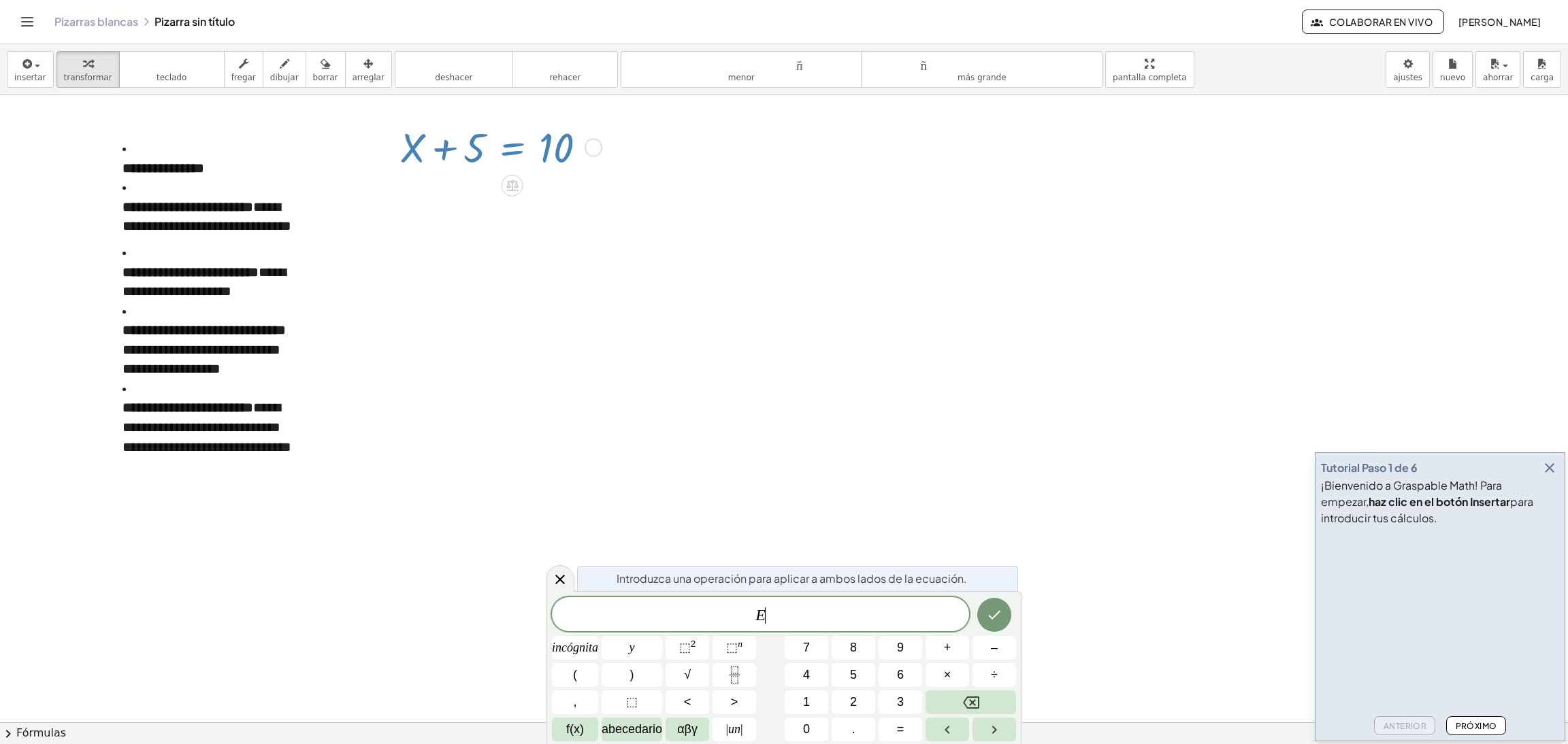
scroll to position [0, 0]
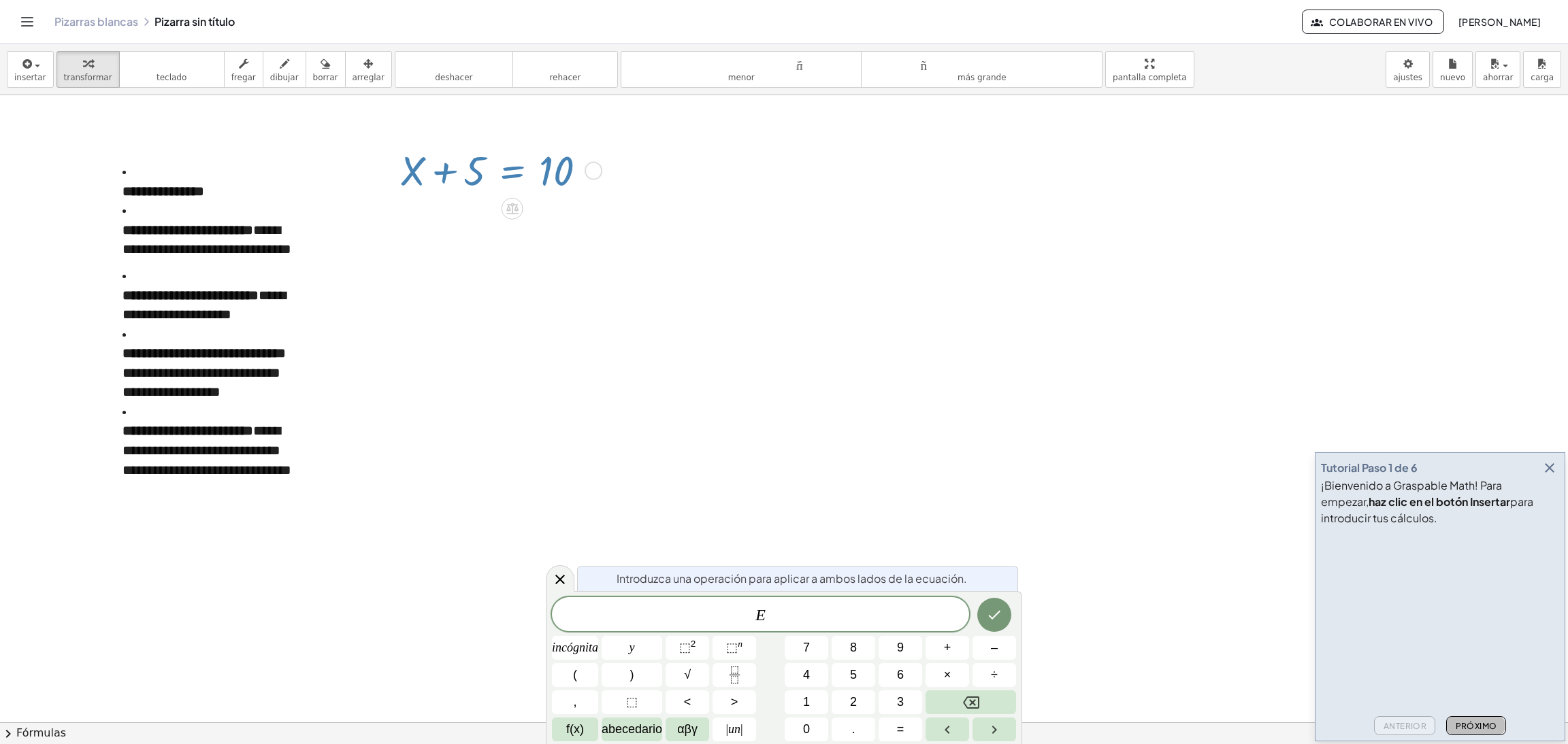
click at [1045, 496] on font "Próximo" at bounding box center [1477, 726] width 42 height 10
click at [1045, 483] on icon "button" at bounding box center [1550, 485] width 16 height 16
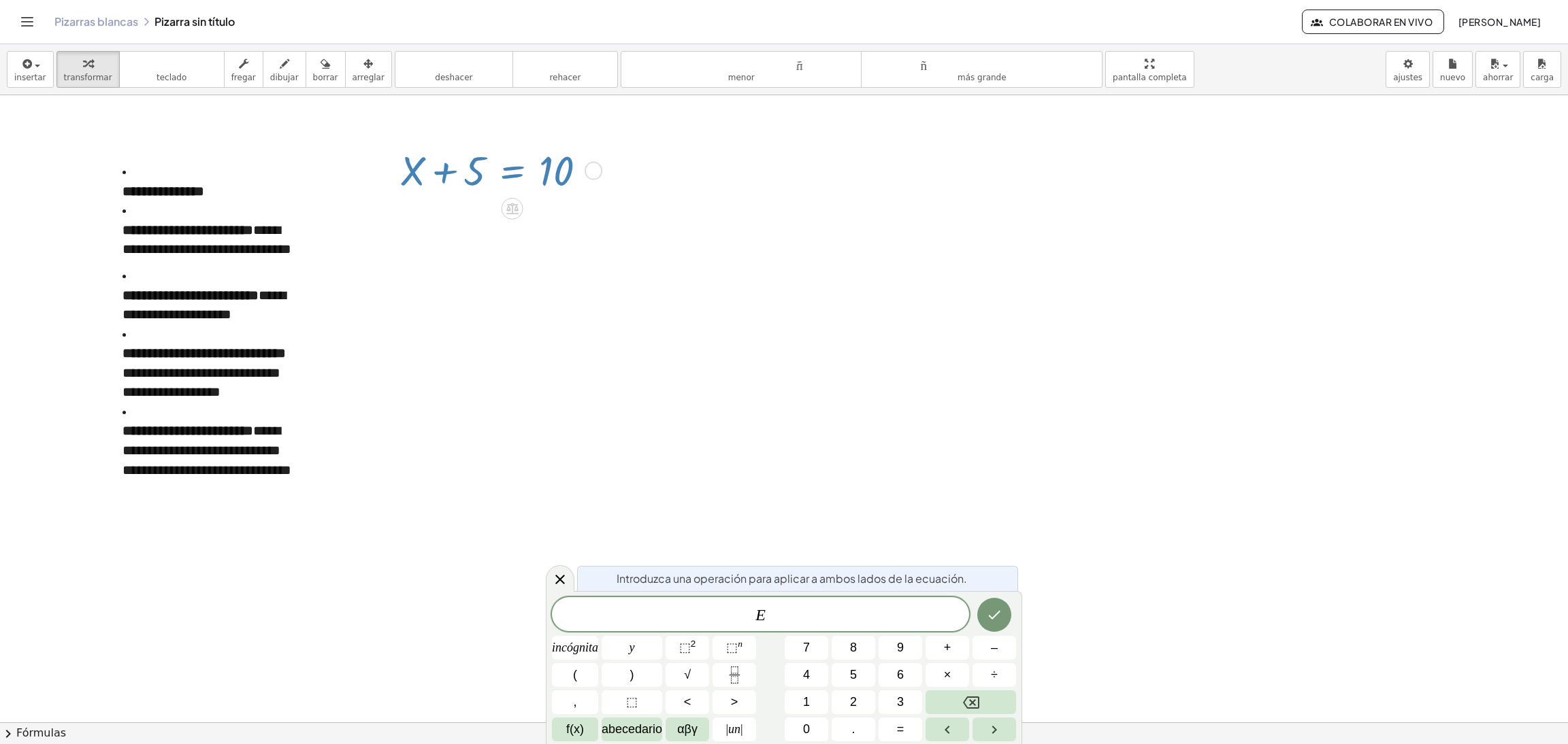
click at [544, 314] on div at bounding box center [784, 722] width 1568 height 1254
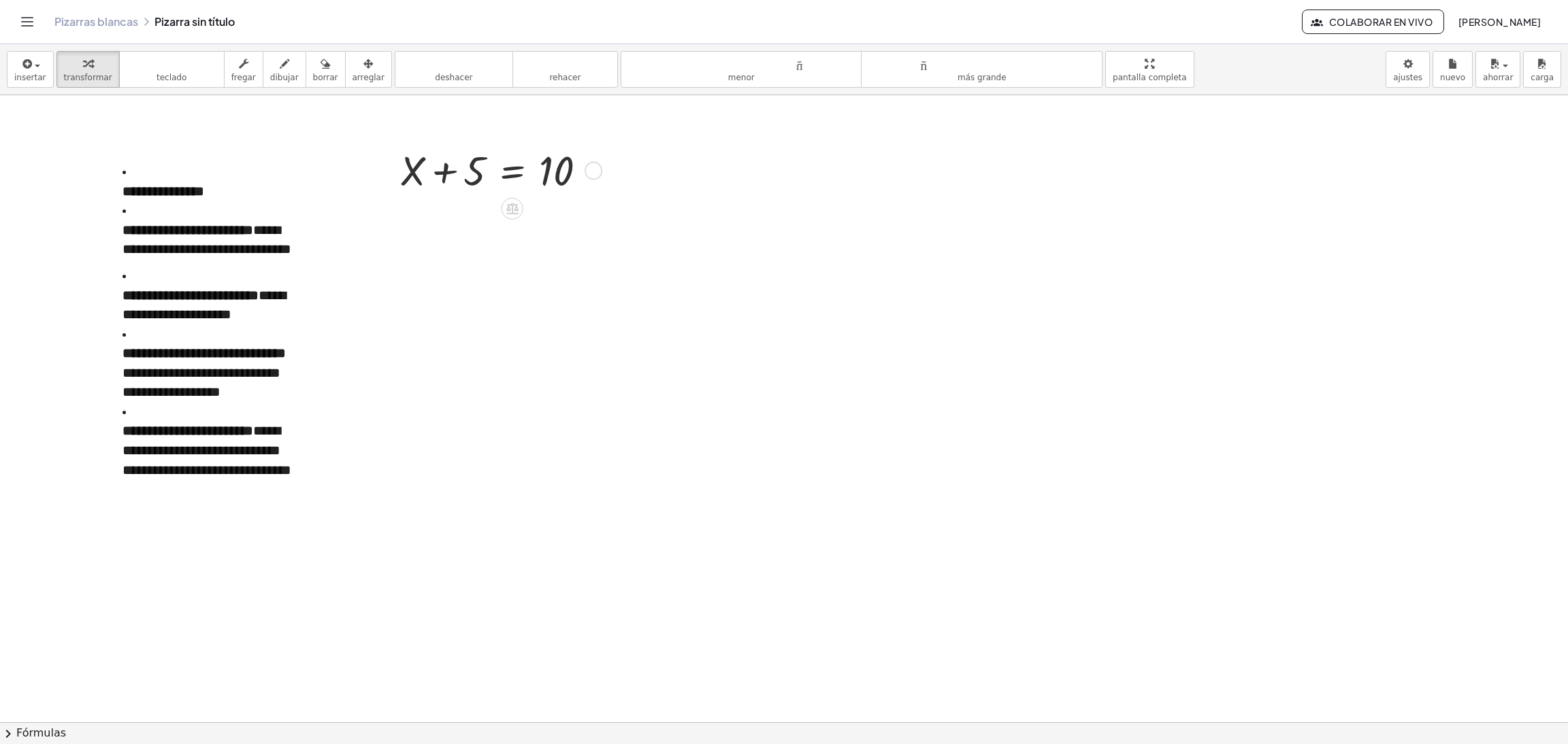
click at [420, 147] on div at bounding box center [498, 170] width 210 height 54
click at [410, 177] on div at bounding box center [498, 170] width 210 height 54
click at [437, 232] on div at bounding box center [784, 722] width 1568 height 1254
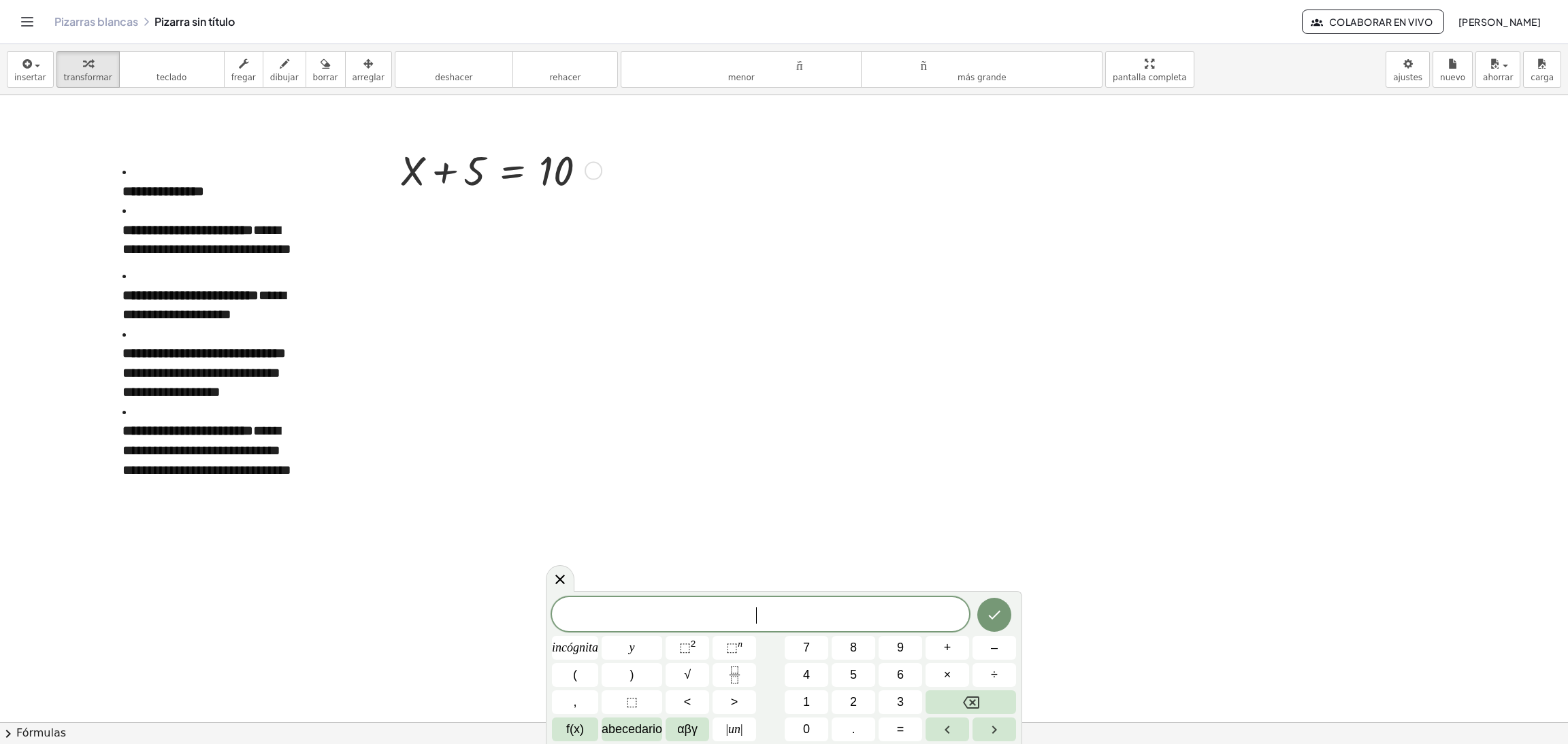
click at [426, 160] on div at bounding box center [498, 170] width 210 height 54
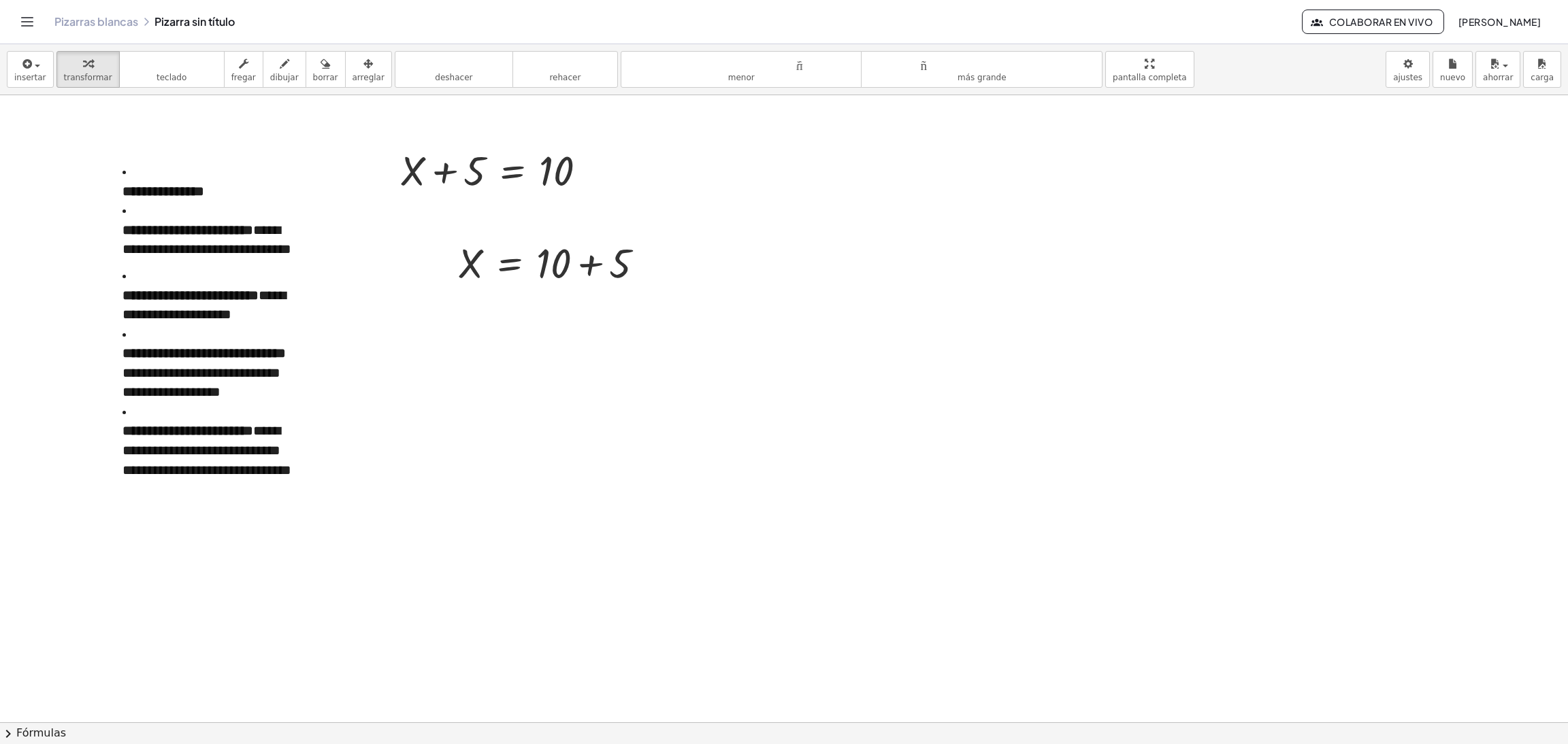
click at [586, 236] on div at bounding box center [556, 262] width 210 height 54
